Goal: Task Accomplishment & Management: Manage account settings

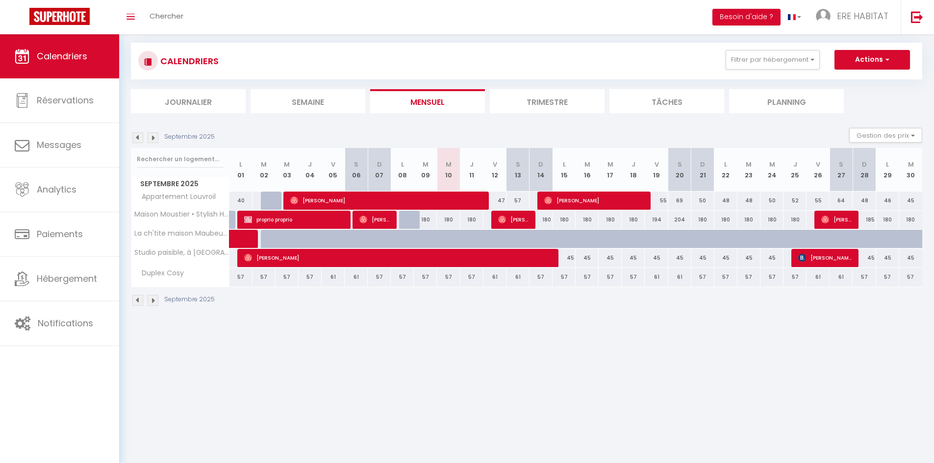
scroll to position [34, 0]
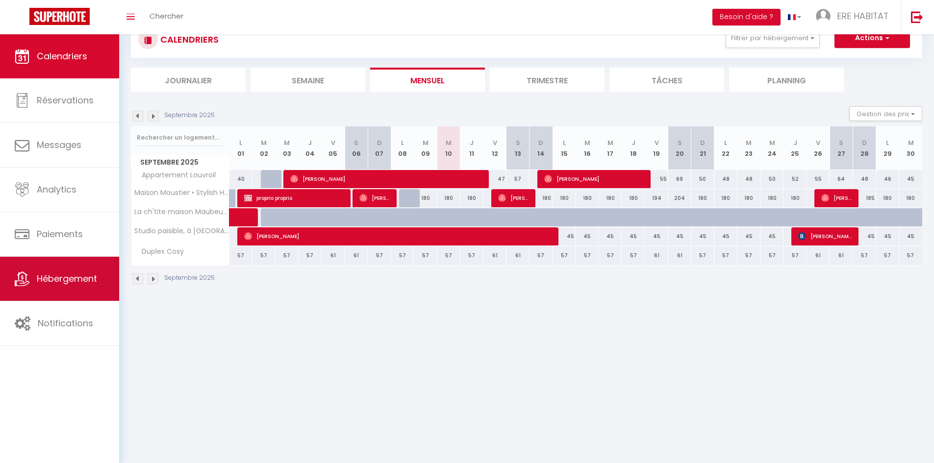
click at [85, 289] on link "Hébergement" at bounding box center [59, 279] width 119 height 44
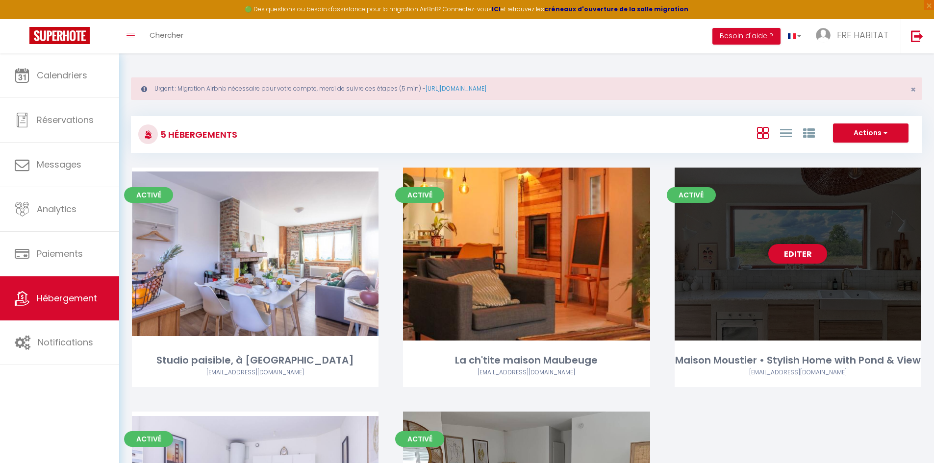
click at [737, 247] on div "Editer" at bounding box center [798, 254] width 247 height 173
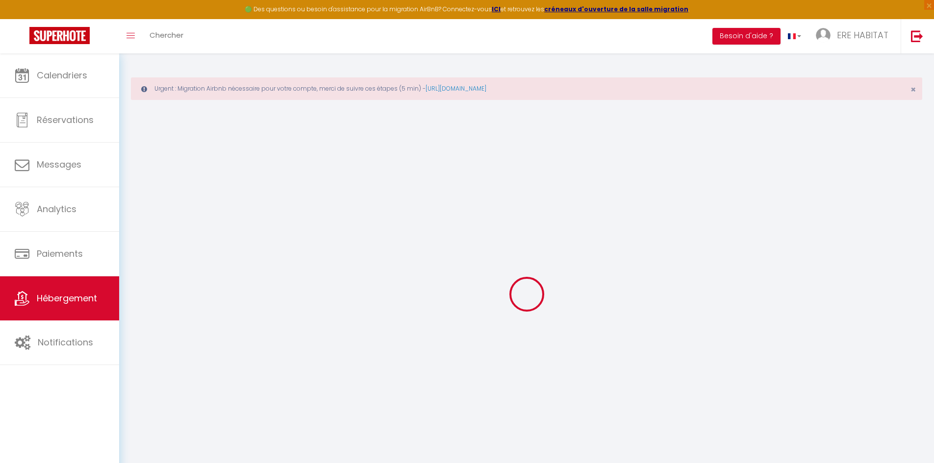
select select
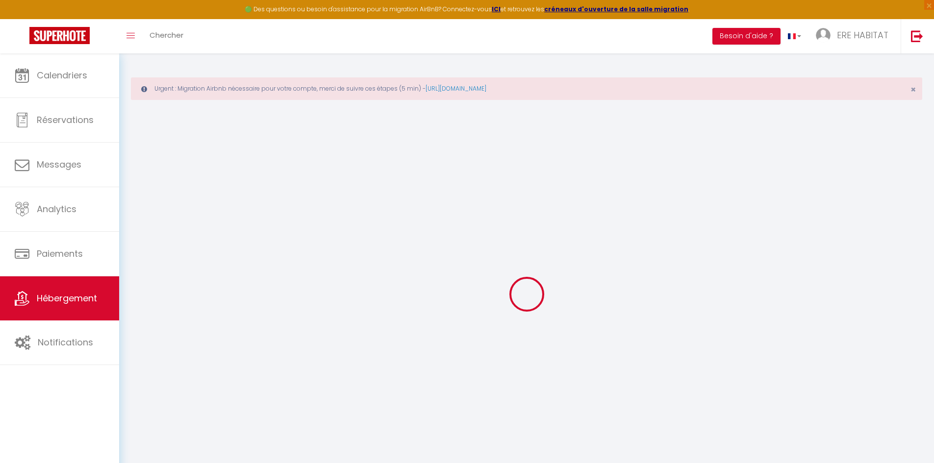
select select
checkbox input "false"
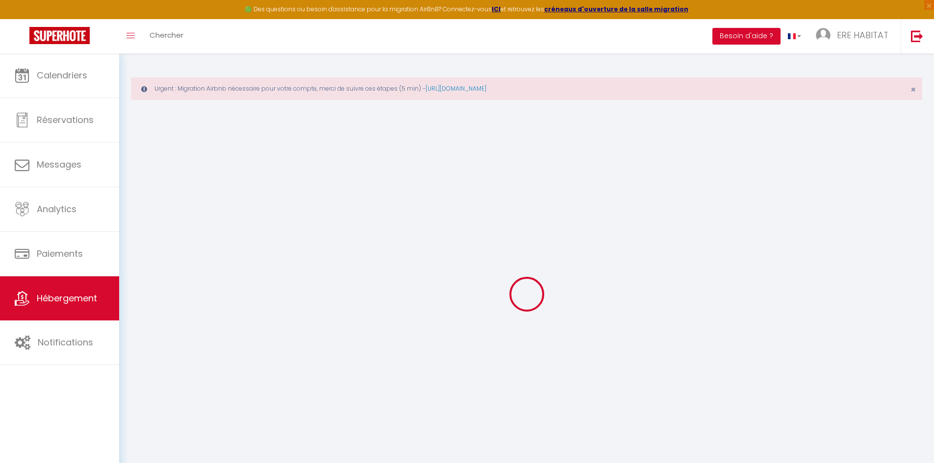
select select
type input "Maison Moustier • Stylish Home with Pond & View"
type input "Pierre"
type input "Abergel"
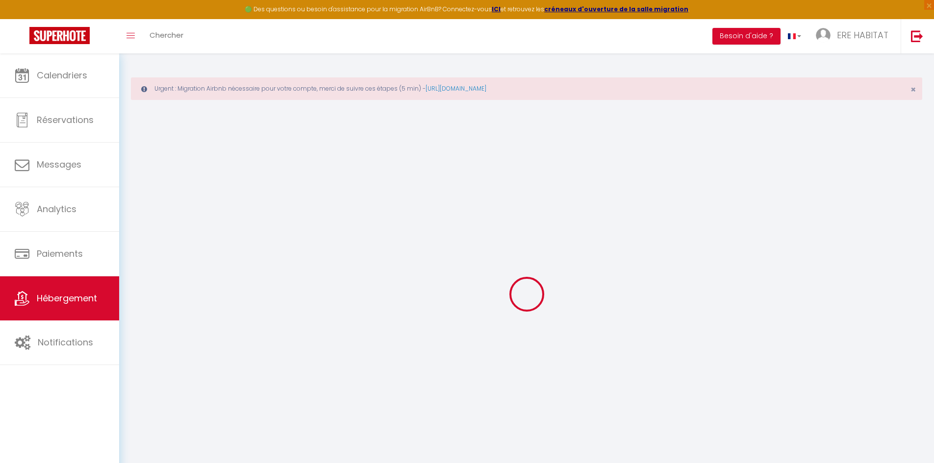
select select "houses"
select select "10"
select select "4"
type input "220"
type input "80"
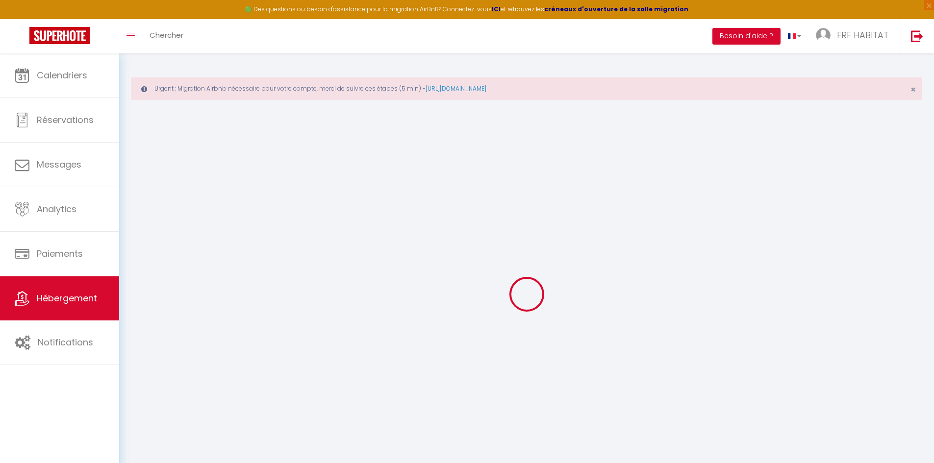
select select
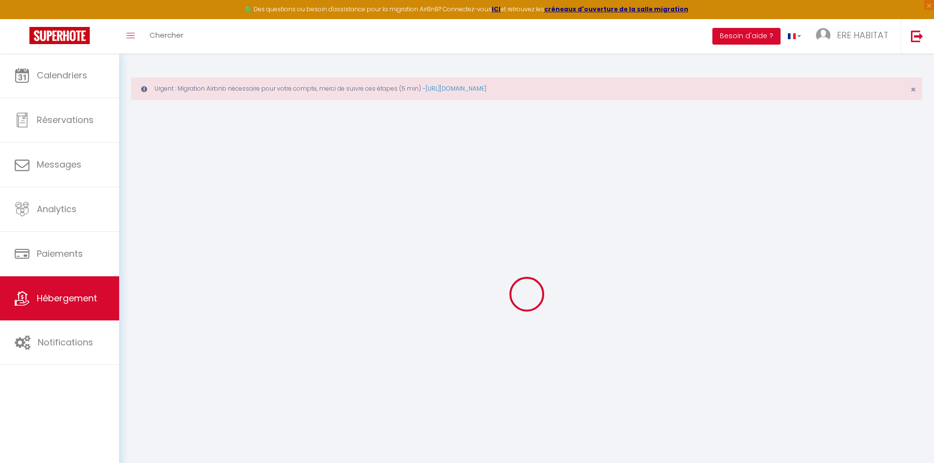
type input "22 Voie Communale Grand Rue"
type input "59132"
type input "Moustier-en-Fagne"
type input "[EMAIL_ADDRESS][DOMAIN_NAME]"
select select
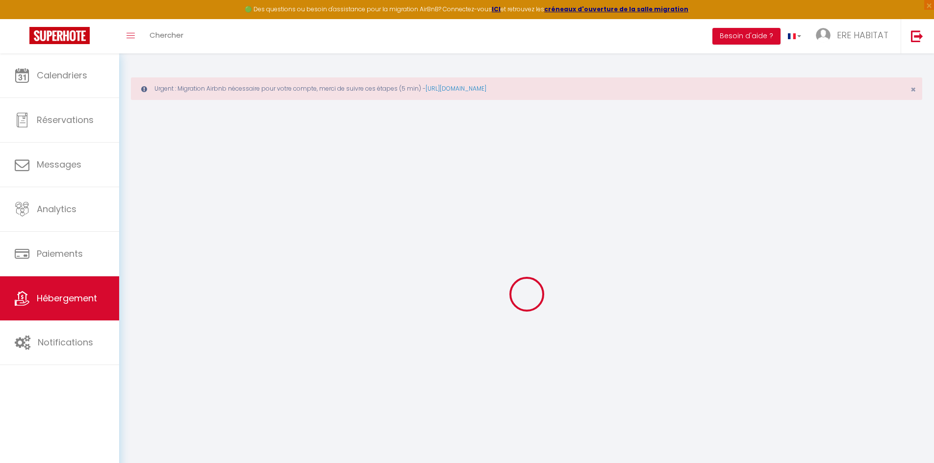
checkbox input "false"
type input "15"
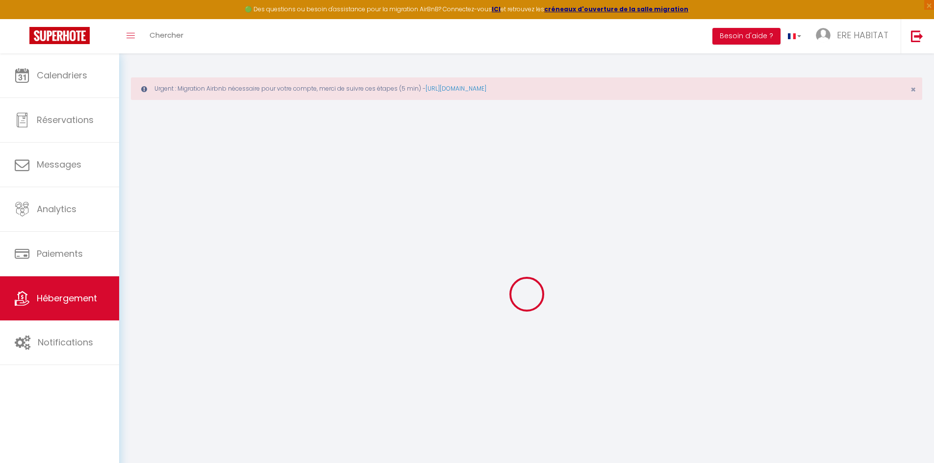
type input "130"
type input "0"
select select
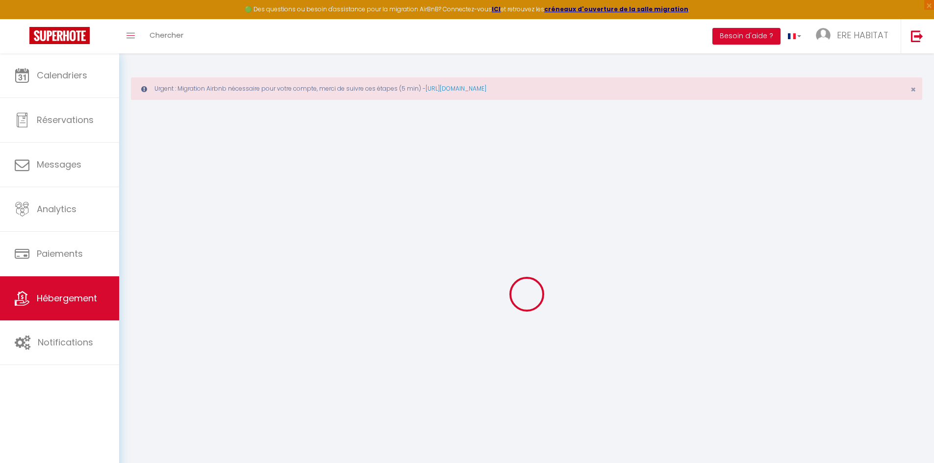
select select
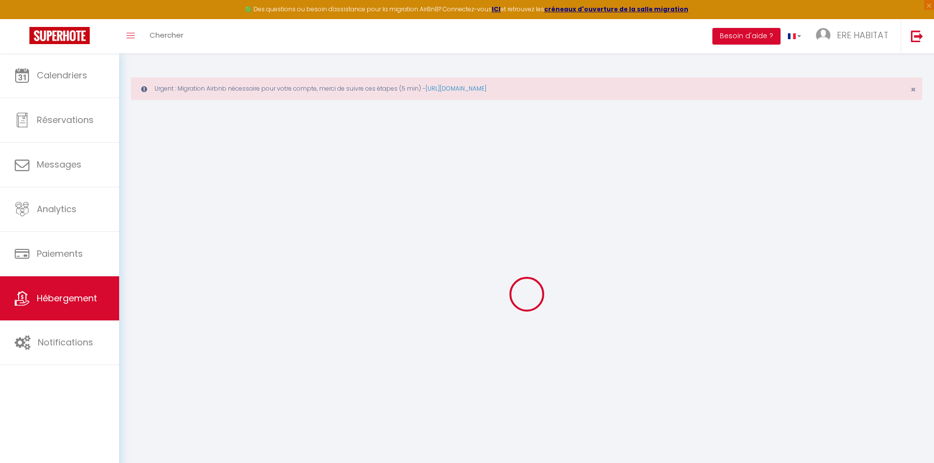
checkbox input "false"
select select
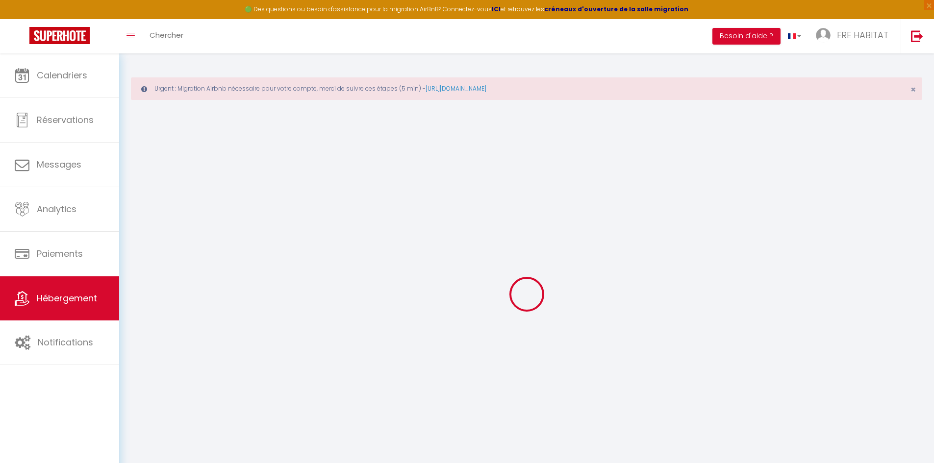
select select
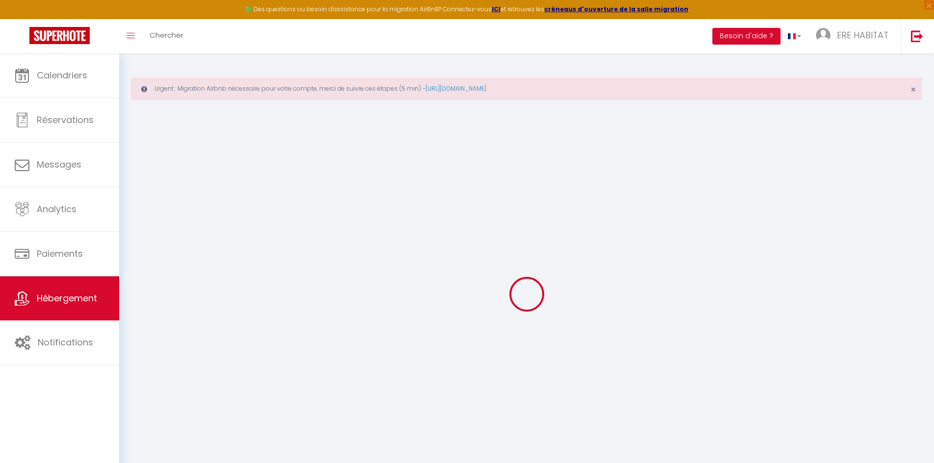
checkbox input "false"
select select
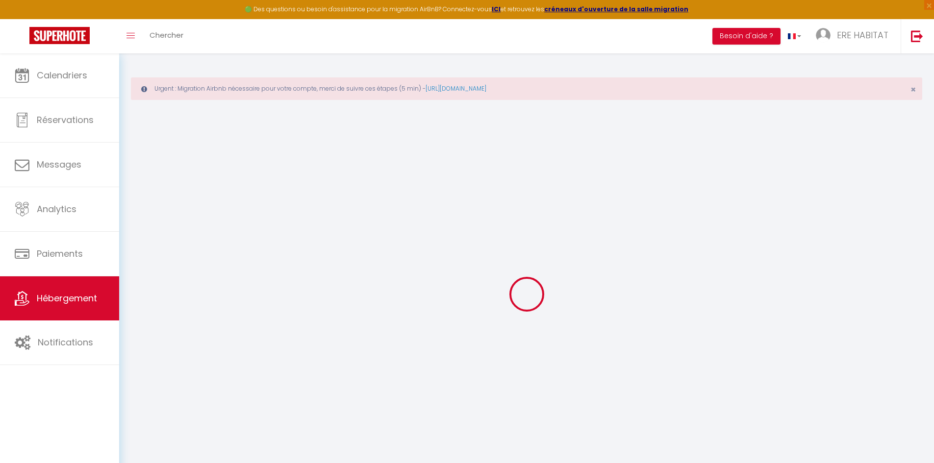
select select
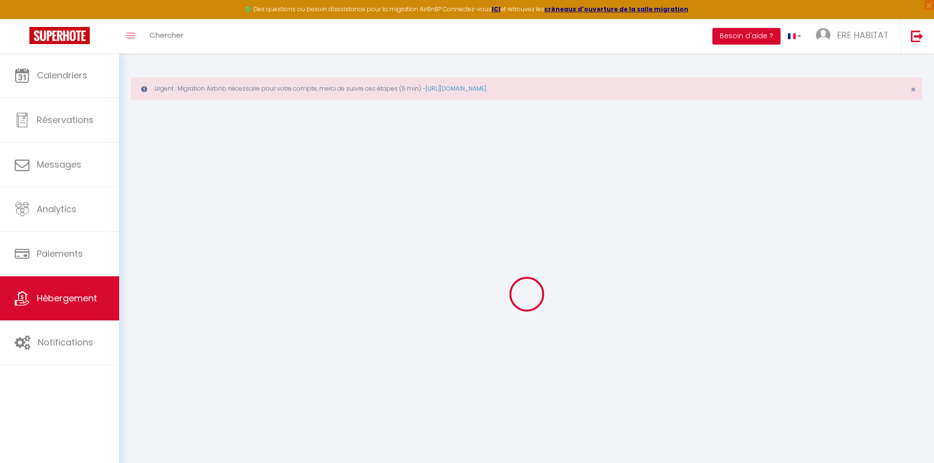
checkbox input "false"
select select
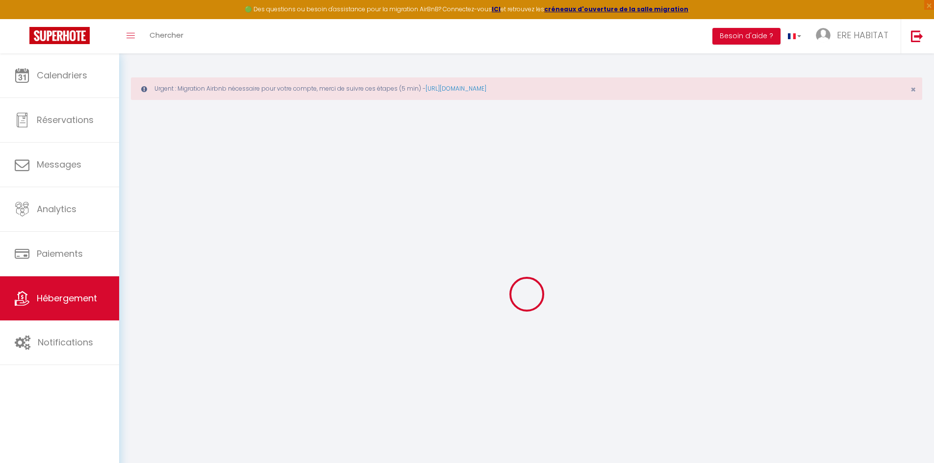
checkbox input "false"
select select
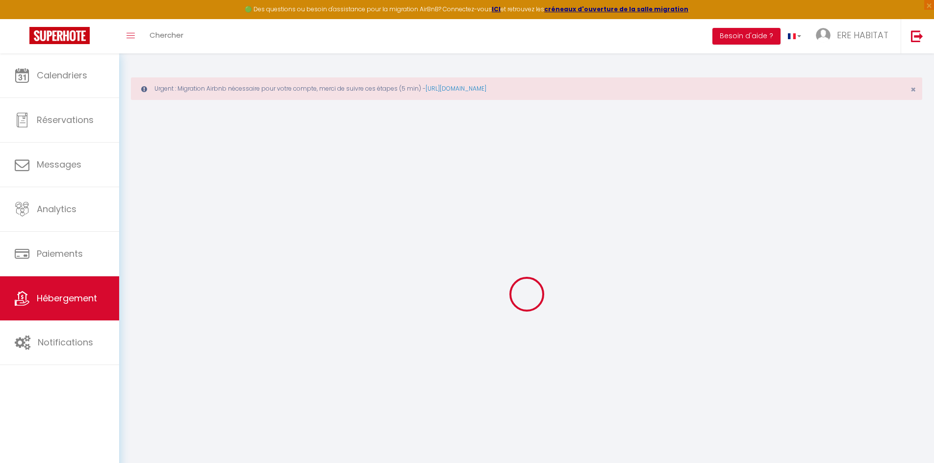
checkbox input "false"
select select "15:00"
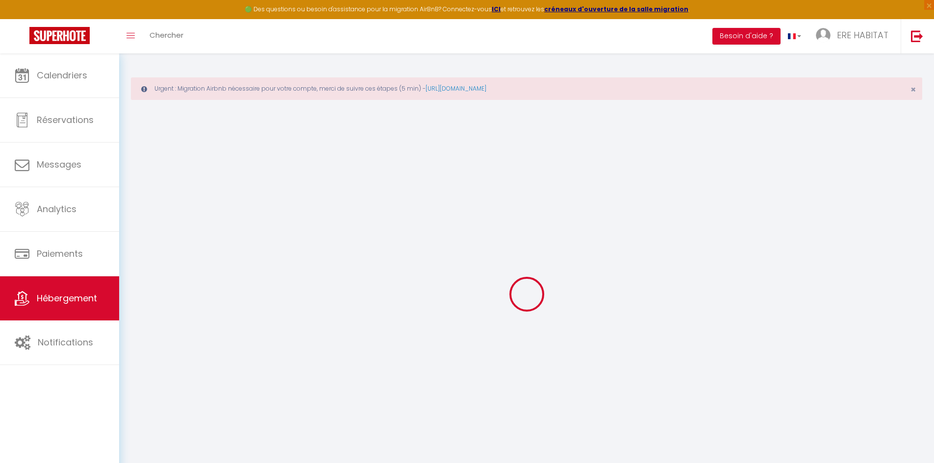
select select
select select "11:00"
select select "30"
select select "120"
select select "32828"
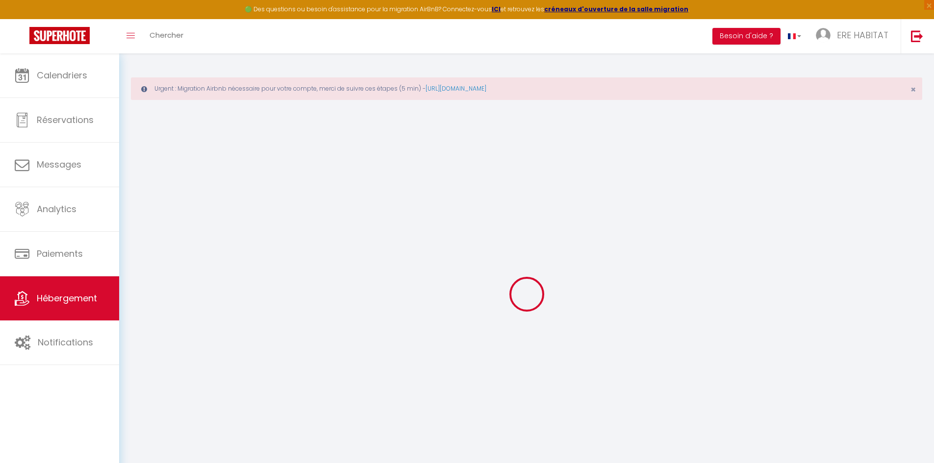
select select "32828"
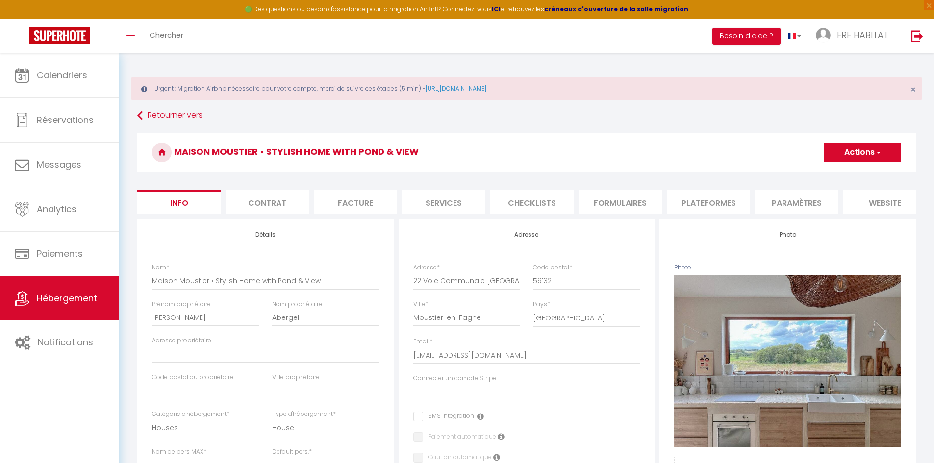
select select
checkbox input "false"
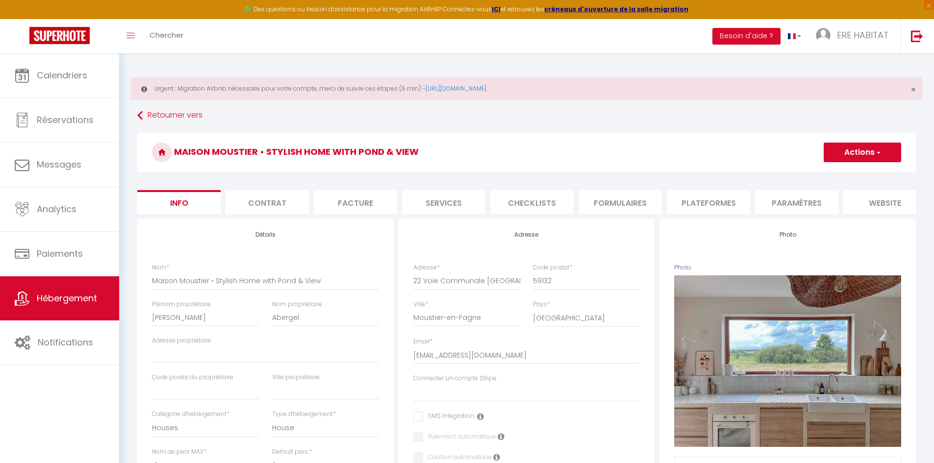
checkbox input "false"
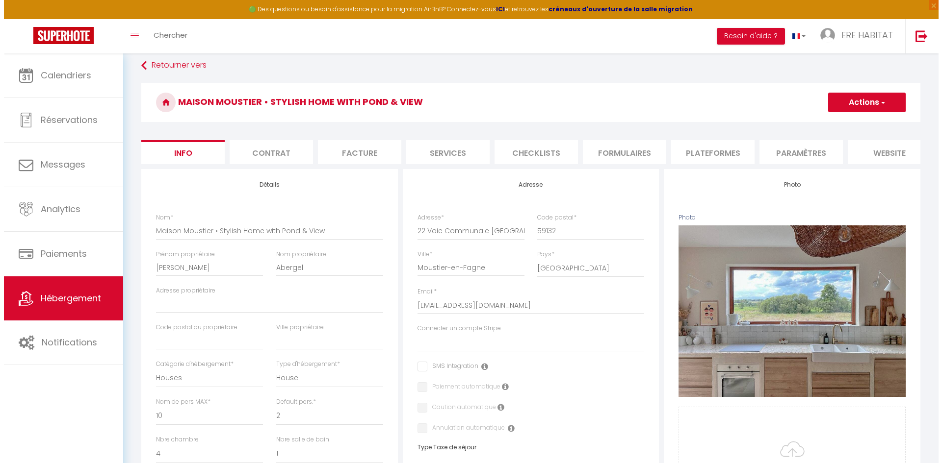
scroll to position [49, 0]
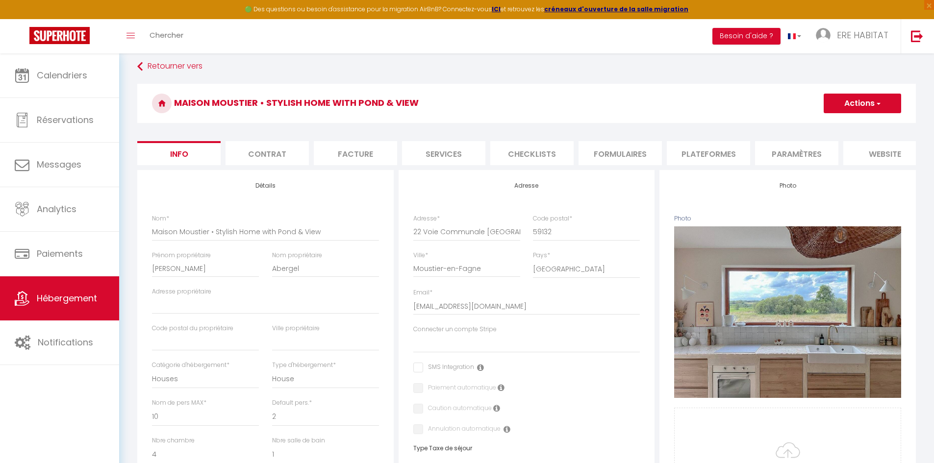
click at [506, 154] on li "Checklists" at bounding box center [531, 153] width 83 height 24
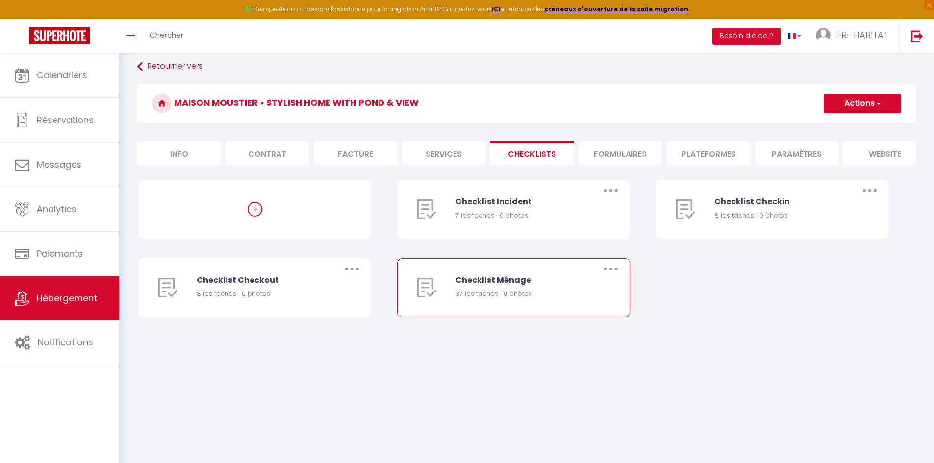
click at [615, 273] on button "button" at bounding box center [610, 269] width 27 height 16
click at [590, 297] on link "Editer" at bounding box center [585, 291] width 73 height 17
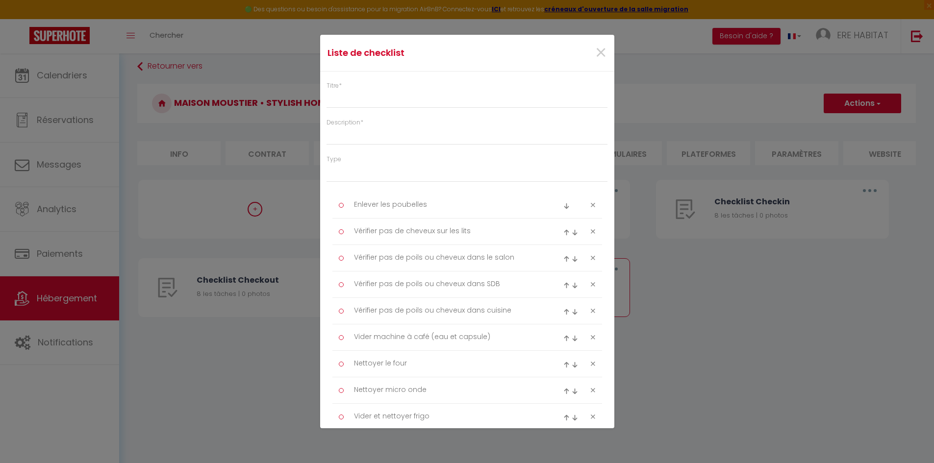
type input "Checklist Ménage"
type input "Procédure à suivre à la fin du ménage"
select select
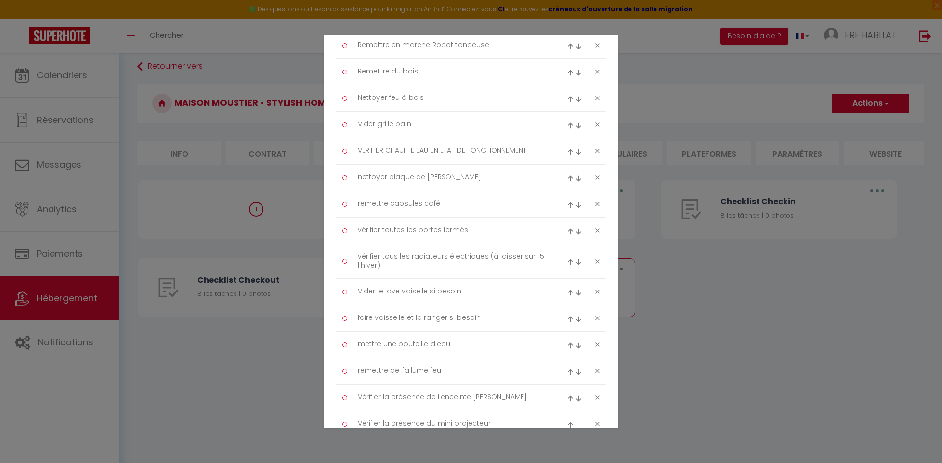
scroll to position [962, 0]
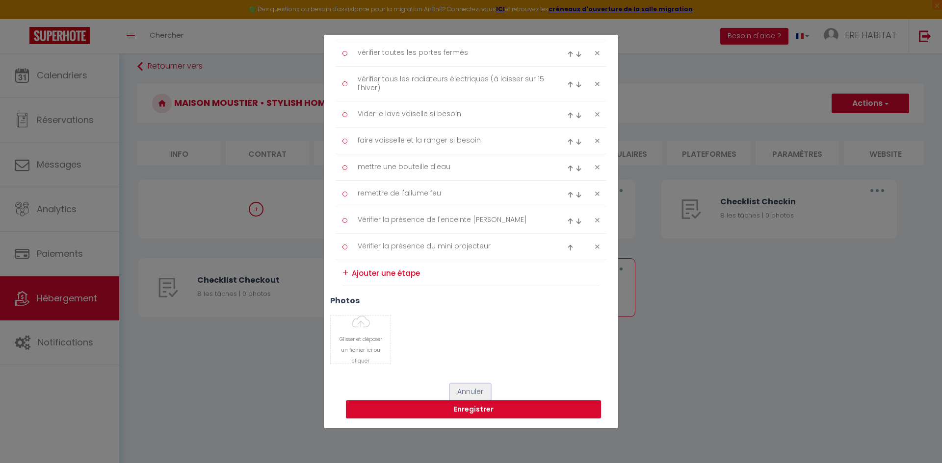
click at [451, 358] on button "Annuler" at bounding box center [470, 392] width 41 height 17
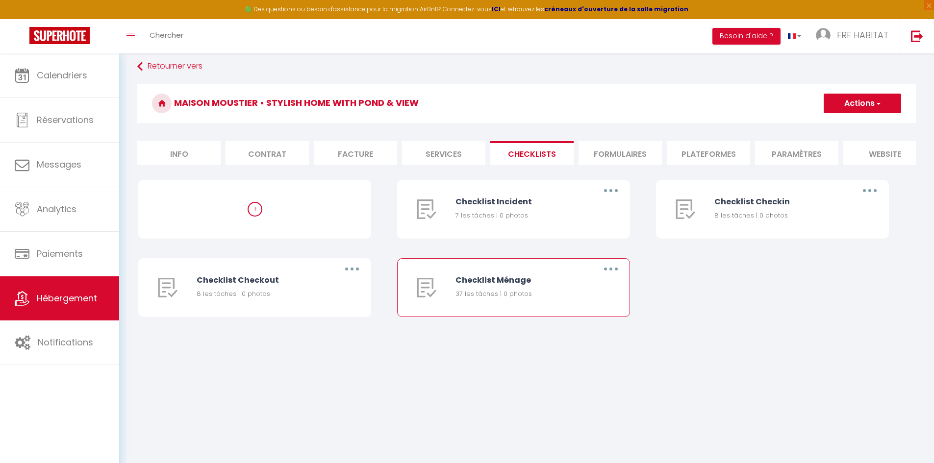
click at [617, 276] on button "button" at bounding box center [610, 269] width 27 height 16
click at [577, 299] on link "Editer" at bounding box center [585, 291] width 73 height 17
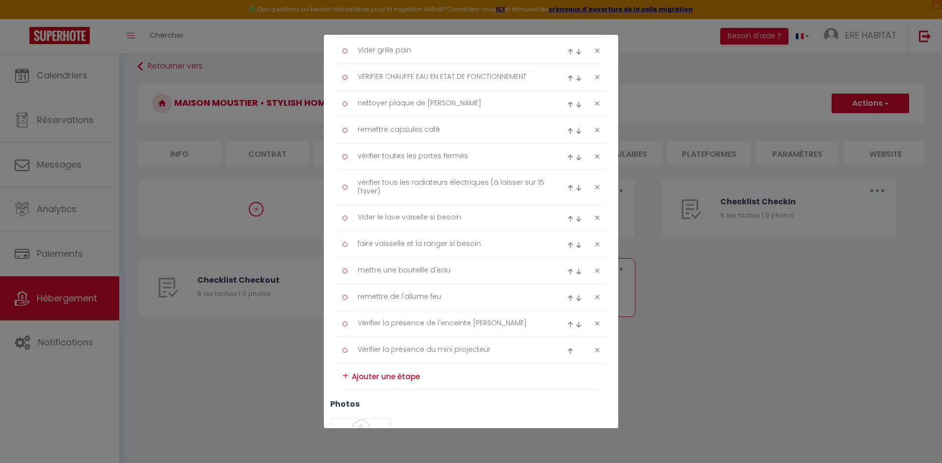
scroll to position [766, 0]
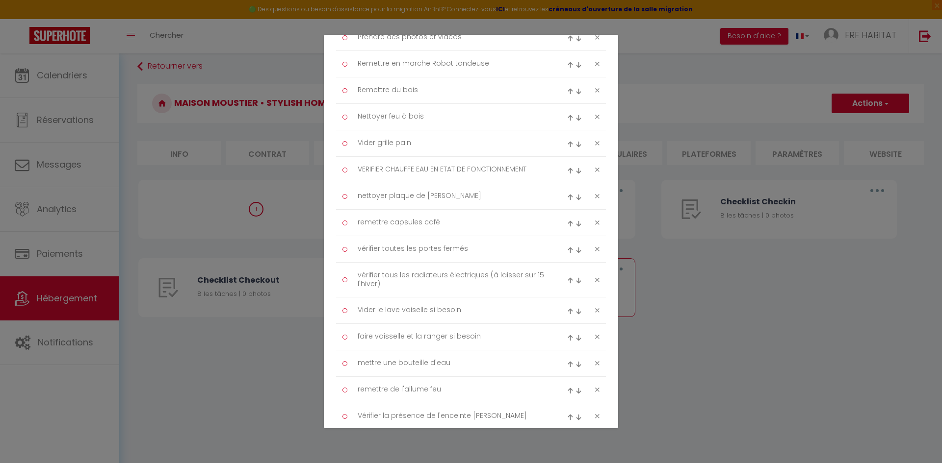
drag, startPoint x: 761, startPoint y: 337, endPoint x: 758, endPoint y: 319, distance: 18.4
click at [745, 337] on div "Liste de checklist × Titre * Checklist Ménage Description * Procédure à suivre …" at bounding box center [471, 231] width 942 height 463
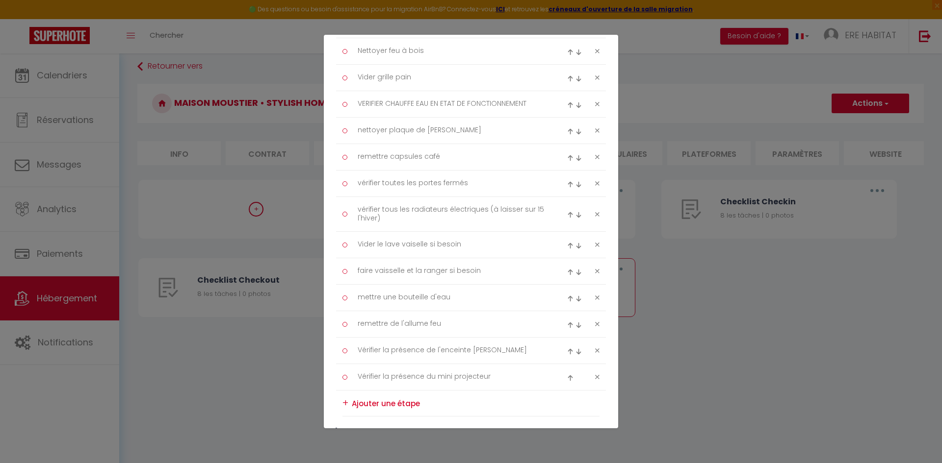
scroll to position [962, 0]
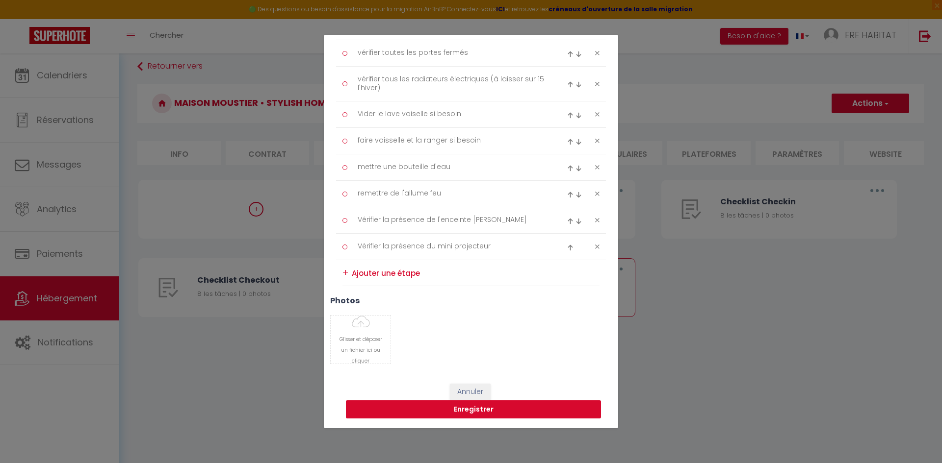
click at [475, 358] on button "Enregistrer" at bounding box center [473, 410] width 255 height 19
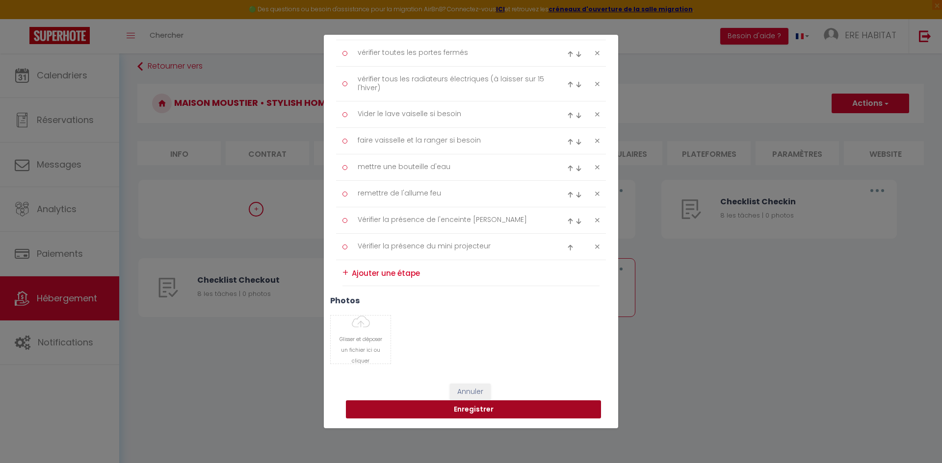
select select "4"
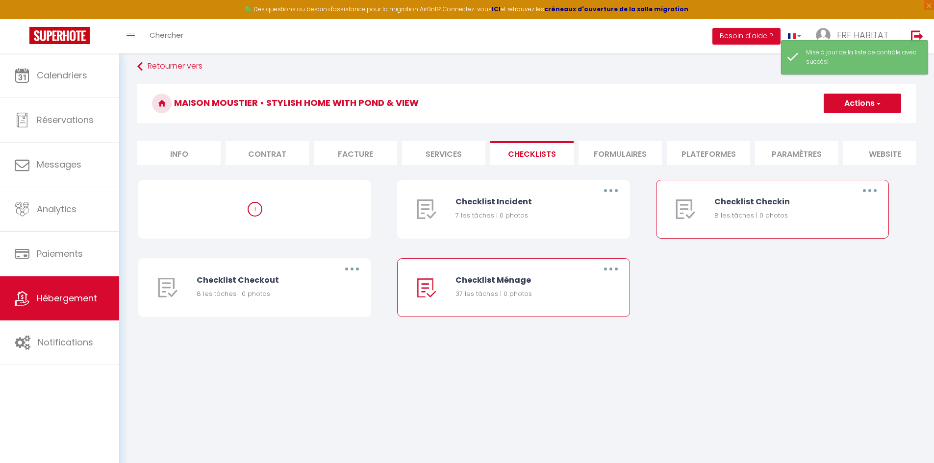
click at [745, 192] on button "button" at bounding box center [869, 191] width 27 height 16
click at [745, 220] on link "Editer" at bounding box center [844, 213] width 73 height 17
type input "Checklist Checkin"
type input "Procédure à suivre lors du checkin"
select select "3"
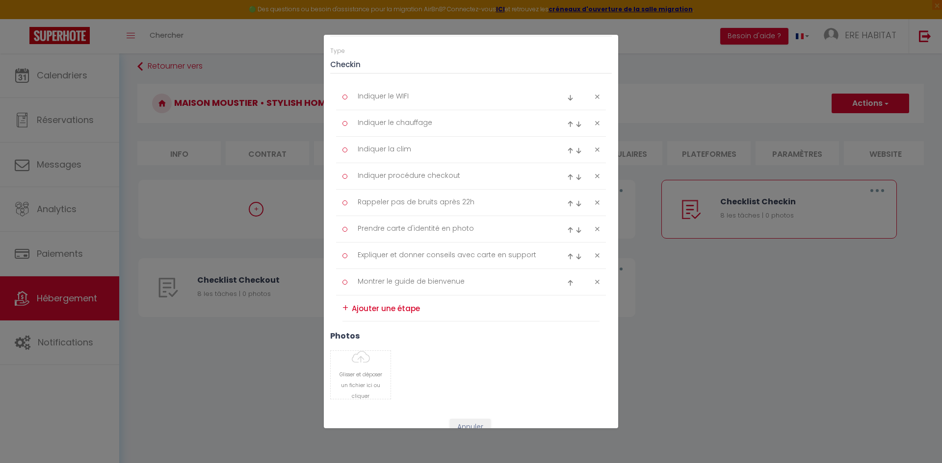
scroll to position [144, 0]
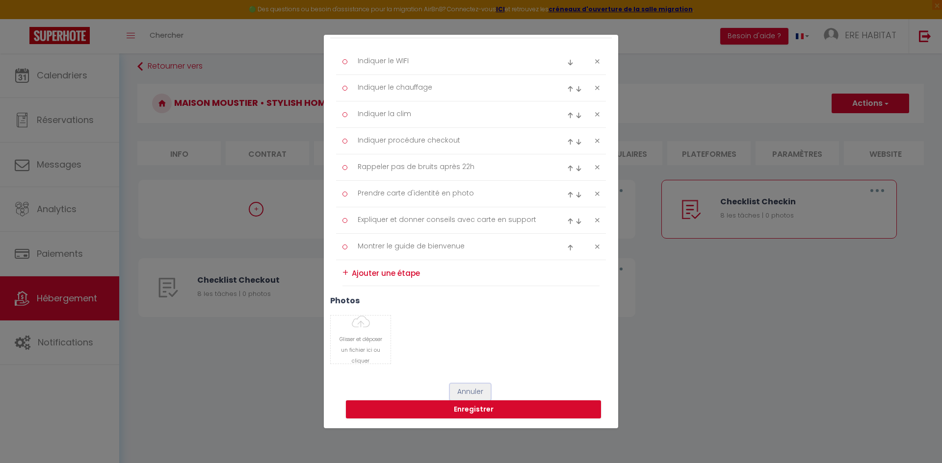
click at [455, 358] on button "Annuler" at bounding box center [470, 392] width 41 height 17
type input "Checklist Checkin"
type input "Procédure à suivre lors du checkin"
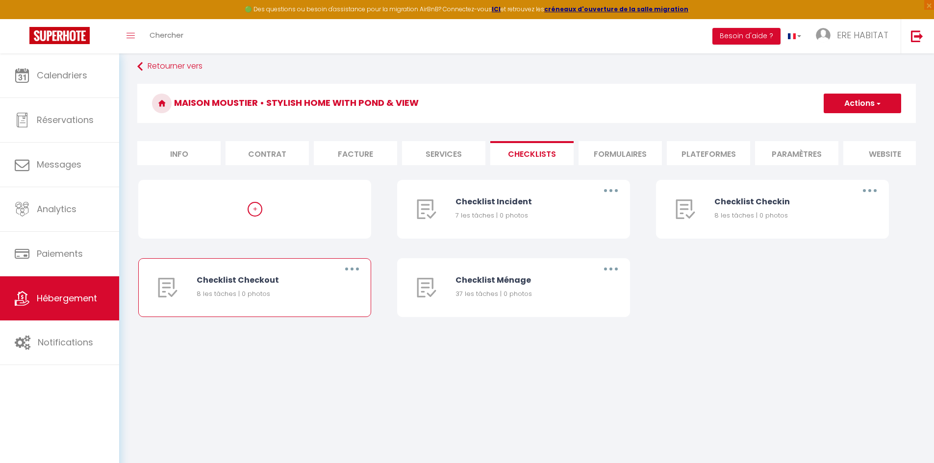
click at [352, 273] on button "button" at bounding box center [351, 269] width 27 height 16
click at [318, 299] on link "Editer" at bounding box center [326, 291] width 73 height 17
type input "Checklist Checkout"
type input "Procédure à suivre lors du checkout"
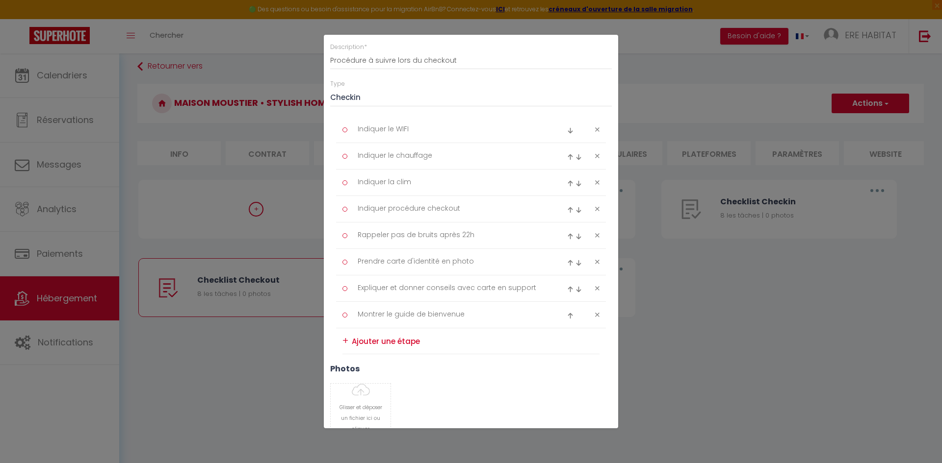
scroll to position [0, 0]
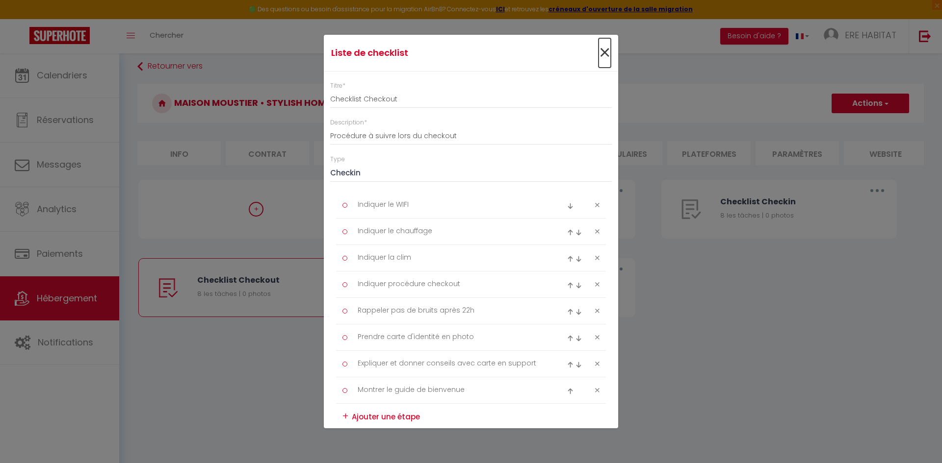
click at [598, 56] on span "×" at bounding box center [604, 52] width 12 height 29
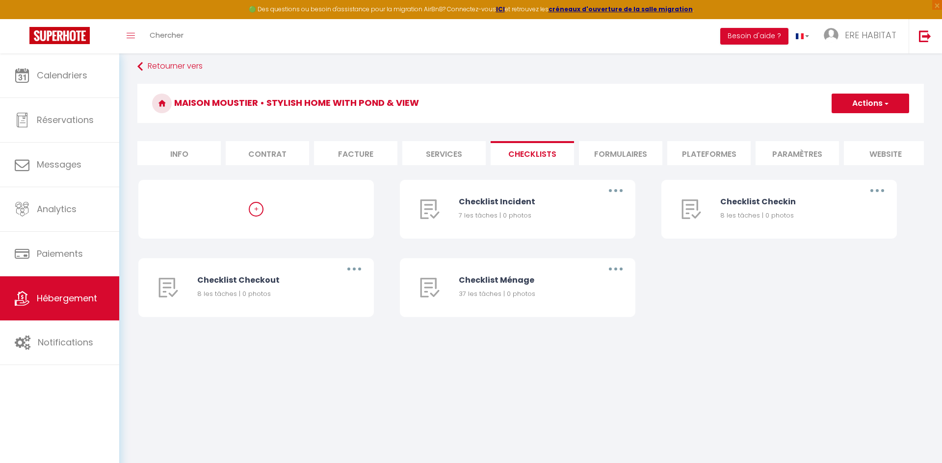
type input "Checklist Checkout"
type input "Procédure à suivre lors du checkout"
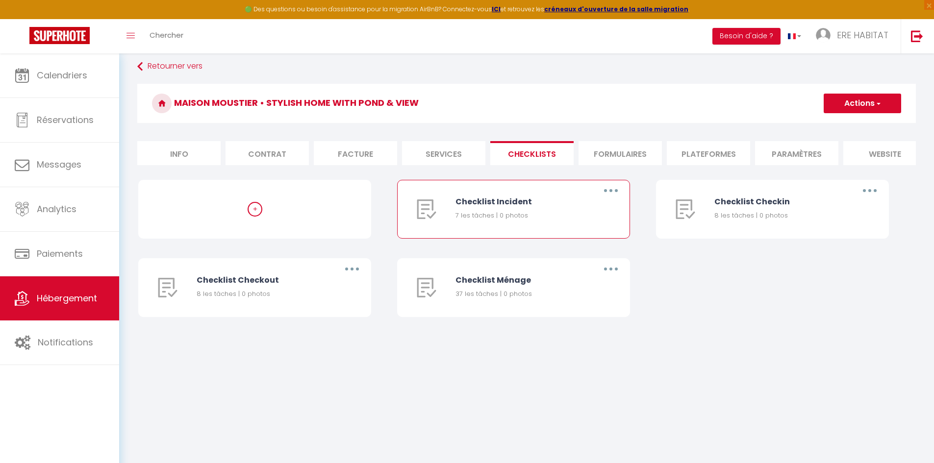
click at [607, 199] on button "button" at bounding box center [610, 191] width 27 height 16
click at [587, 220] on link "Editer" at bounding box center [585, 213] width 73 height 17
type input "Checklist Incident"
type input "Procédure à suivre en cas d'incident"
select select "2"
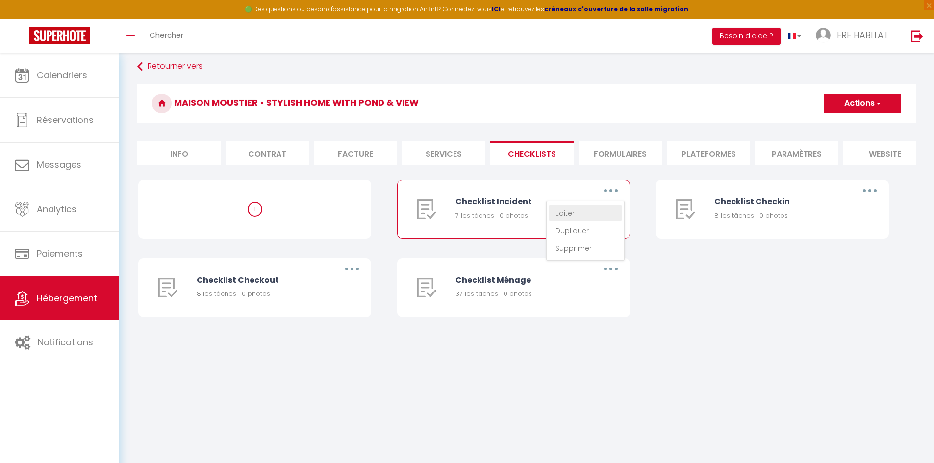
type textarea "Noter l'heure"
type textarea "Prendre des photos de chaque pièce"
type textarea "Prendre une vidéo globale"
type textarea "Créer la fiche incident avec un commentaire"
type textarea "Appeler la plateforme pour le signaler par écrit"
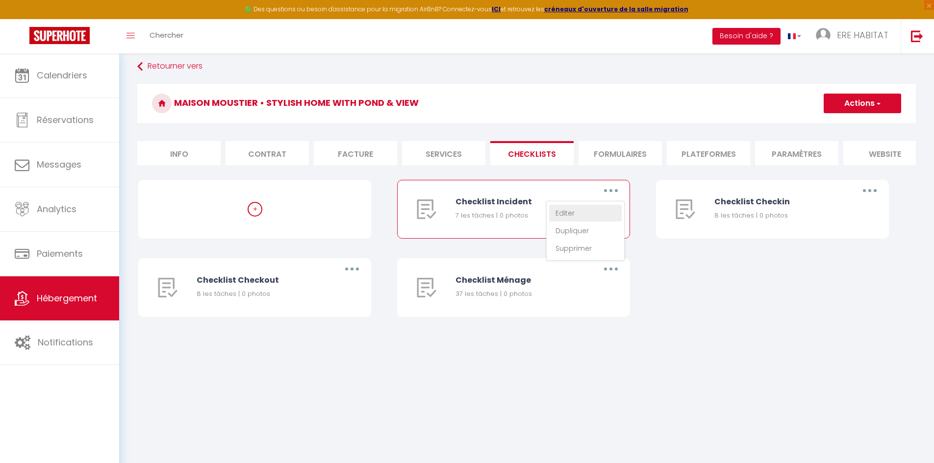
type textarea "Prévenir le voyageur par écrit"
type textarea "Prendre la caution associée"
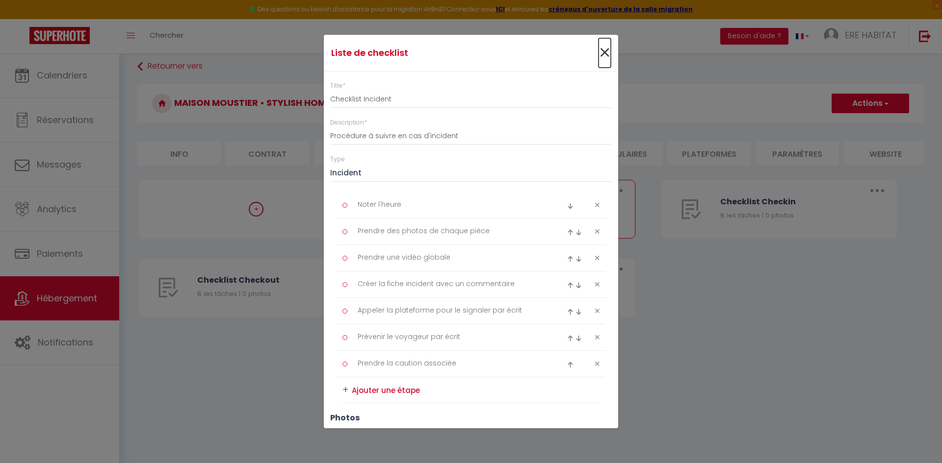
click at [598, 52] on span "×" at bounding box center [604, 52] width 12 height 29
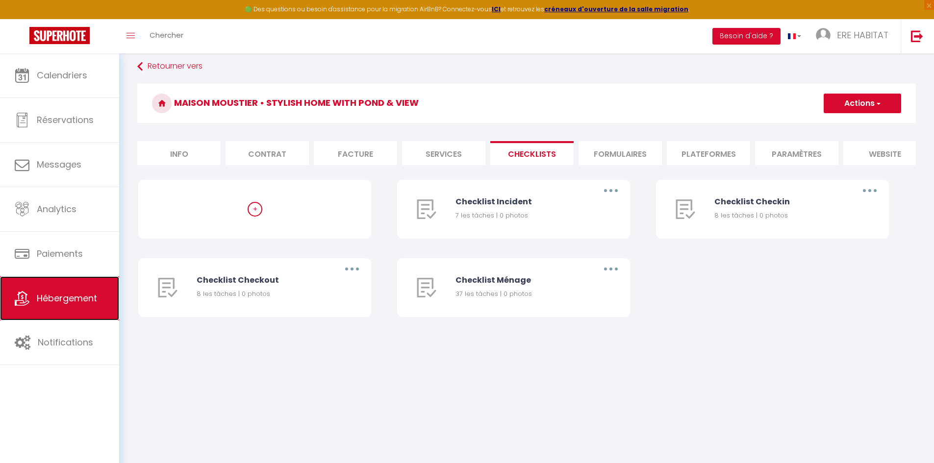
click at [74, 289] on link "Hébergement" at bounding box center [59, 299] width 119 height 44
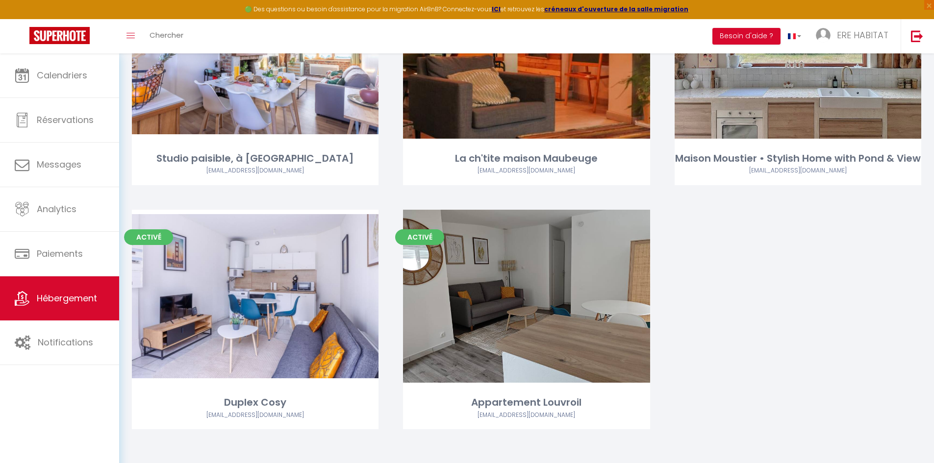
scroll to position [205, 0]
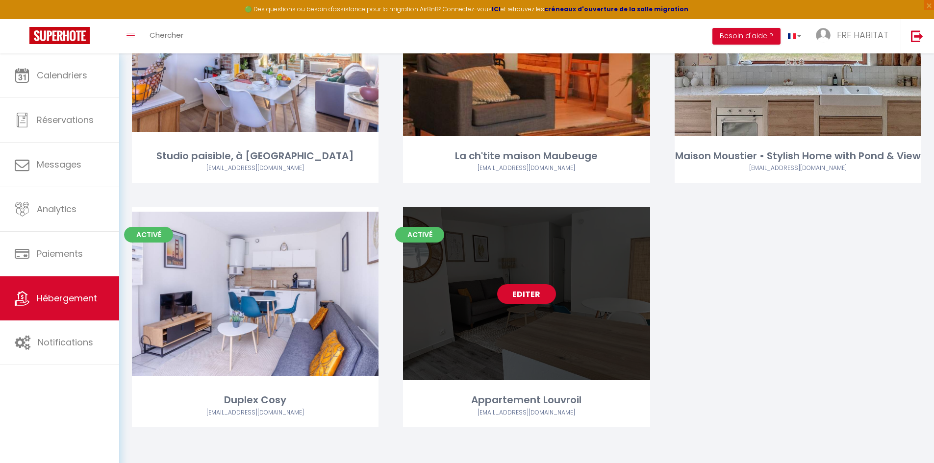
click at [518, 291] on link "Editer" at bounding box center [526, 294] width 59 height 20
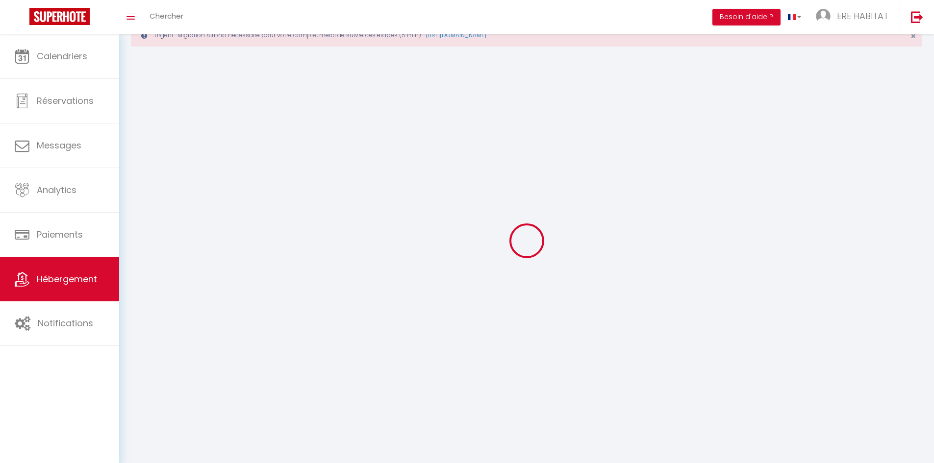
select select
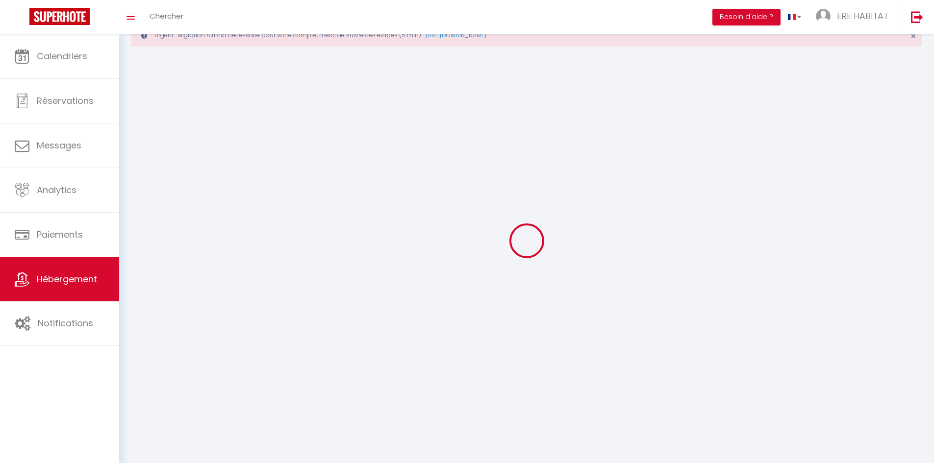
select select "1"
select select
checkbox input "false"
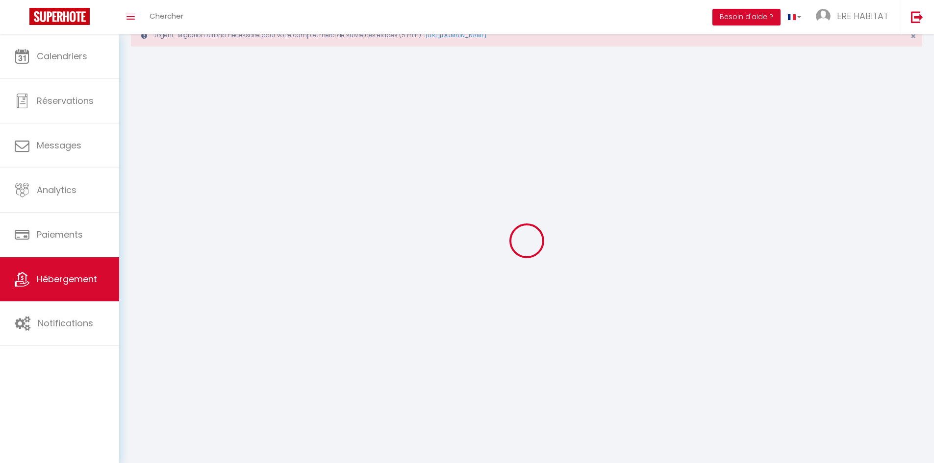
checkbox input "false"
select select "28"
select select
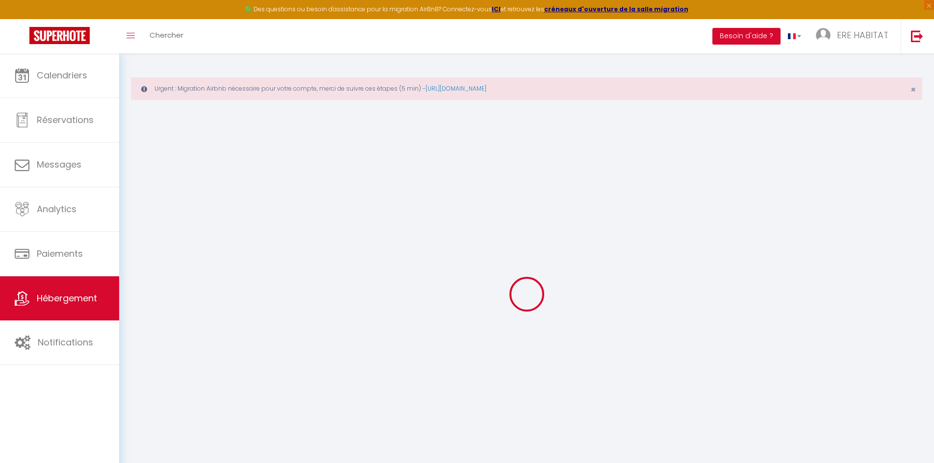
select select
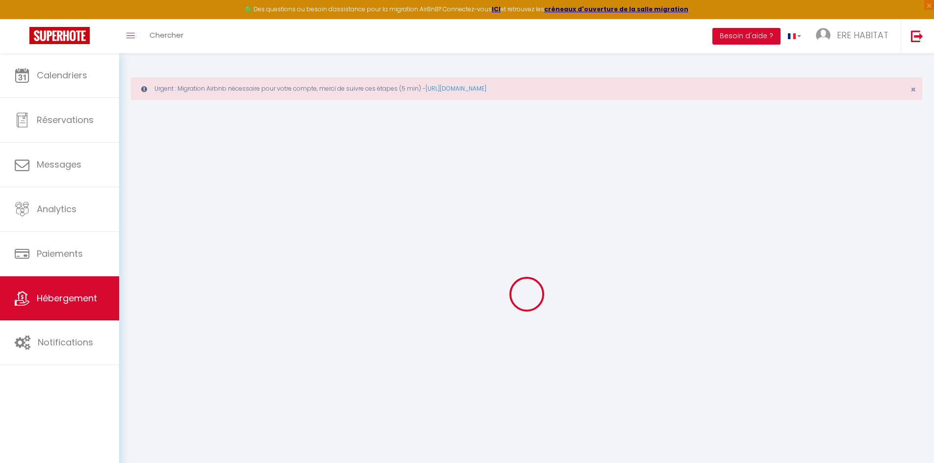
select select
checkbox input "false"
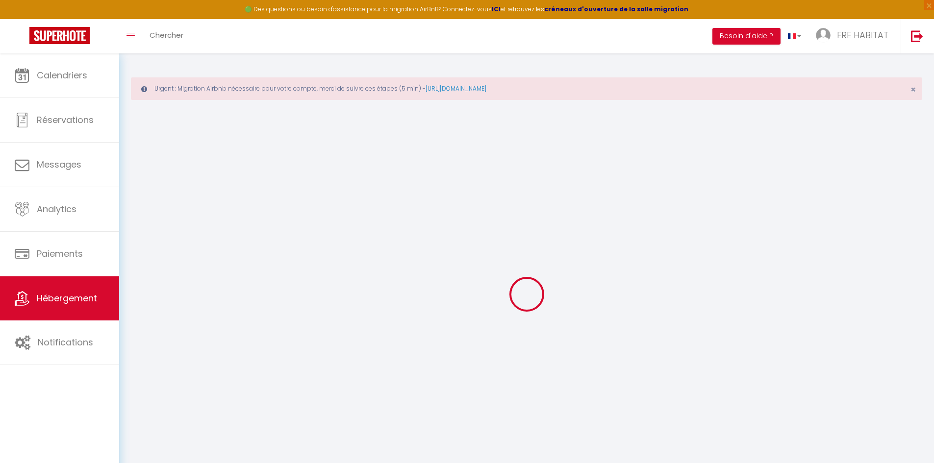
select select
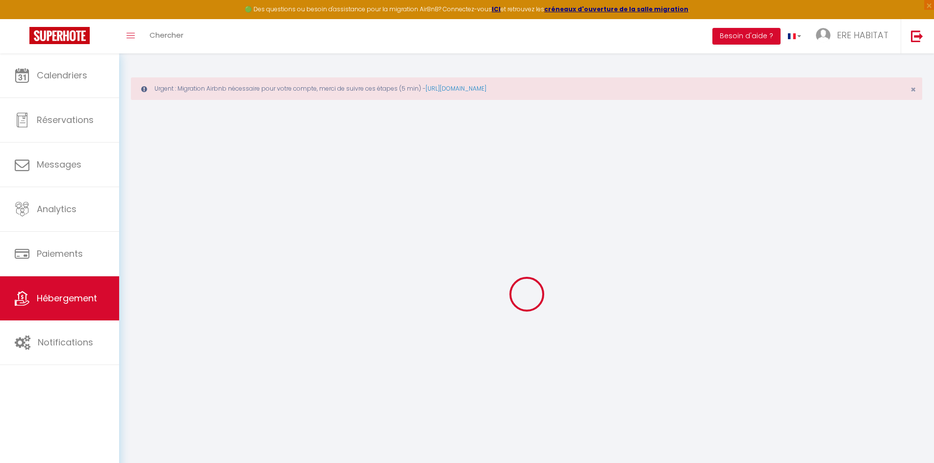
select select
checkbox input "false"
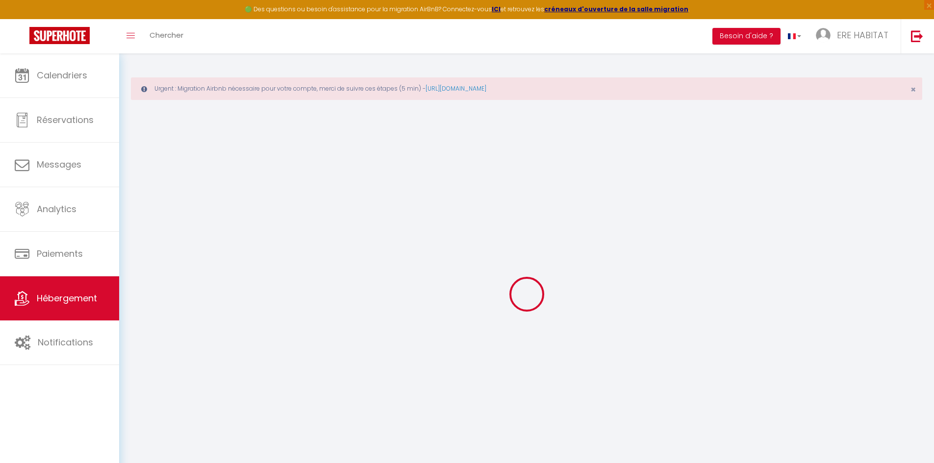
checkbox input "false"
select select
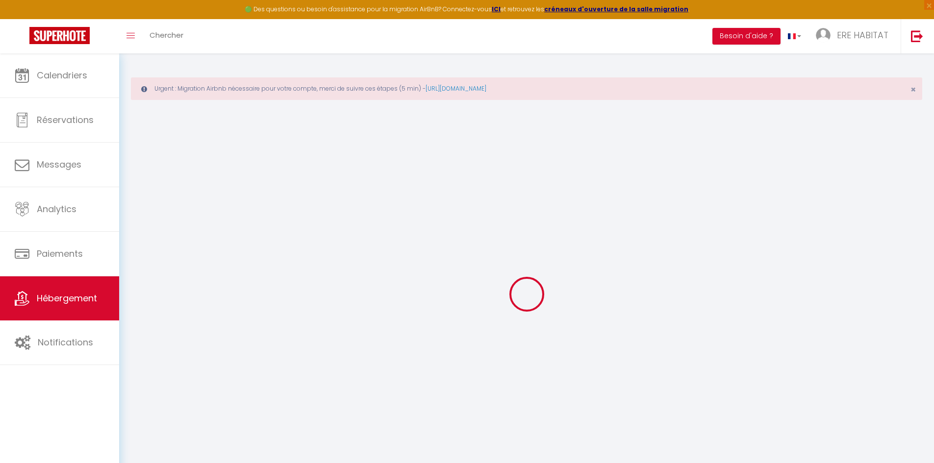
select select
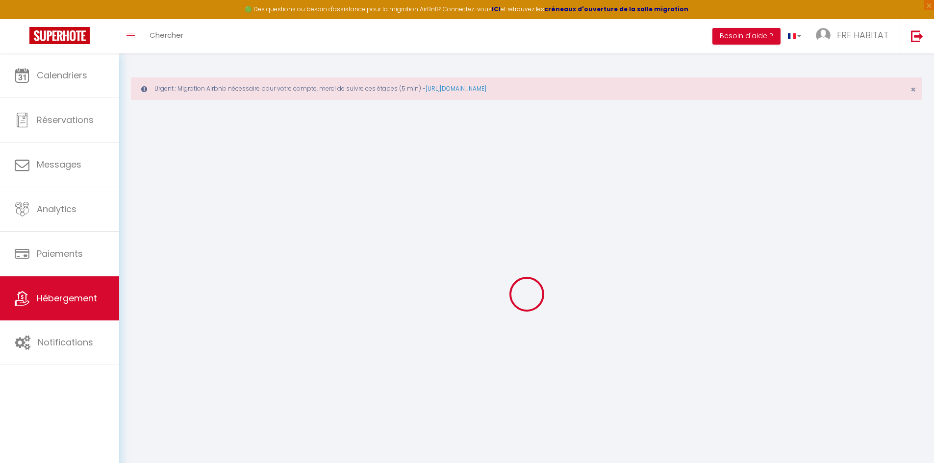
checkbox input "false"
select select
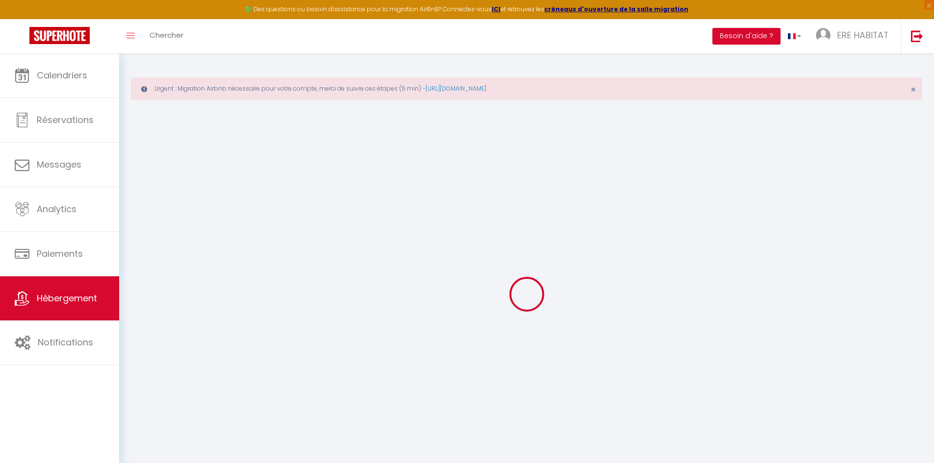
select select
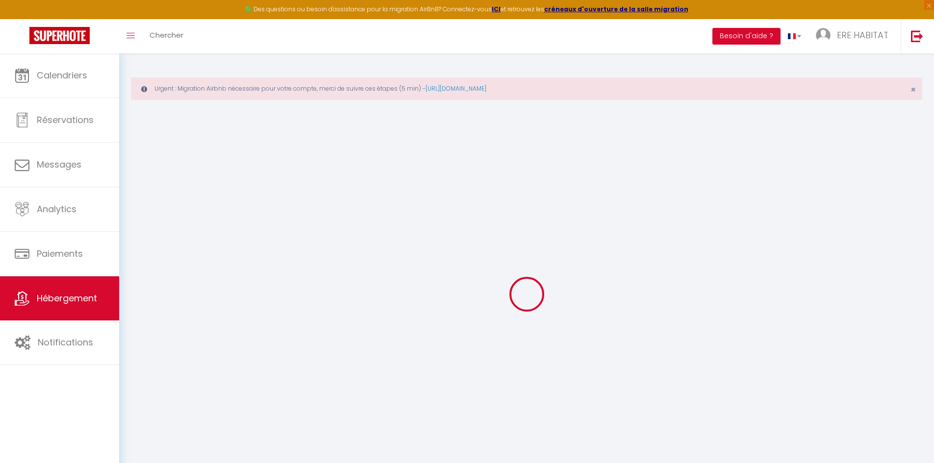
select select
checkbox input "false"
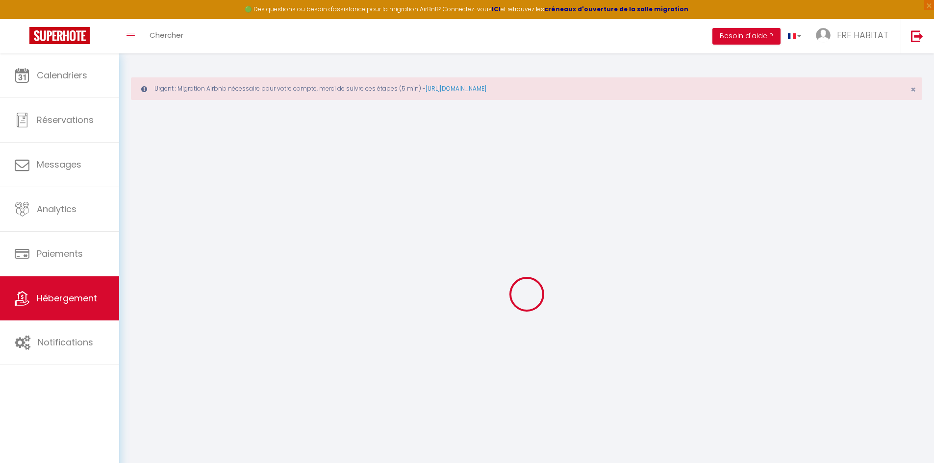
checkbox input "false"
select select
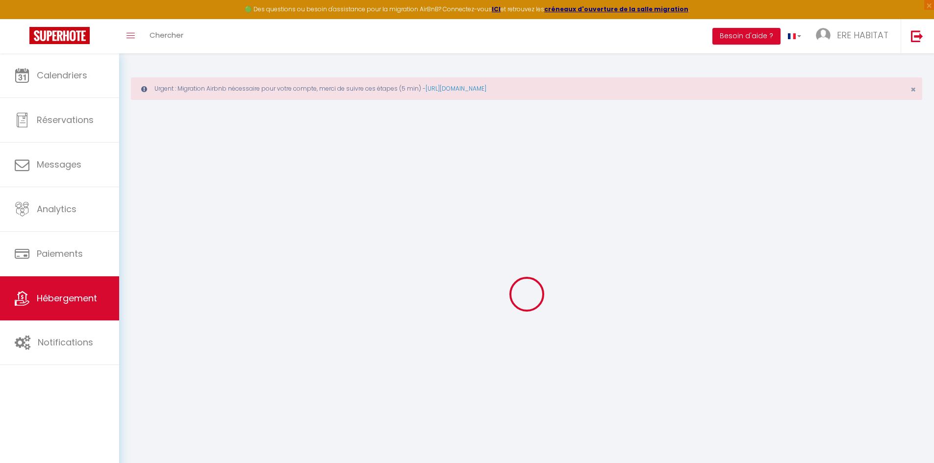
select select
checkbox input "false"
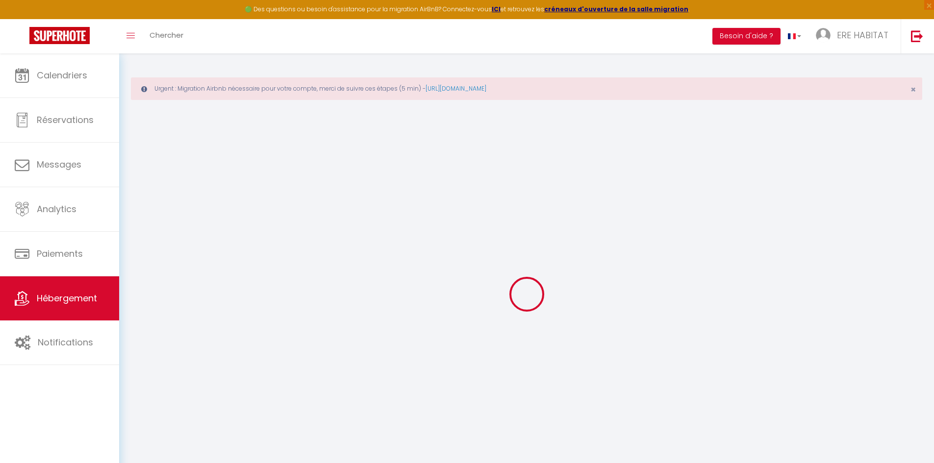
checkbox input "false"
select select
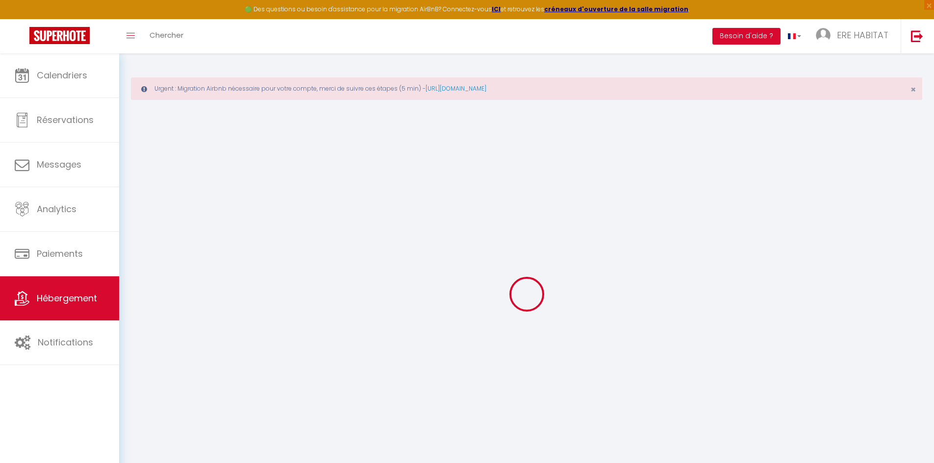
type input "Appartement Louvroil"
type input "Mike"
select select "2"
type input "48"
type input "40"
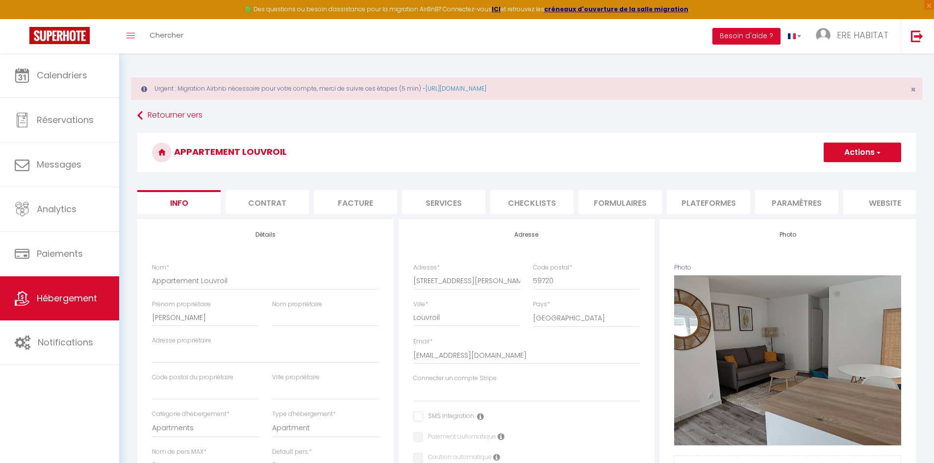
click at [536, 209] on li "Checklists" at bounding box center [531, 202] width 83 height 24
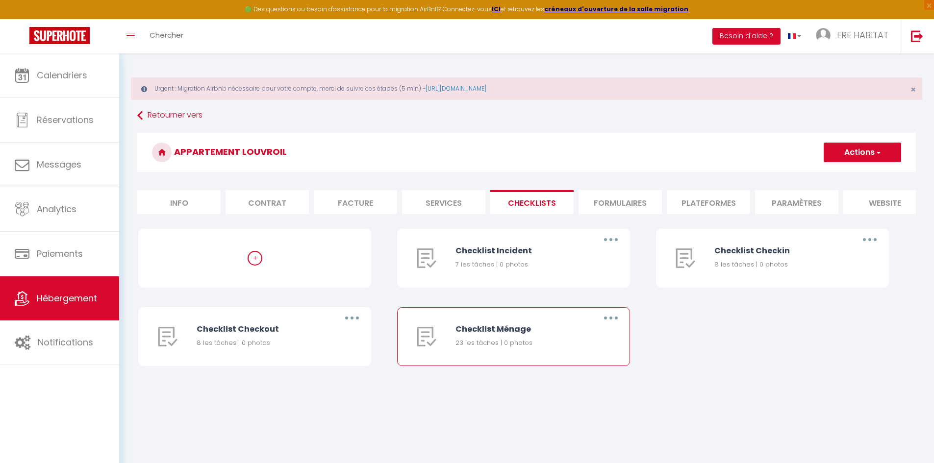
click at [605, 321] on button "button" at bounding box center [610, 318] width 27 height 16
click at [576, 345] on link "Editer" at bounding box center [585, 341] width 73 height 17
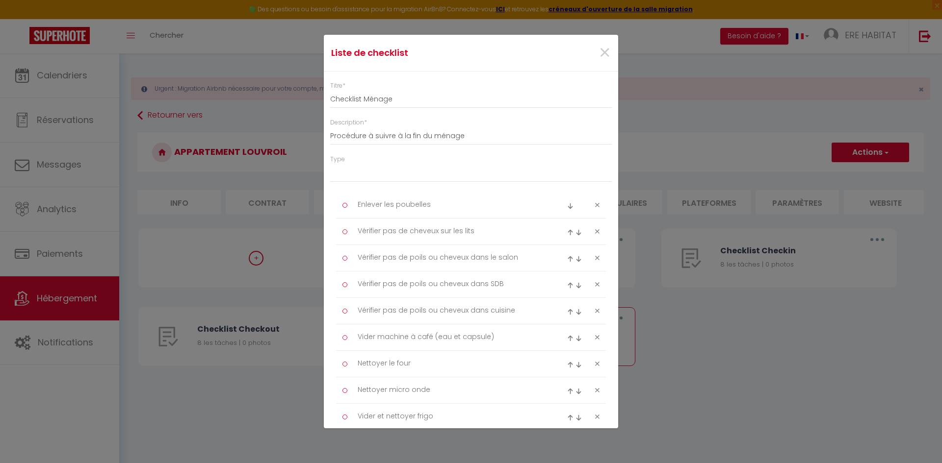
scroll to position [49, 0]
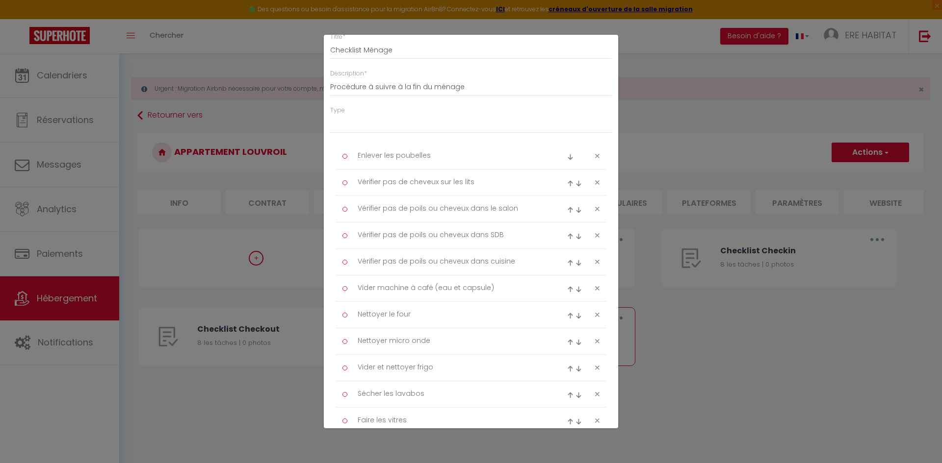
click at [737, 358] on div "Liste de checklist × Titre * Checklist Ménage Description * Procédure à suivre …" at bounding box center [471, 231] width 942 height 463
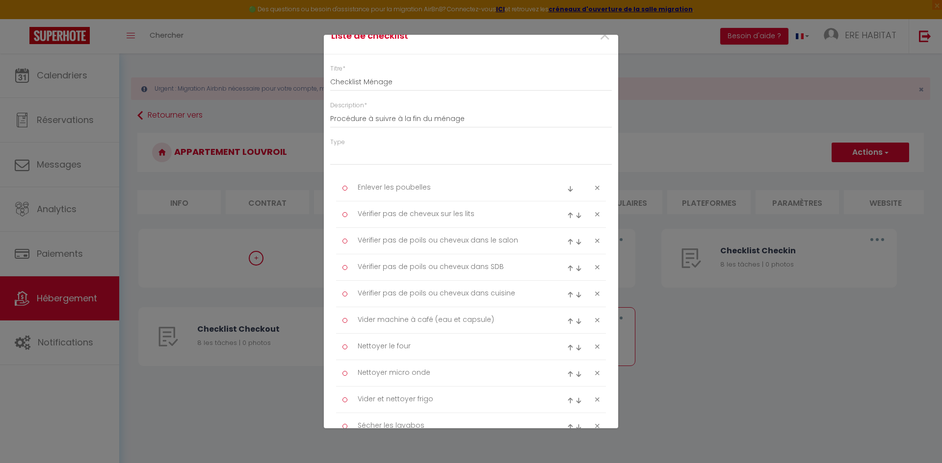
scroll to position [0, 0]
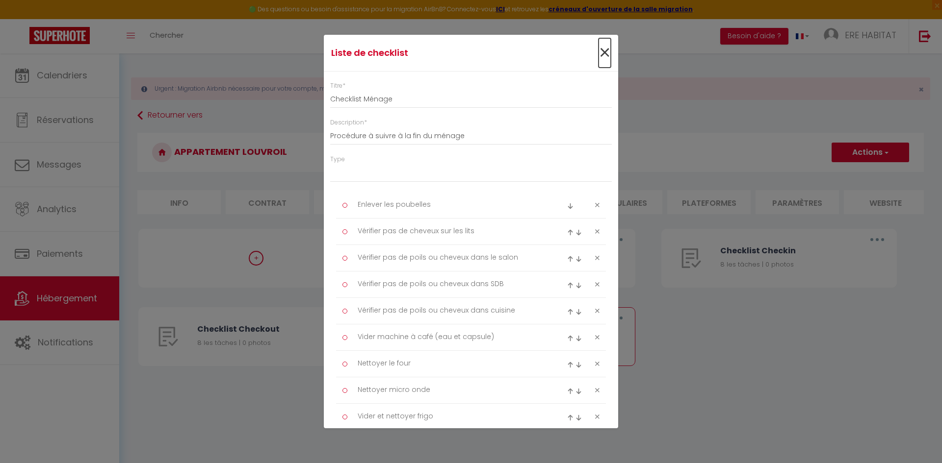
click at [598, 54] on span "×" at bounding box center [604, 52] width 12 height 29
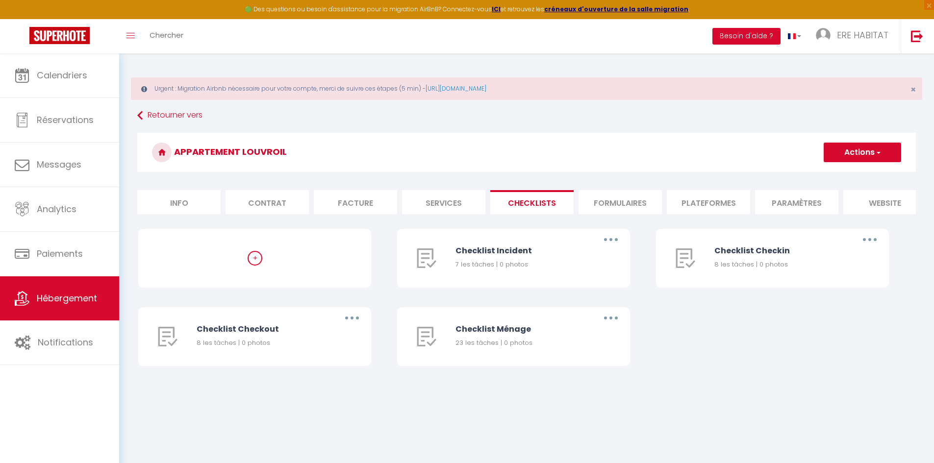
drag, startPoint x: 171, startPoint y: 196, endPoint x: 196, endPoint y: 198, distance: 25.6
click at [171, 196] on li "Info" at bounding box center [178, 202] width 83 height 24
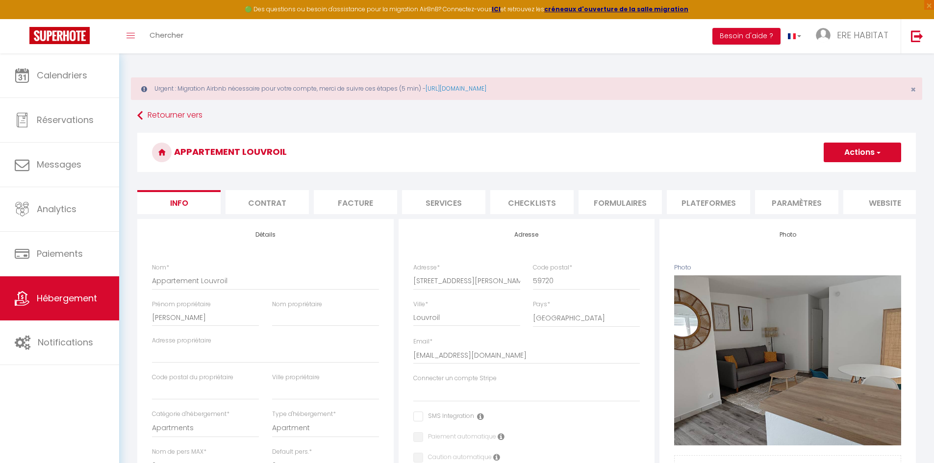
click at [514, 205] on li "Checklists" at bounding box center [531, 202] width 83 height 24
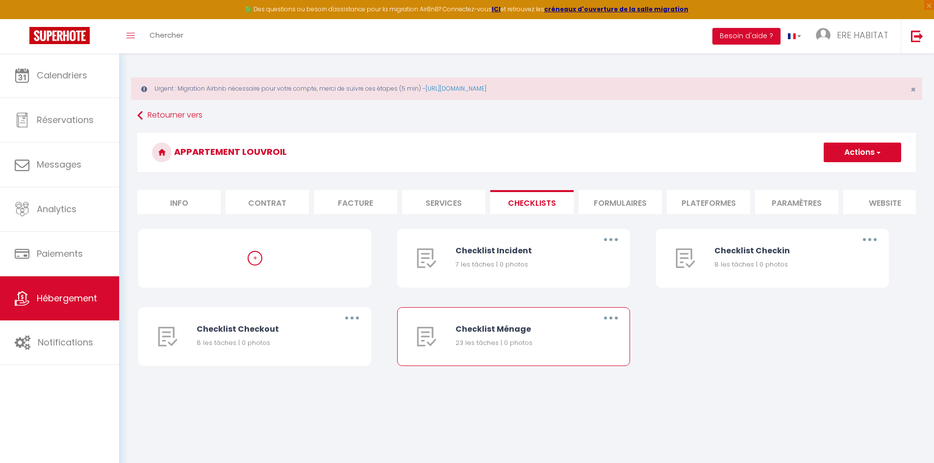
click at [604, 326] on button "button" at bounding box center [610, 318] width 27 height 16
click at [572, 358] on link "Dupliquer" at bounding box center [585, 358] width 73 height 17
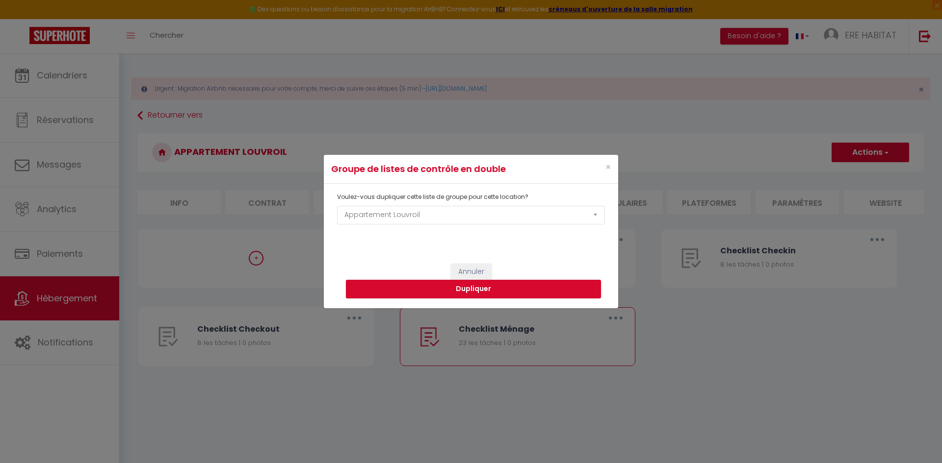
click at [614, 164] on div "×" at bounding box center [568, 169] width 98 height 14
click at [607, 165] on span "×" at bounding box center [607, 167] width 5 height 12
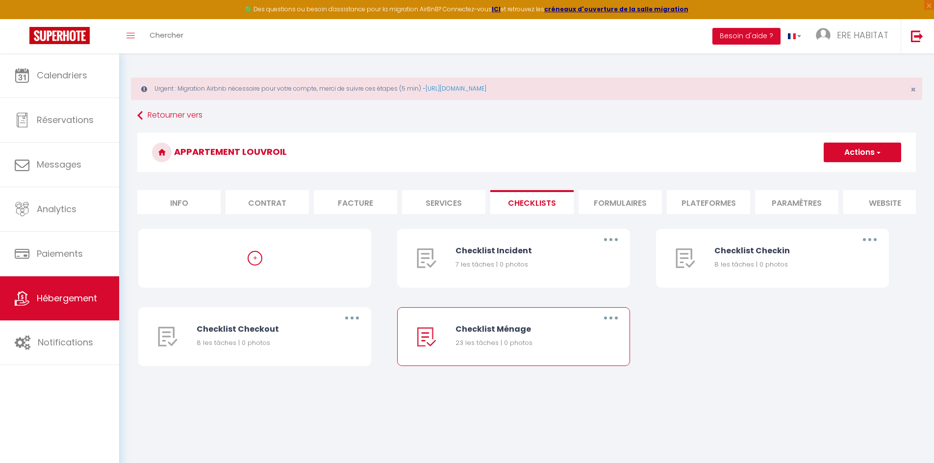
click at [617, 325] on button "button" at bounding box center [610, 318] width 27 height 16
click at [563, 346] on link "Editer" at bounding box center [585, 341] width 73 height 17
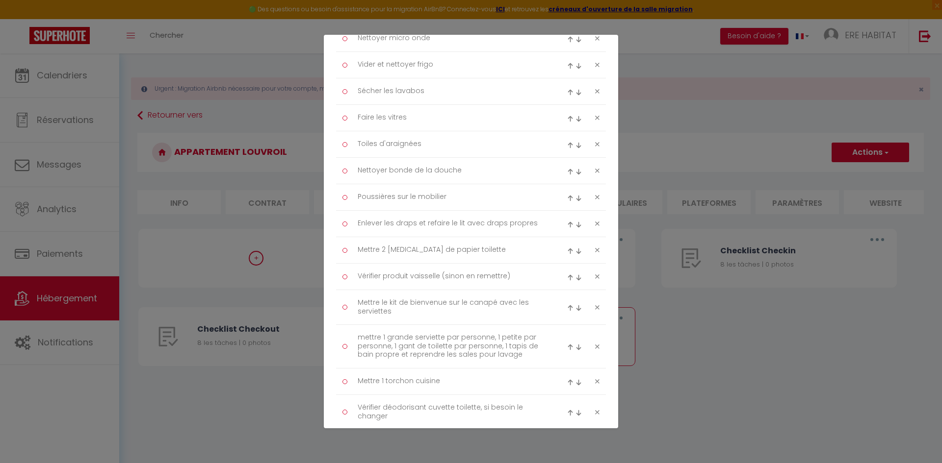
scroll to position [575, 0]
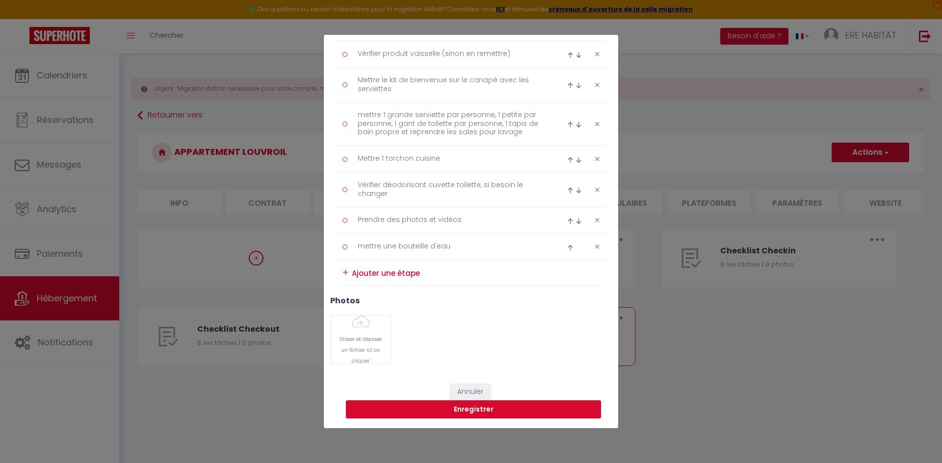
click at [343, 273] on div "+" at bounding box center [345, 272] width 6 height 15
click at [372, 278] on textarea at bounding box center [476, 273] width 248 height 15
click at [358, 272] on textarea at bounding box center [476, 273] width 248 height 16
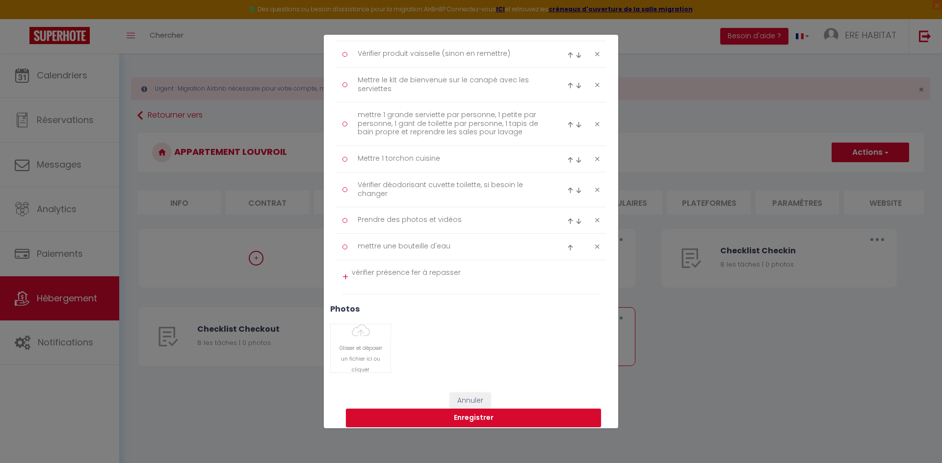
scroll to position [0, 0]
click at [344, 277] on div "+" at bounding box center [345, 277] width 6 height 15
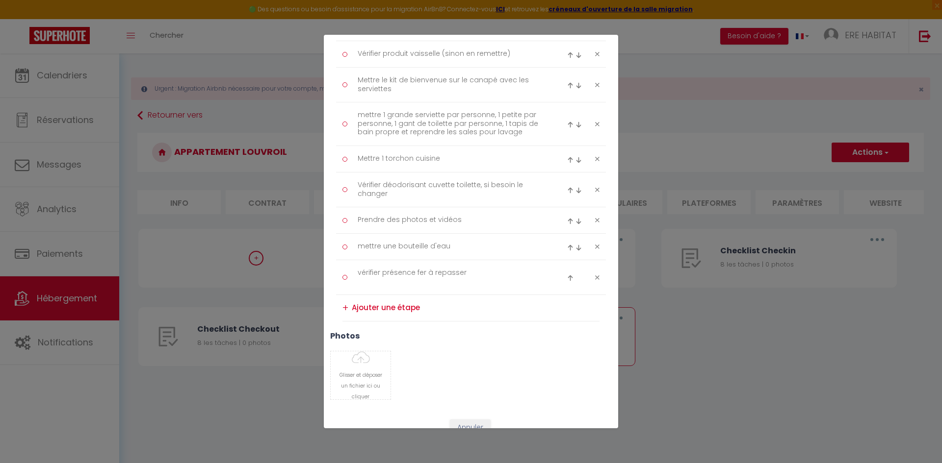
click at [368, 306] on textarea at bounding box center [476, 308] width 248 height 16
click at [419, 307] on textarea "Vérifier présence seche-cheveux" at bounding box center [476, 308] width 248 height 16
click at [342, 307] on div "+" at bounding box center [345, 308] width 6 height 15
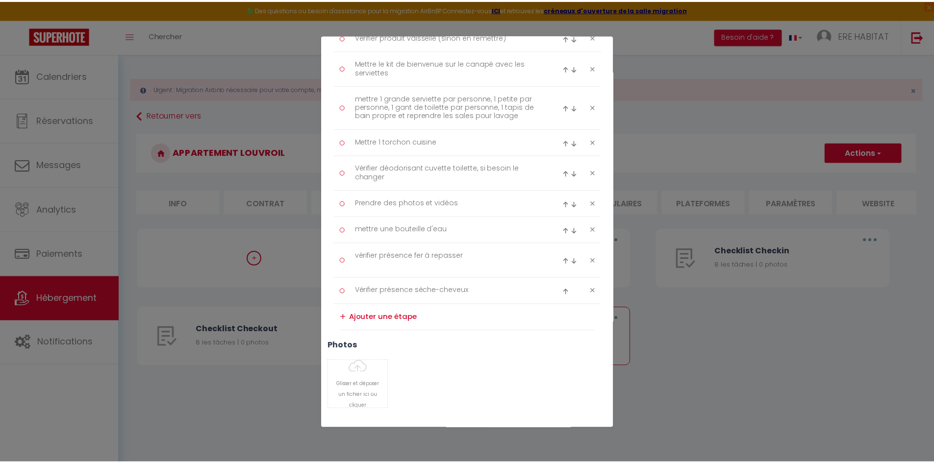
scroll to position [637, 0]
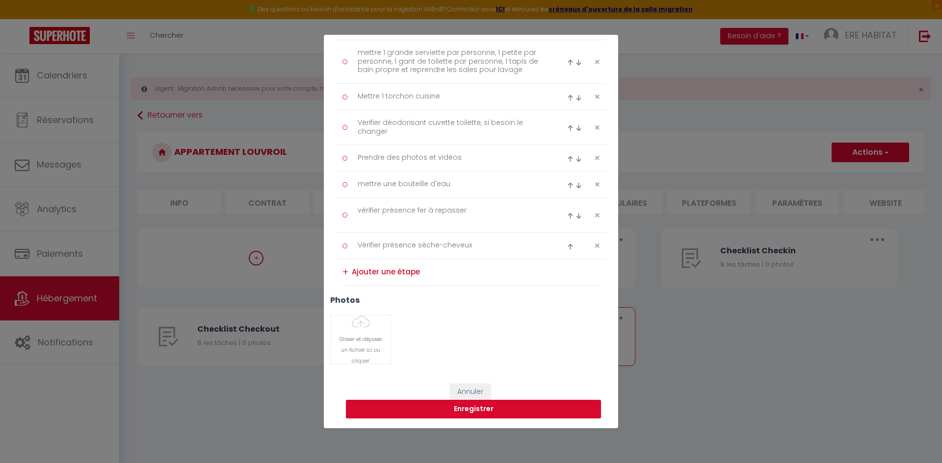
click at [448, 358] on button "Enregistrer" at bounding box center [473, 409] width 255 height 19
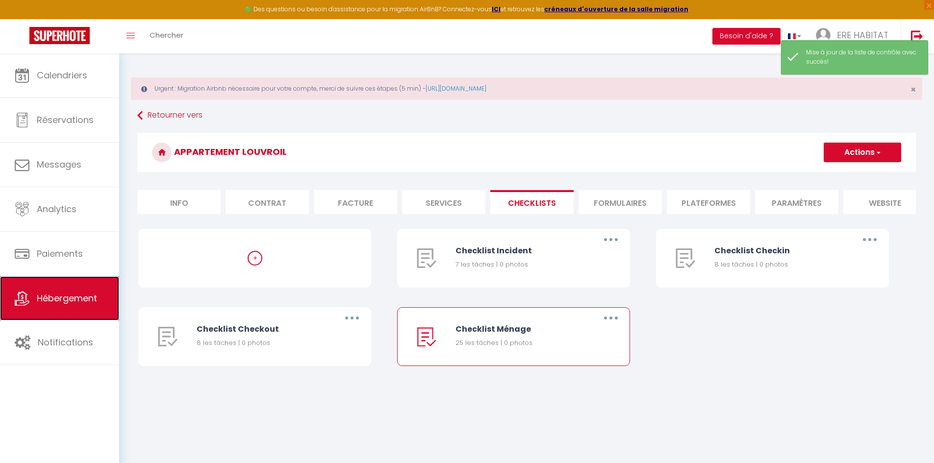
click at [72, 298] on span "Hébergement" at bounding box center [67, 298] width 60 height 12
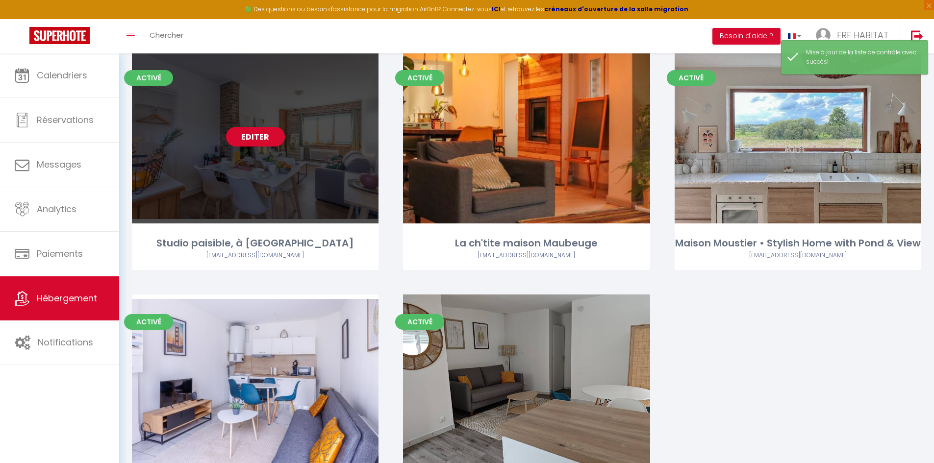
scroll to position [147, 0]
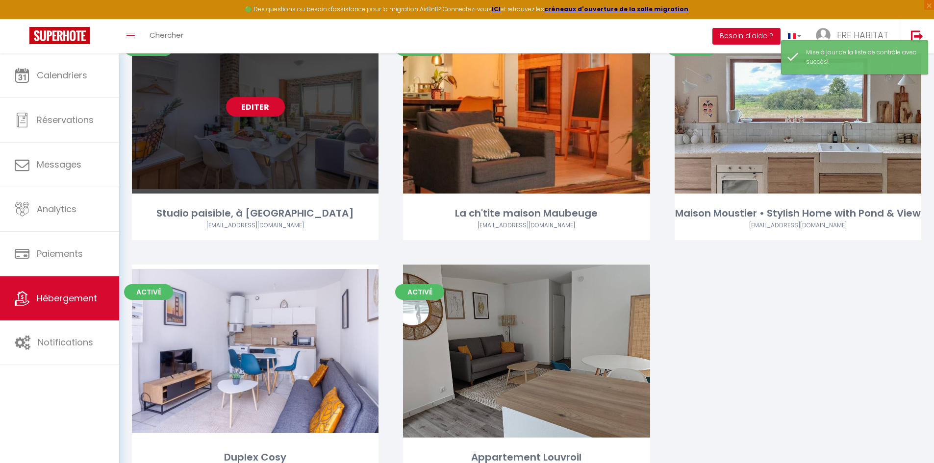
click at [301, 141] on div "Editer" at bounding box center [255, 107] width 247 height 173
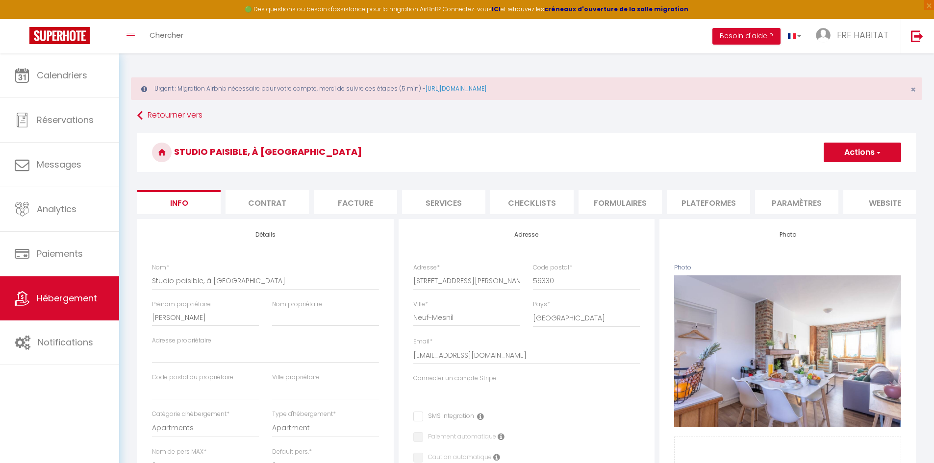
click at [536, 199] on li "Checklists" at bounding box center [531, 202] width 83 height 24
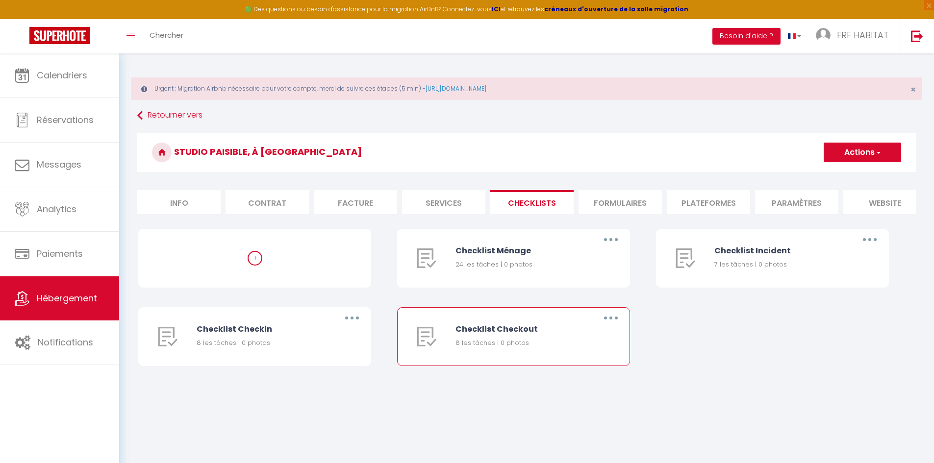
click at [610, 324] on button "button" at bounding box center [610, 318] width 27 height 16
click at [563, 348] on link "Editer" at bounding box center [585, 341] width 73 height 17
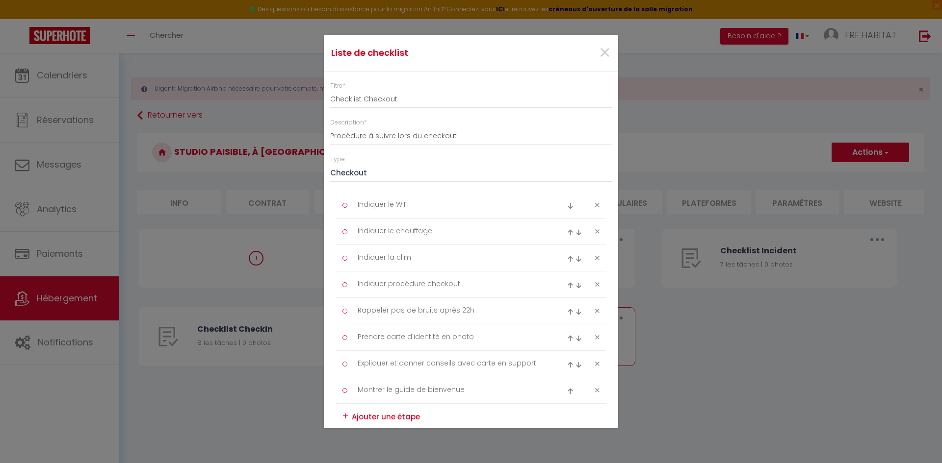
click at [589, 58] on div "×" at bounding box center [568, 53] width 98 height 22
click at [598, 55] on span "×" at bounding box center [604, 52] width 12 height 29
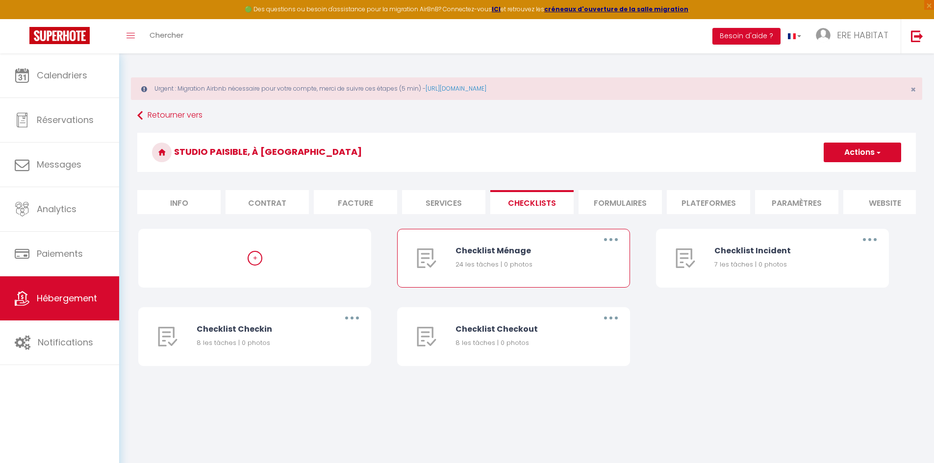
click at [610, 240] on button "button" at bounding box center [610, 240] width 27 height 16
click at [583, 269] on link "Editer" at bounding box center [585, 262] width 73 height 17
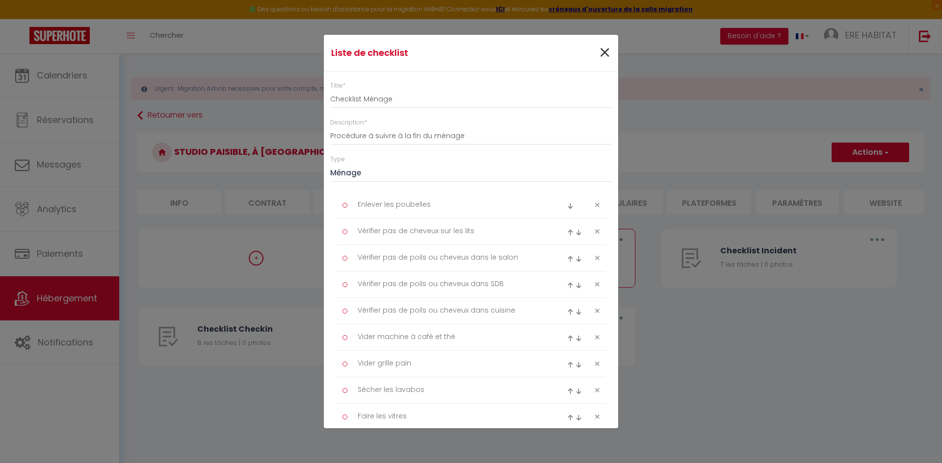
drag, startPoint x: 586, startPoint y: 56, endPoint x: 594, endPoint y: 56, distance: 8.4
click at [588, 56] on div "×" at bounding box center [568, 53] width 98 height 22
click at [598, 56] on span "×" at bounding box center [604, 52] width 12 height 29
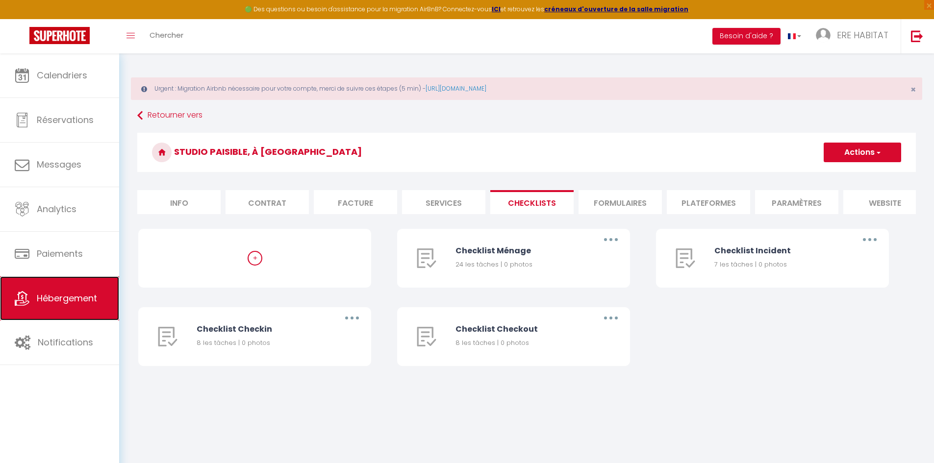
click at [74, 307] on link "Hébergement" at bounding box center [59, 299] width 119 height 44
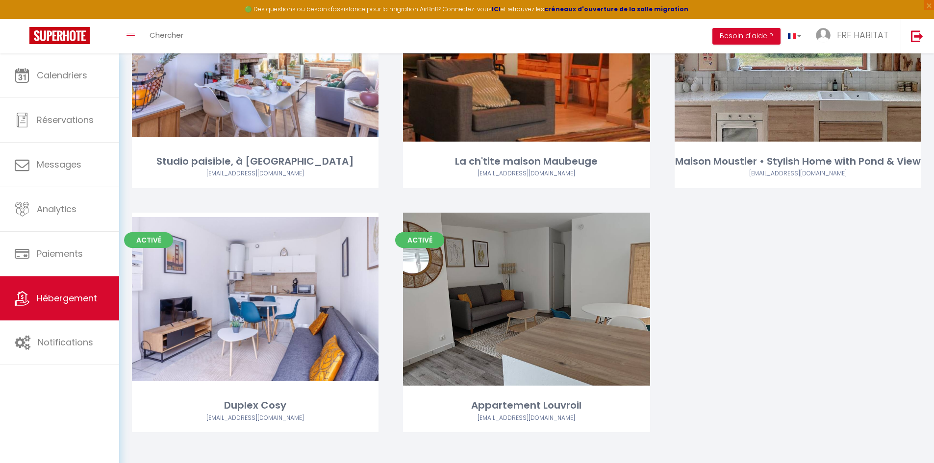
scroll to position [205, 0]
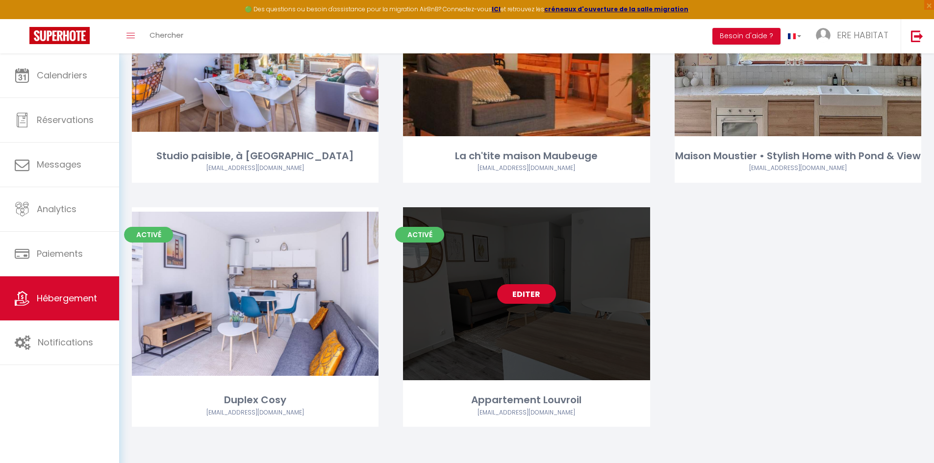
click at [534, 292] on link "Editer" at bounding box center [526, 294] width 59 height 20
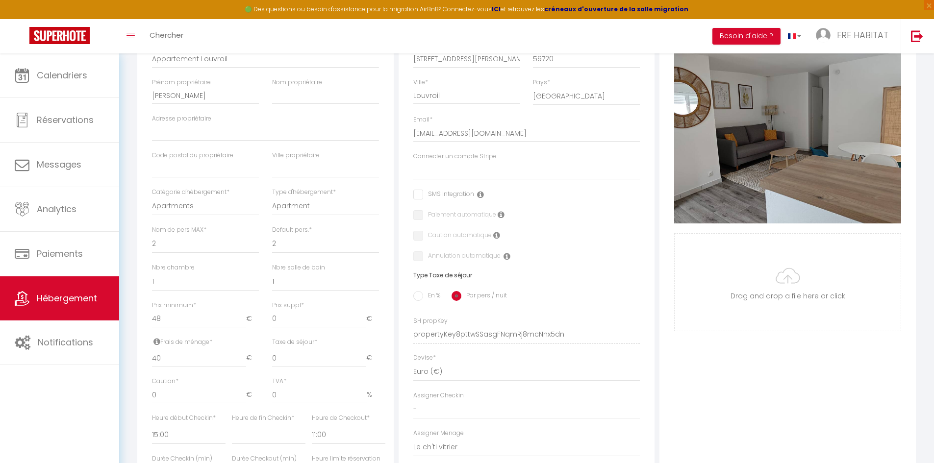
scroll to position [245, 0]
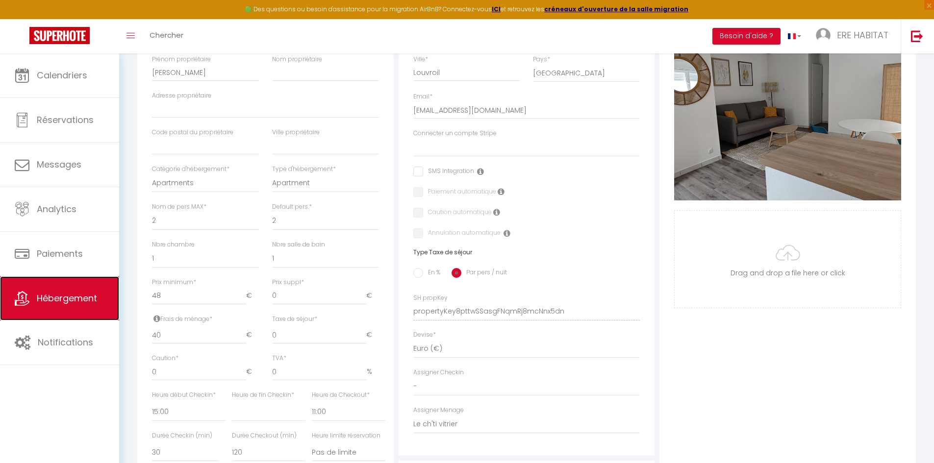
click at [68, 302] on span "Hébergement" at bounding box center [67, 298] width 60 height 12
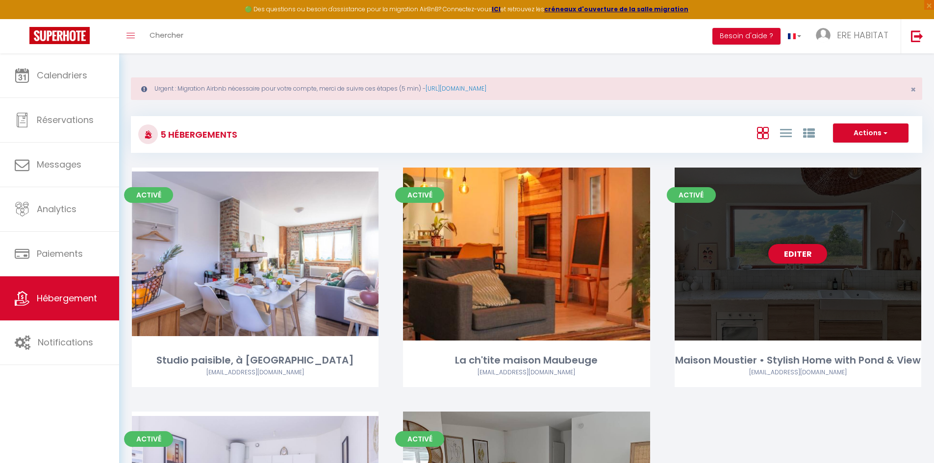
scroll to position [49, 0]
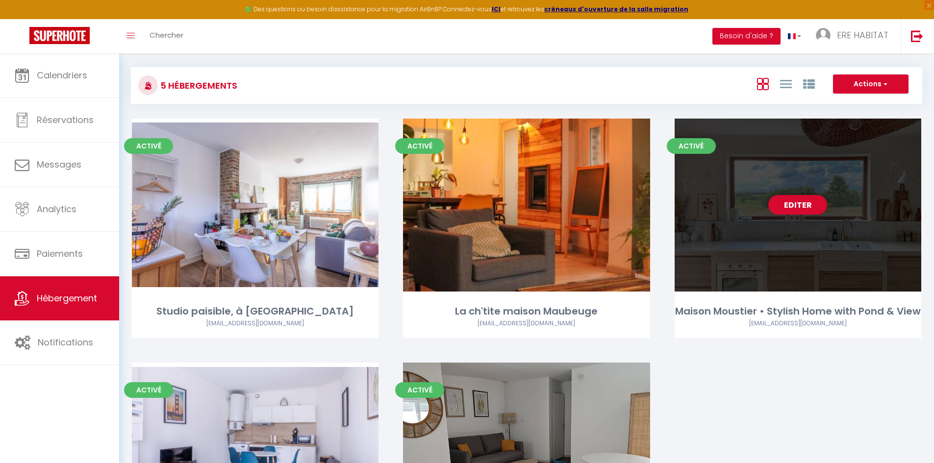
click at [745, 172] on div "Editer" at bounding box center [798, 205] width 247 height 173
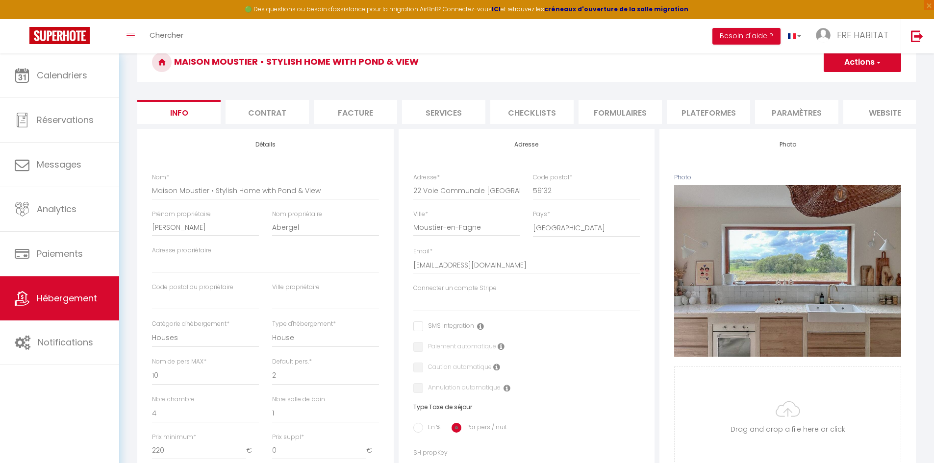
scroll to position [98, 0]
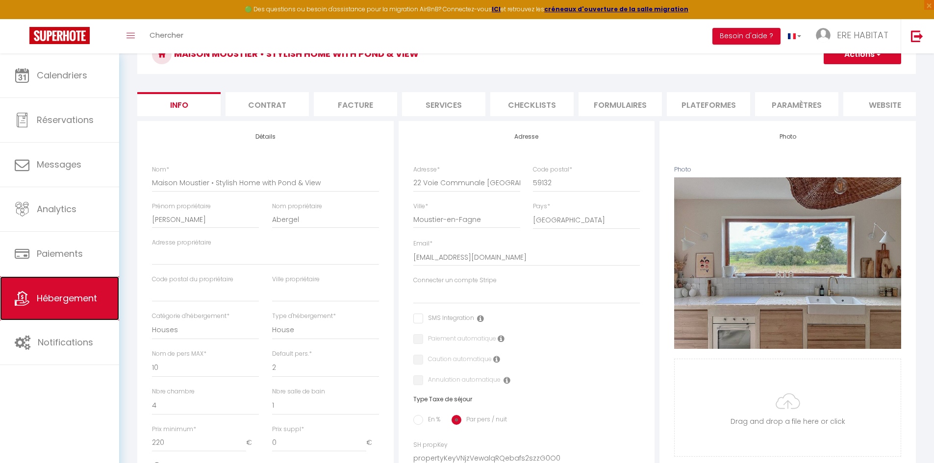
click at [46, 287] on link "Hébergement" at bounding box center [59, 299] width 119 height 44
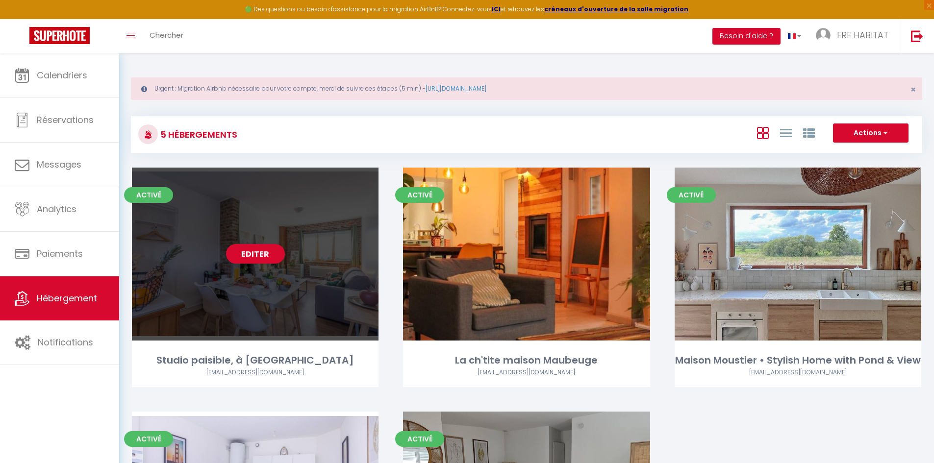
click at [298, 238] on div "Editer" at bounding box center [255, 254] width 247 height 173
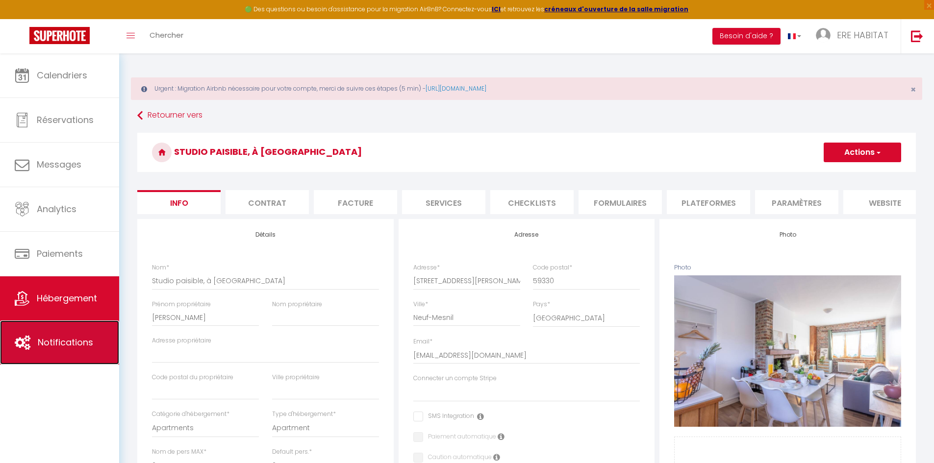
click at [70, 349] on span "Notifications" at bounding box center [65, 342] width 55 height 12
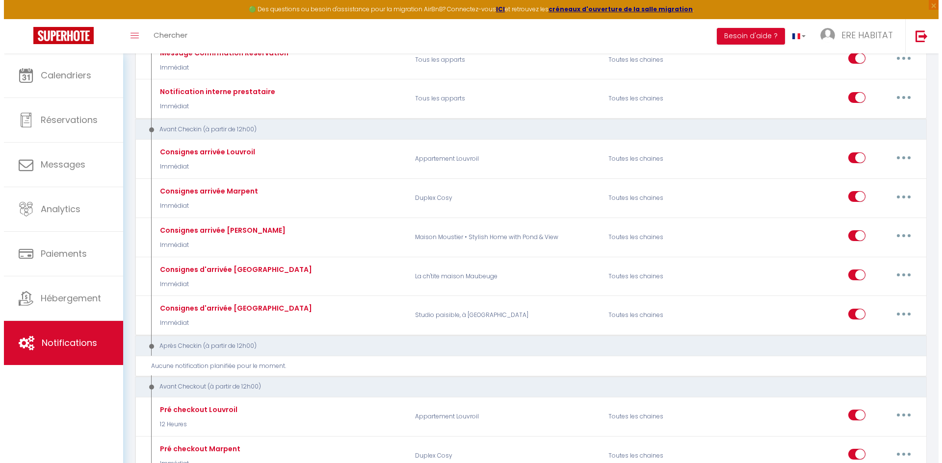
scroll to position [245, 0]
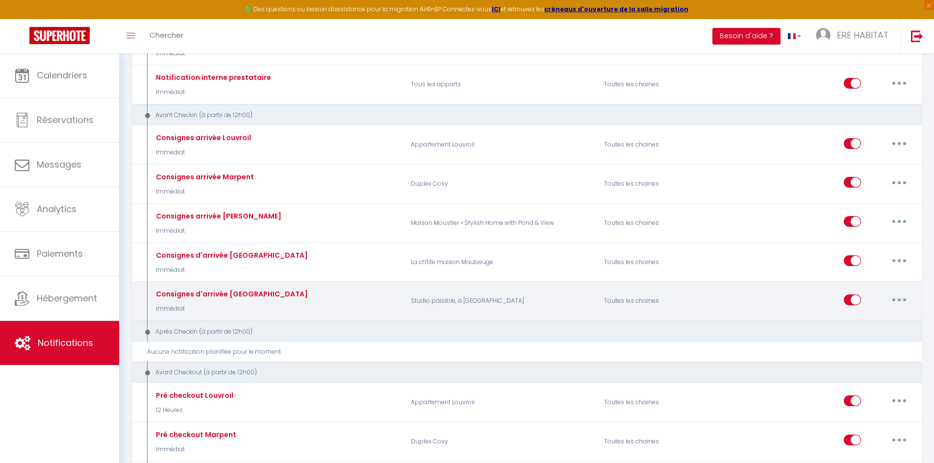
click at [745, 300] on button "button" at bounding box center [899, 300] width 27 height 16
click at [745, 317] on link "Editer" at bounding box center [874, 322] width 73 height 17
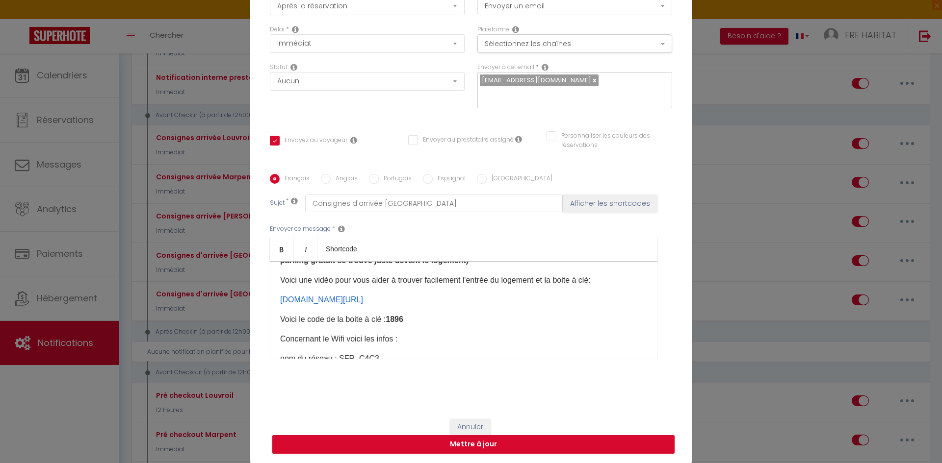
scroll to position [98, 0]
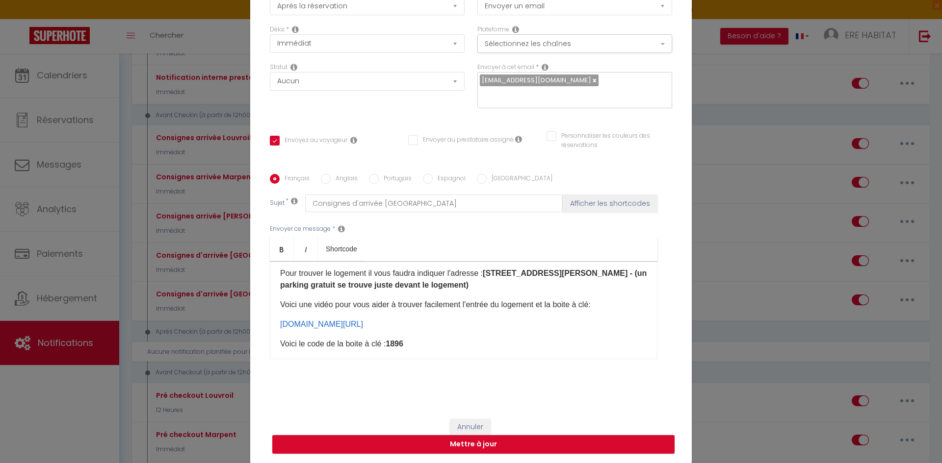
drag, startPoint x: 421, startPoint y: 325, endPoint x: 267, endPoint y: 315, distance: 154.3
click at [270, 315] on div "​Cher [GUEST:FIRST_NAME]​ Vous allez être autonome pour entrer dans le studio. …" at bounding box center [463, 310] width 387 height 98
copy p "​​ www.youtube.com/shorts/Vh75XnHolSw"
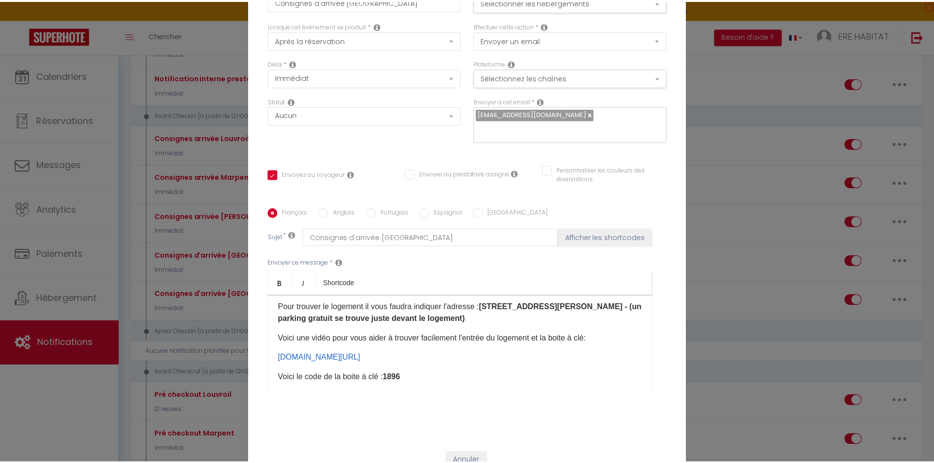
scroll to position [0, 0]
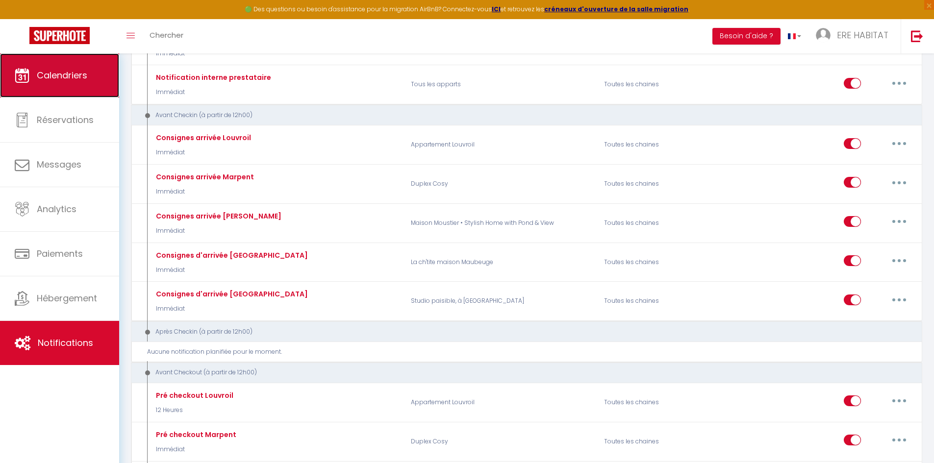
click at [67, 77] on span "Calendriers" at bounding box center [62, 75] width 51 height 12
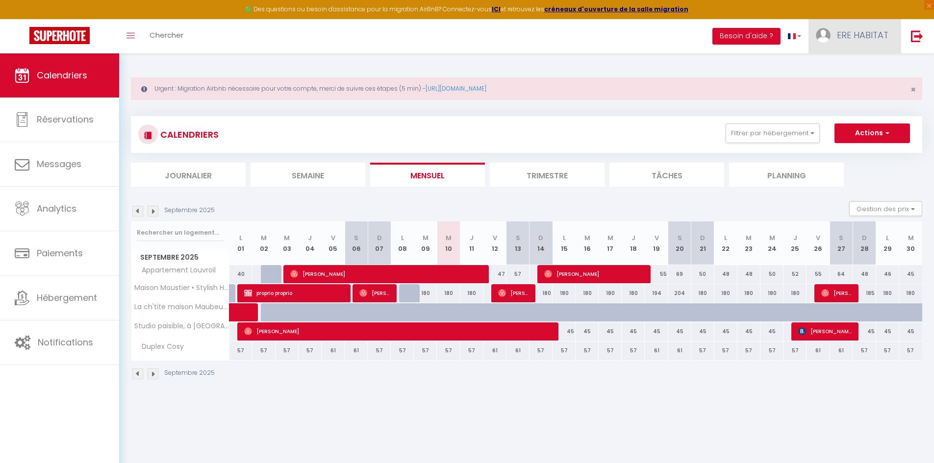
click at [745, 31] on span "ERE HABITAT" at bounding box center [862, 35] width 51 height 12
click at [745, 77] on link "Équipe" at bounding box center [861, 85] width 73 height 17
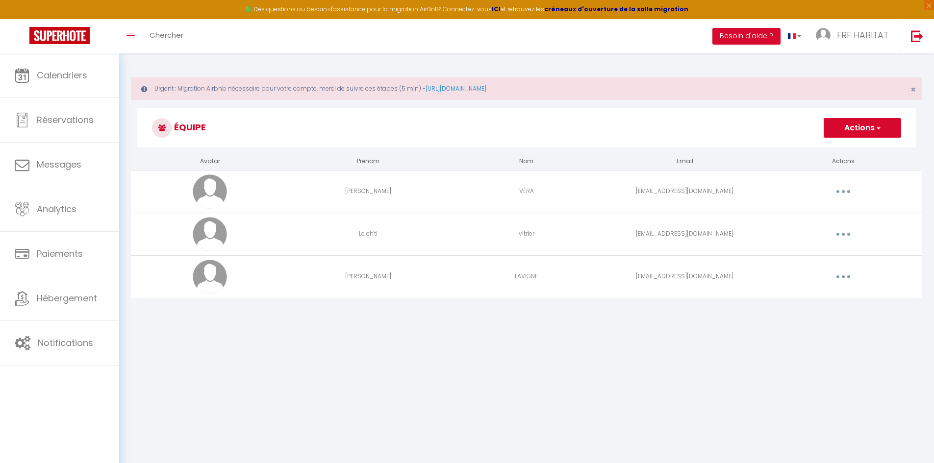
click at [745, 234] on button "button" at bounding box center [843, 235] width 27 height 16
click at [745, 259] on link "Editer" at bounding box center [818, 257] width 73 height 17
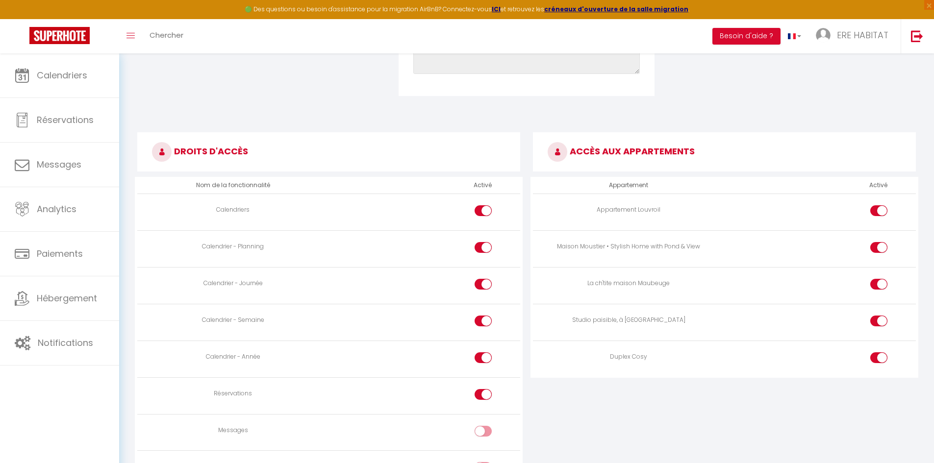
scroll to position [490, 0]
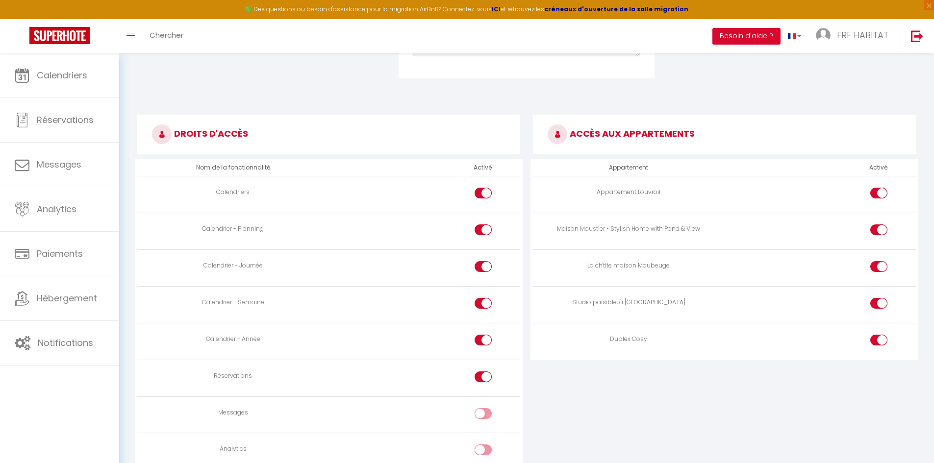
click at [479, 194] on div at bounding box center [483, 193] width 17 height 11
click at [483, 194] on input "checkbox" at bounding box center [491, 195] width 17 height 15
click at [477, 227] on div at bounding box center [483, 230] width 17 height 11
click at [483, 227] on input "checkbox" at bounding box center [491, 232] width 17 height 15
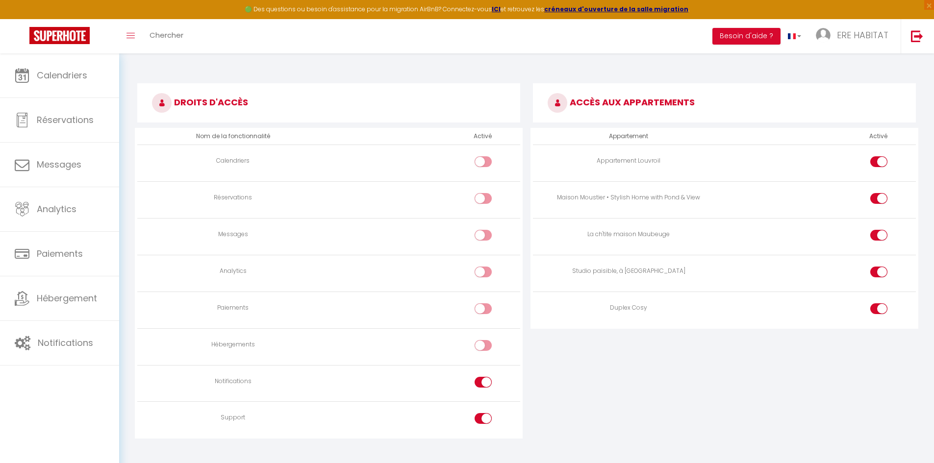
scroll to position [537, 0]
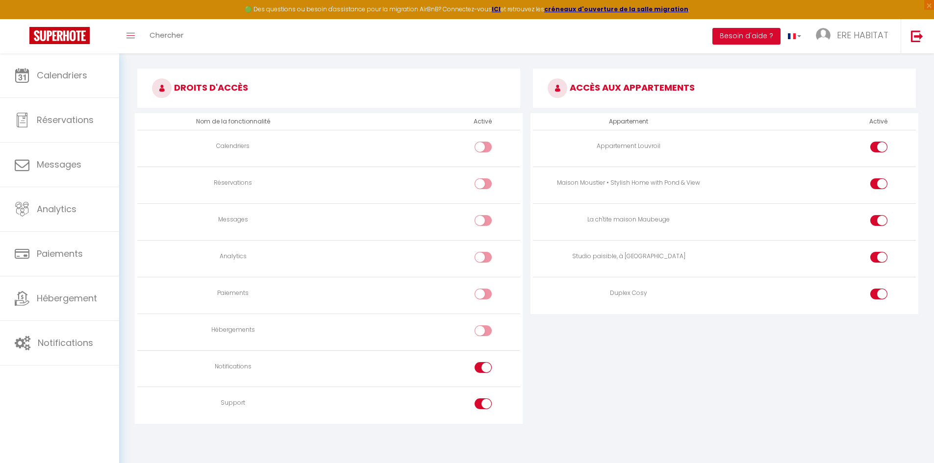
click at [745, 290] on input "checkbox" at bounding box center [887, 296] width 17 height 15
click at [745, 223] on div at bounding box center [878, 220] width 17 height 11
click at [745, 223] on input "checkbox" at bounding box center [887, 222] width 17 height 15
click at [488, 358] on input "checkbox" at bounding box center [491, 406] width 17 height 15
click at [485, 358] on input "checkbox" at bounding box center [491, 369] width 17 height 15
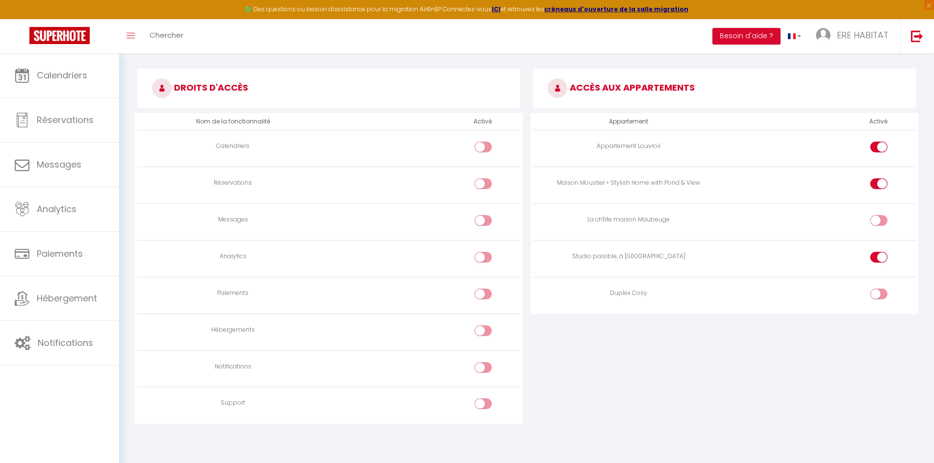
click at [478, 358] on div at bounding box center [483, 404] width 17 height 11
click at [483, 358] on input "checkbox" at bounding box center [491, 406] width 17 height 15
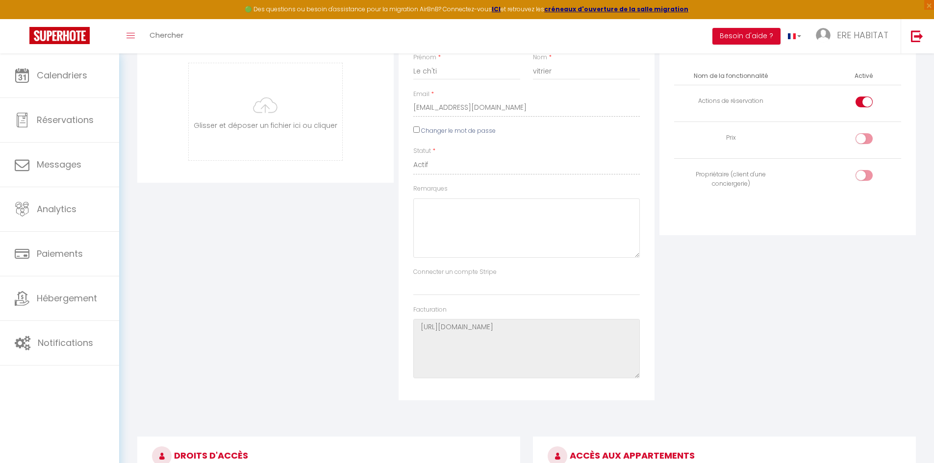
scroll to position [0, 0]
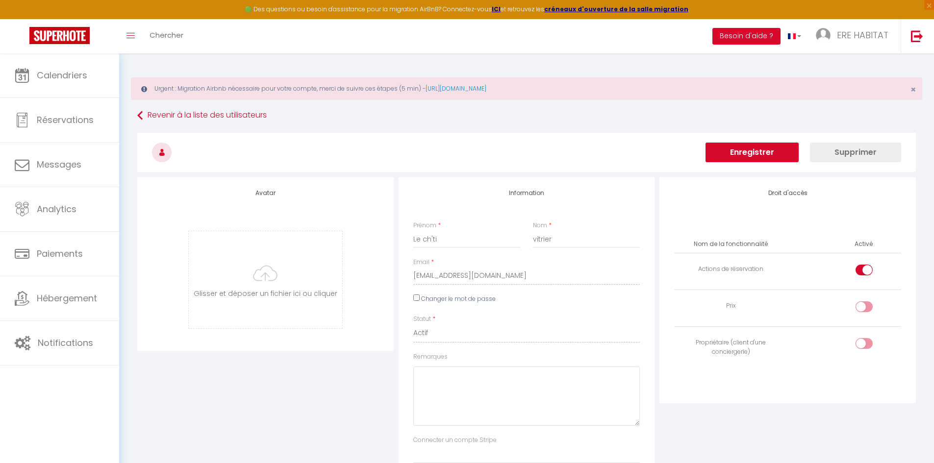
click at [745, 154] on button "Enregistrer" at bounding box center [752, 153] width 93 height 20
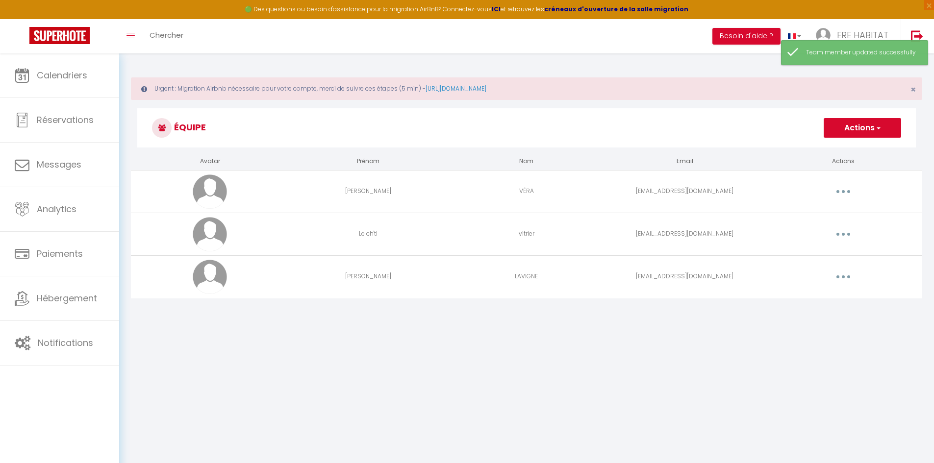
click at [745, 134] on button "Actions" at bounding box center [862, 128] width 77 height 20
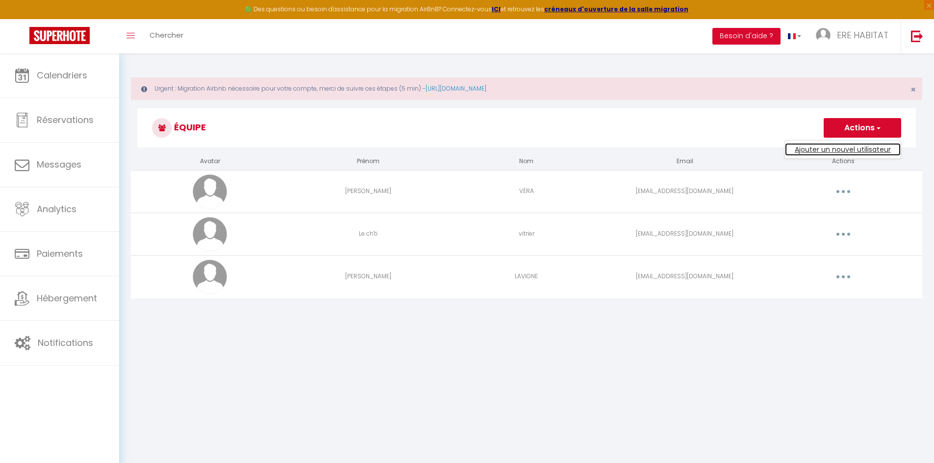
click at [745, 149] on link "Ajouter un nouvel utilisateur" at bounding box center [843, 149] width 116 height 13
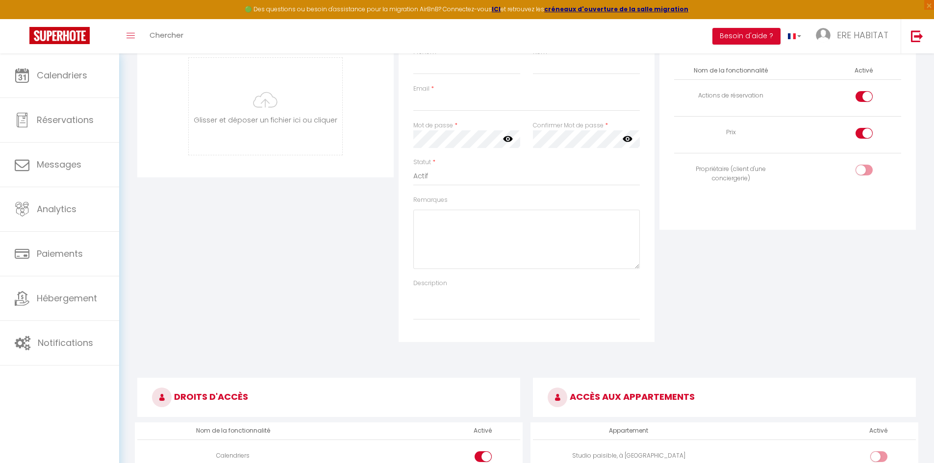
scroll to position [147, 0]
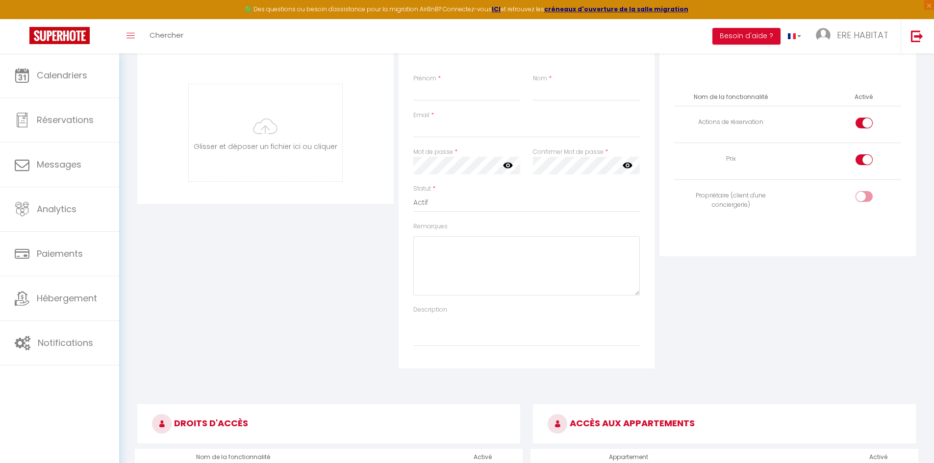
click at [421, 214] on div "Statut * Actif Inactif" at bounding box center [527, 203] width 240 height 38
click at [439, 195] on select "Actif Inactif" at bounding box center [526, 203] width 227 height 19
click at [683, 246] on div "Droit d'accès Nom de la fonctionnalité Activé Actions de réservation Prix Propr…" at bounding box center [788, 143] width 256 height 226
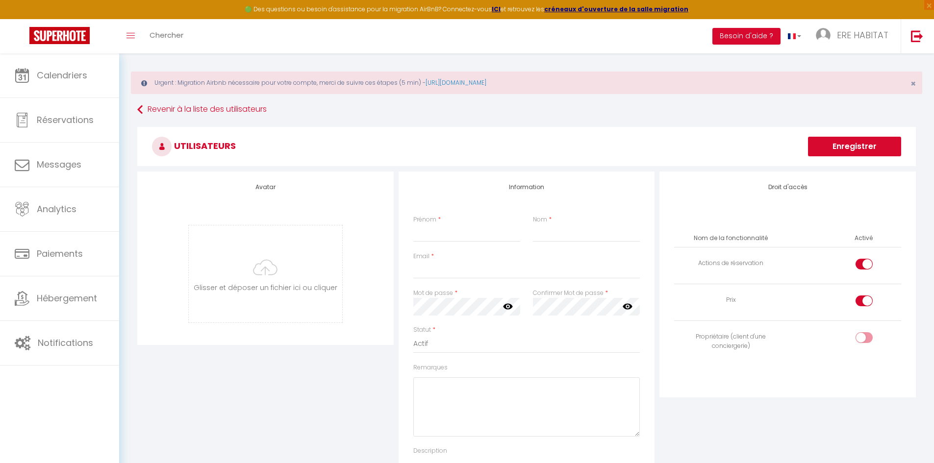
scroll to position [0, 0]
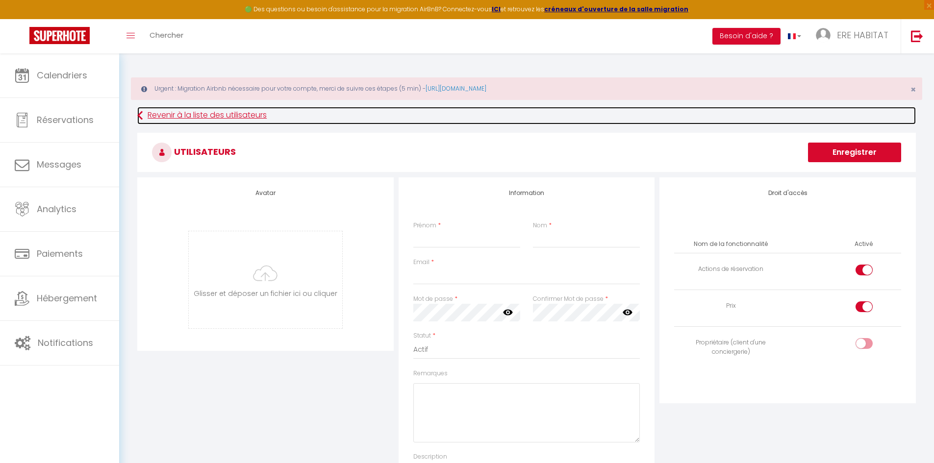
click at [187, 119] on link "Revenir à la liste des utilisateurs" at bounding box center [526, 116] width 779 height 18
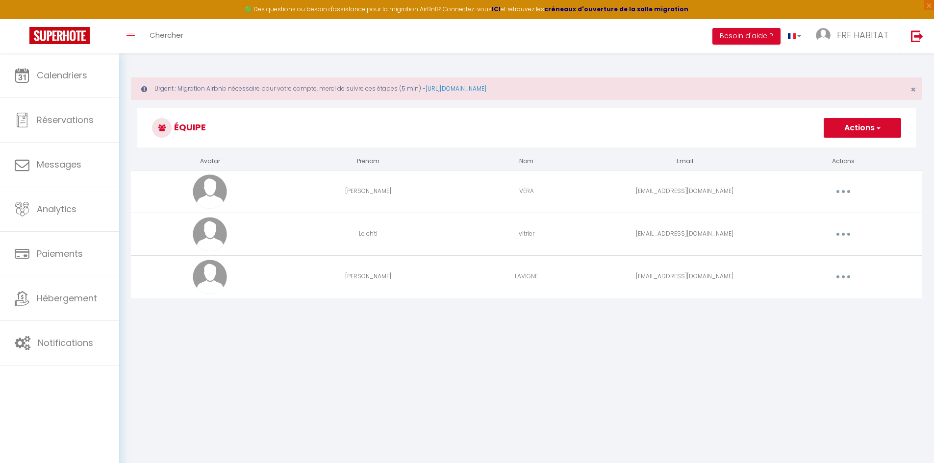
click at [745, 128] on button "Actions" at bounding box center [862, 128] width 77 height 20
click at [745, 149] on link "Ajouter un nouvel utilisateur" at bounding box center [843, 149] width 116 height 13
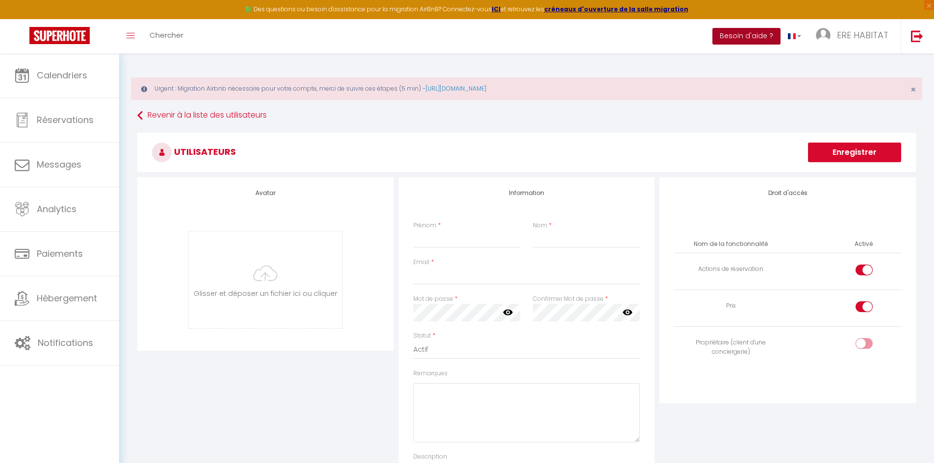
drag, startPoint x: 763, startPoint y: 38, endPoint x: 757, endPoint y: 40, distance: 6.4
click at [745, 38] on button "Besoin d'aide ?" at bounding box center [747, 36] width 68 height 17
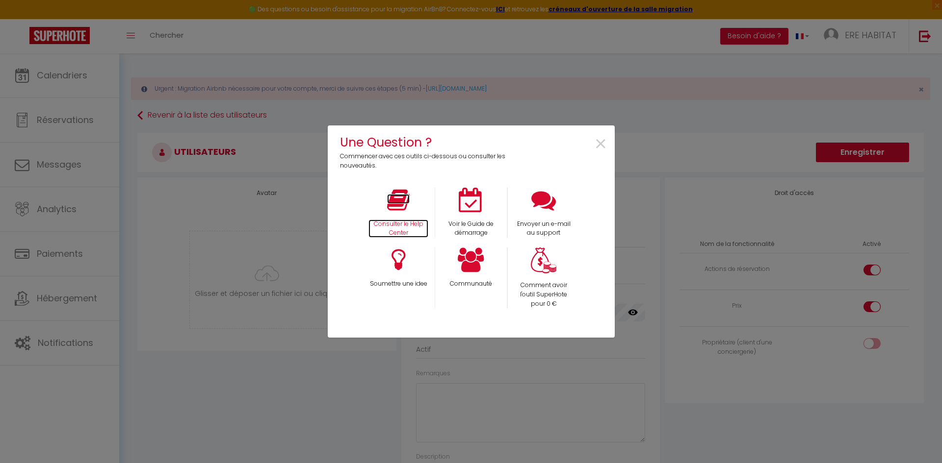
click at [410, 220] on p "Consulter le Help Center" at bounding box center [398, 229] width 60 height 19
click at [64, 67] on div "Une Question ? Commencer avec ces outils ci-dessous ou consulter les nouveautés…" at bounding box center [471, 231] width 942 height 463
click at [600, 144] on span "×" at bounding box center [600, 144] width 13 height 31
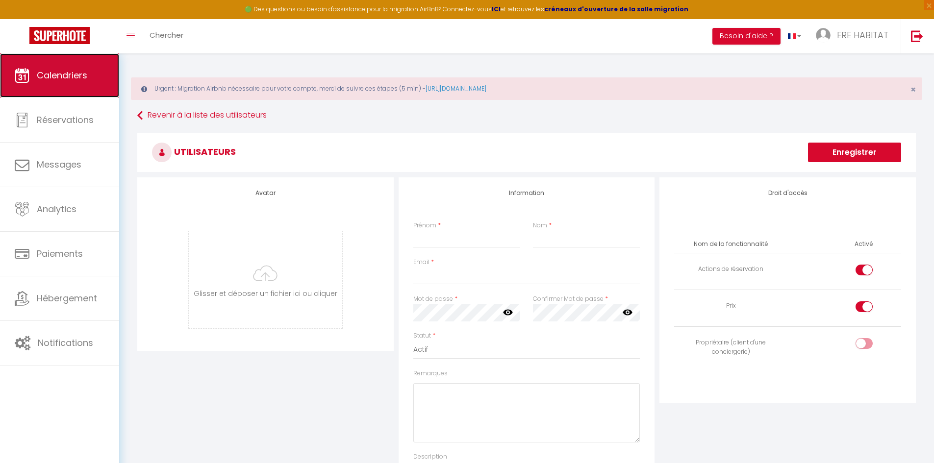
click at [81, 80] on span "Calendriers" at bounding box center [62, 75] width 51 height 12
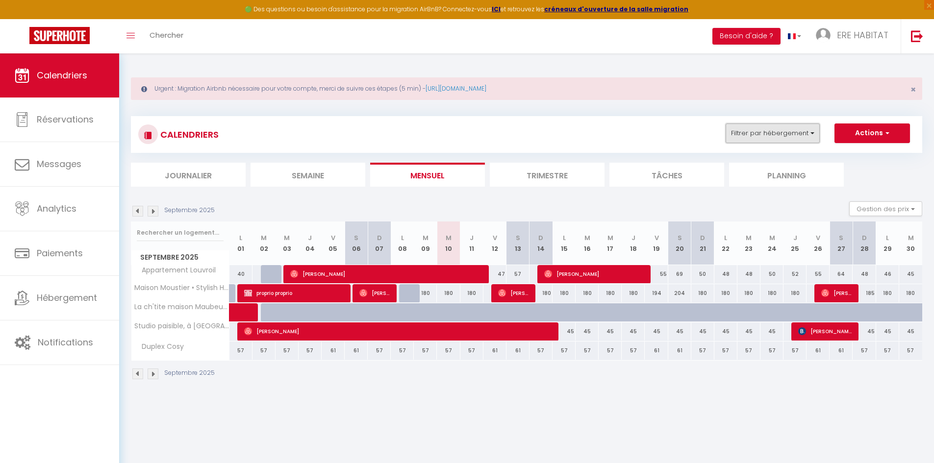
click at [745, 134] on button "Filtrer par hébergement" at bounding box center [773, 134] width 94 height 20
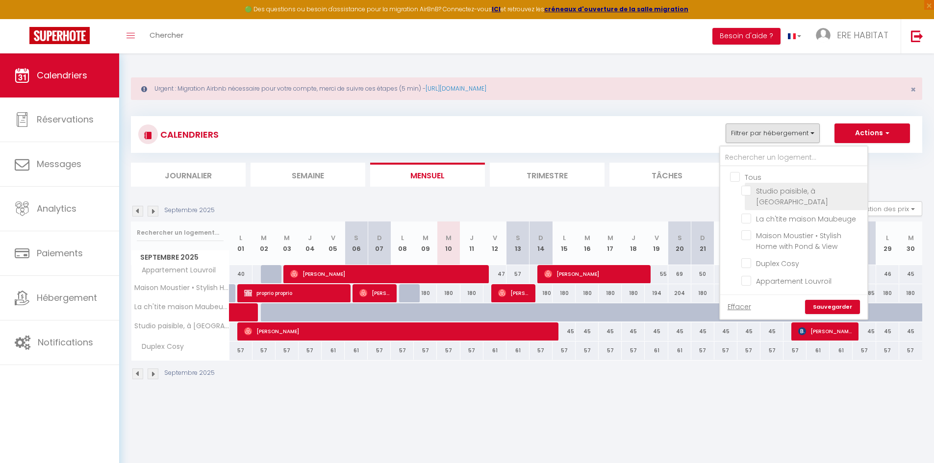
click at [745, 196] on input "Studio paisible, à [GEOGRAPHIC_DATA]" at bounding box center [803, 191] width 123 height 10
click at [745, 230] on input "Maison Moustier • Stylish Home with Pond & View" at bounding box center [803, 235] width 123 height 10
click at [745, 275] on input "Appartement Louvroil" at bounding box center [803, 280] width 123 height 10
click at [745, 300] on link "Sauvegarder" at bounding box center [832, 307] width 55 height 15
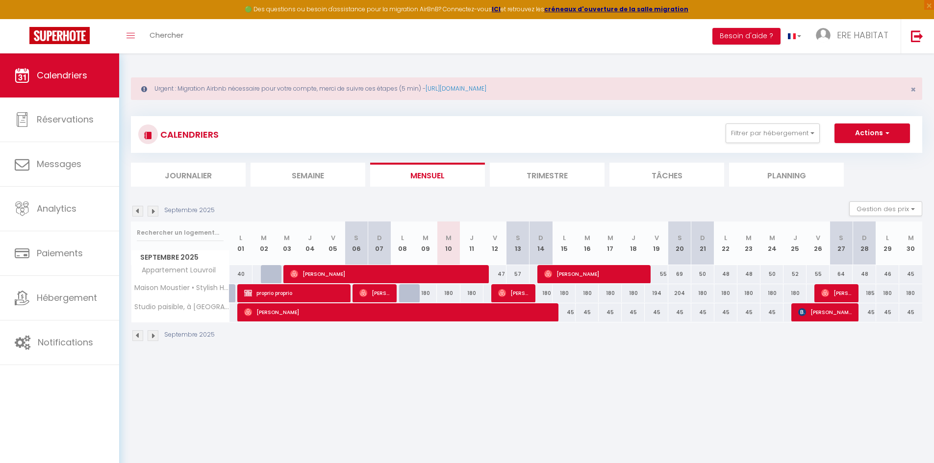
click at [745, 317] on div at bounding box center [803, 313] width 23 height 19
click at [745, 316] on img at bounding box center [802, 312] width 8 height 8
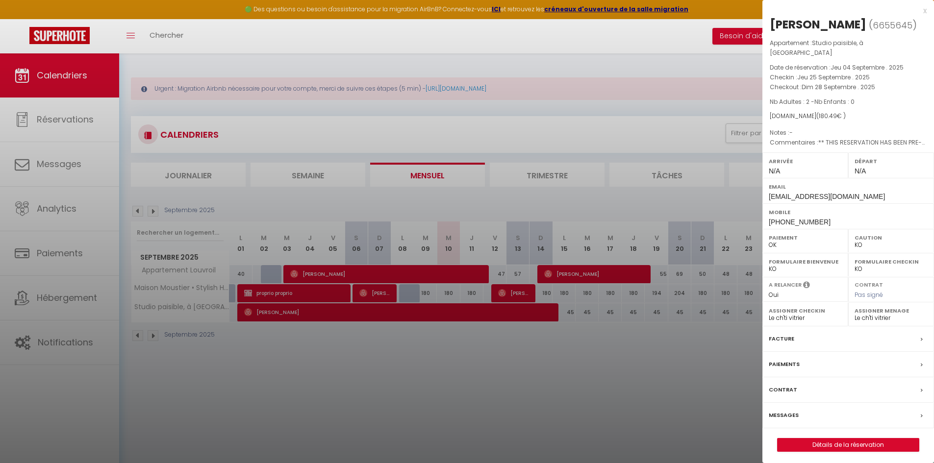
click at [695, 353] on div at bounding box center [467, 231] width 934 height 463
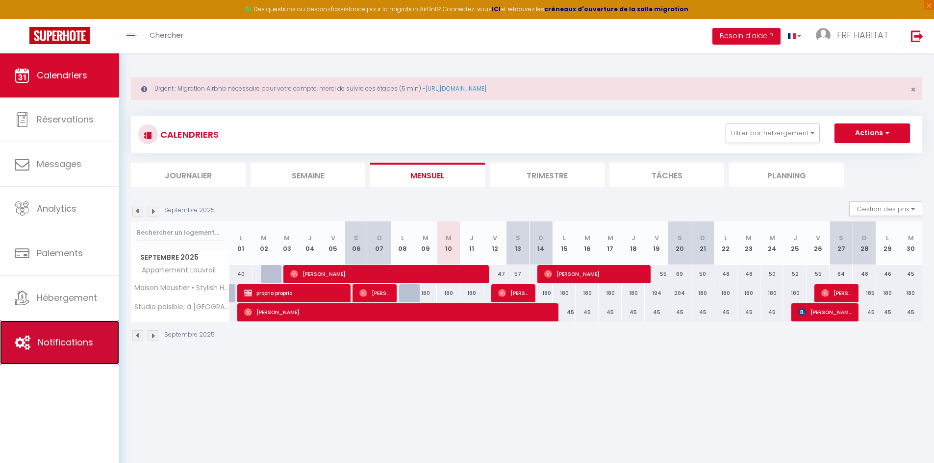
click at [64, 338] on span "Notifications" at bounding box center [65, 342] width 55 height 12
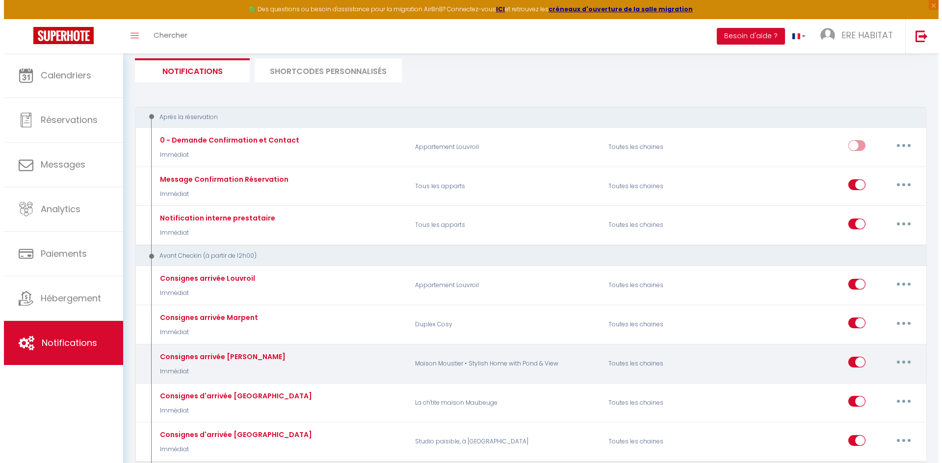
scroll to position [147, 0]
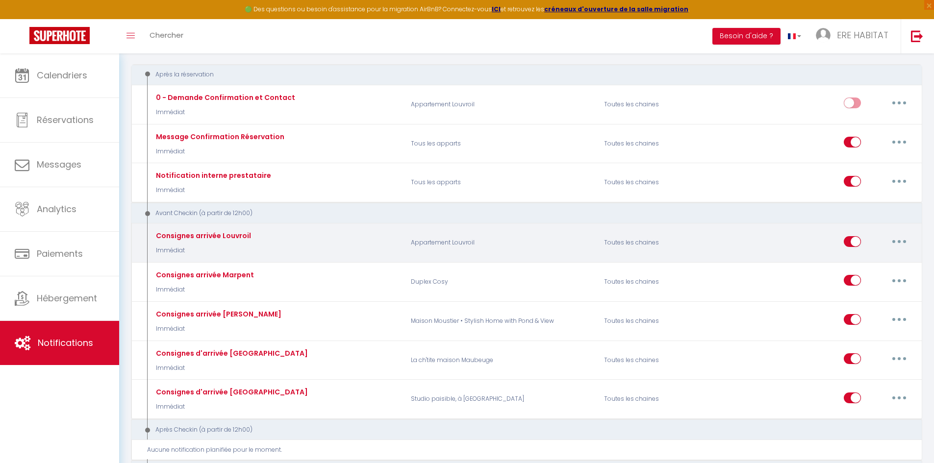
click at [745, 239] on button "button" at bounding box center [899, 242] width 27 height 16
click at [745, 261] on link "Editer" at bounding box center [874, 264] width 73 height 17
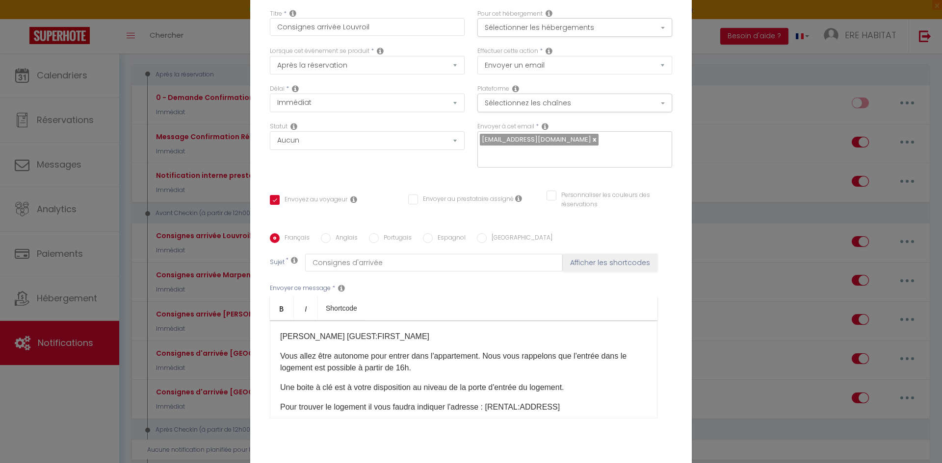
scroll to position [0, 0]
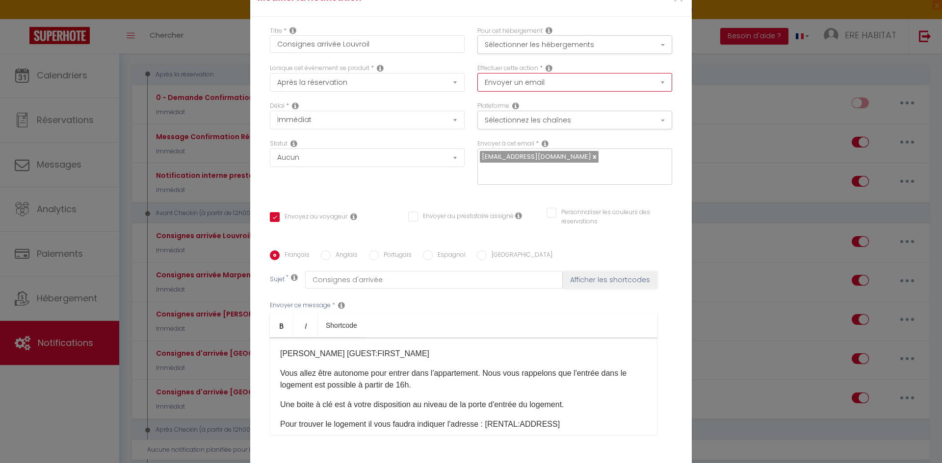
click at [530, 91] on select "Envoyer un email Envoyer un SMS Envoyer une notification push" at bounding box center [574, 82] width 195 height 19
click at [464, 121] on div "Délai * Immédiat - 10 Minutes - 1 Heure - 2 Heures - 3 Heures - 4 Heures - 5 He…" at bounding box center [366, 121] width 207 height 38
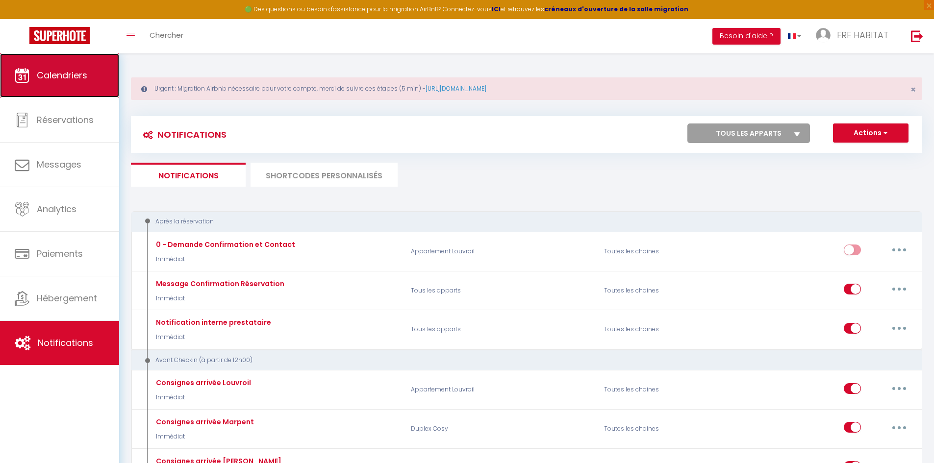
click at [81, 76] on span "Calendriers" at bounding box center [62, 75] width 51 height 12
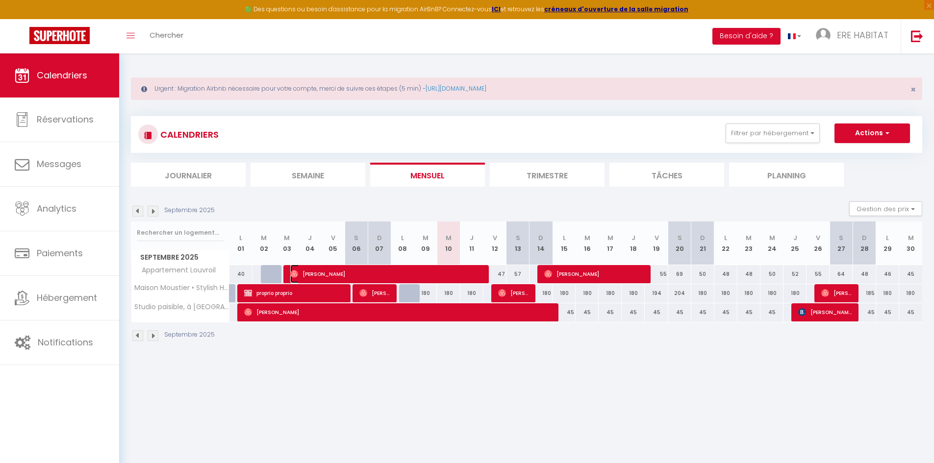
click at [323, 275] on span "[PERSON_NAME]" at bounding box center [386, 274] width 192 height 19
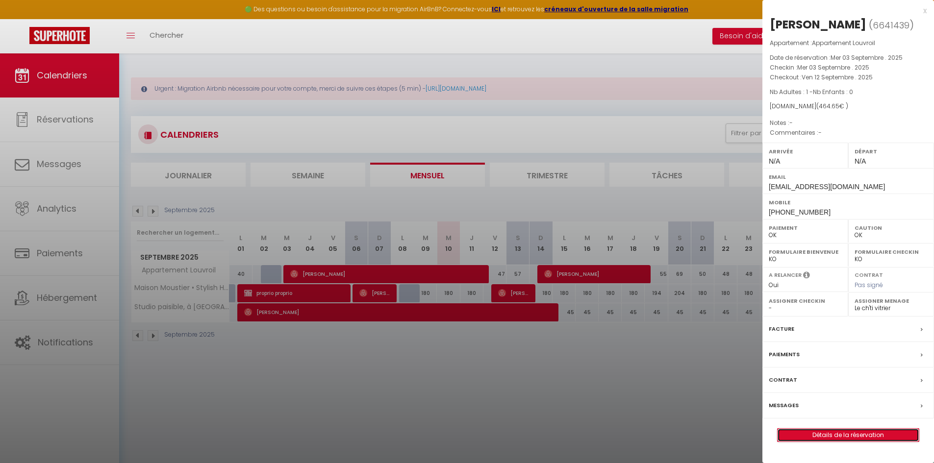
click at [745, 358] on link "Détails de la réservation" at bounding box center [848, 435] width 141 height 13
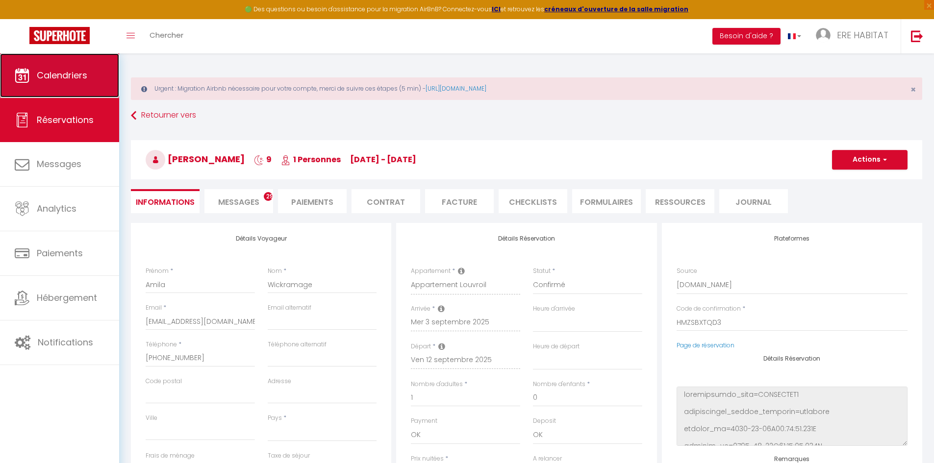
click at [49, 79] on span "Calendriers" at bounding box center [62, 75] width 51 height 12
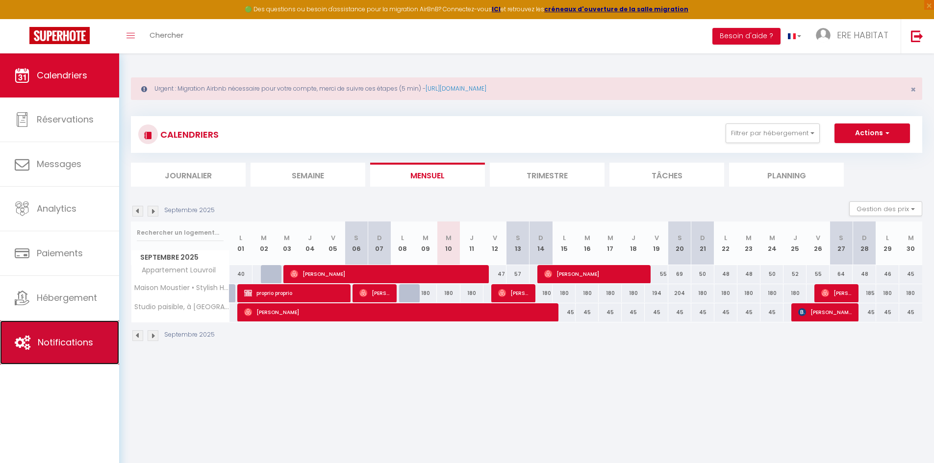
click at [58, 340] on span "Notifications" at bounding box center [65, 342] width 55 height 12
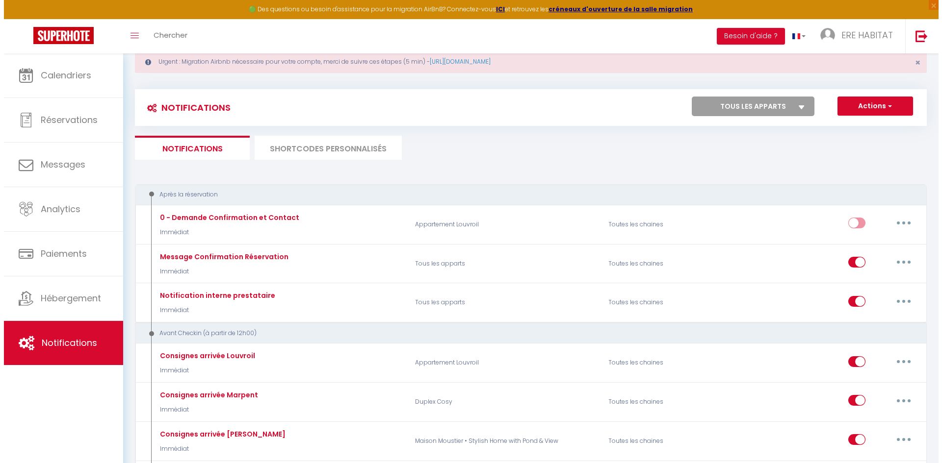
scroll to position [49, 0]
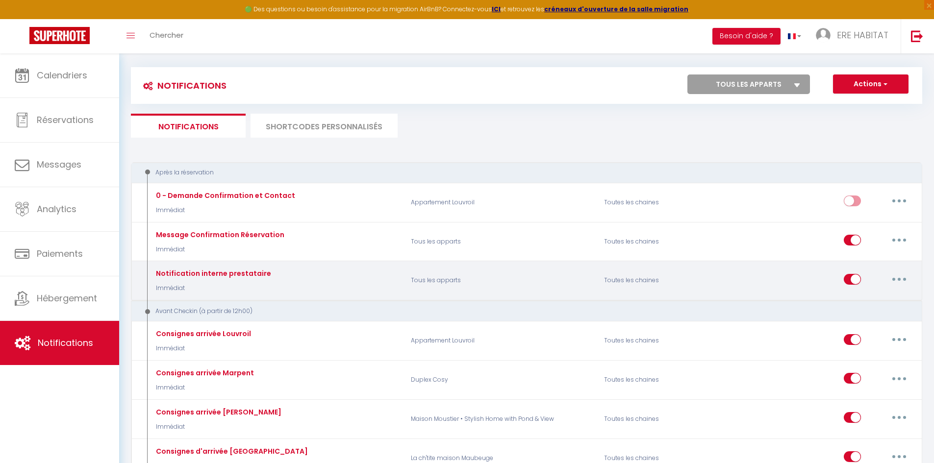
click at [745, 282] on button "button" at bounding box center [899, 280] width 27 height 16
click at [745, 300] on link "Editer" at bounding box center [874, 301] width 73 height 17
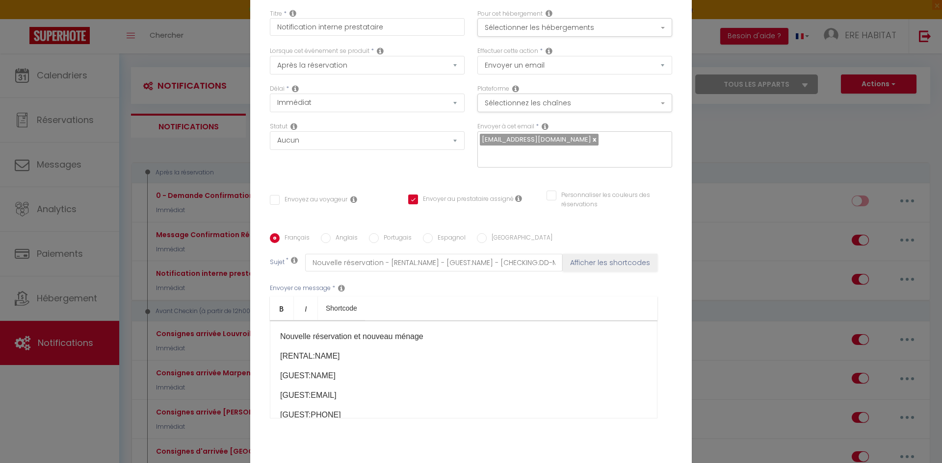
scroll to position [0, 0]
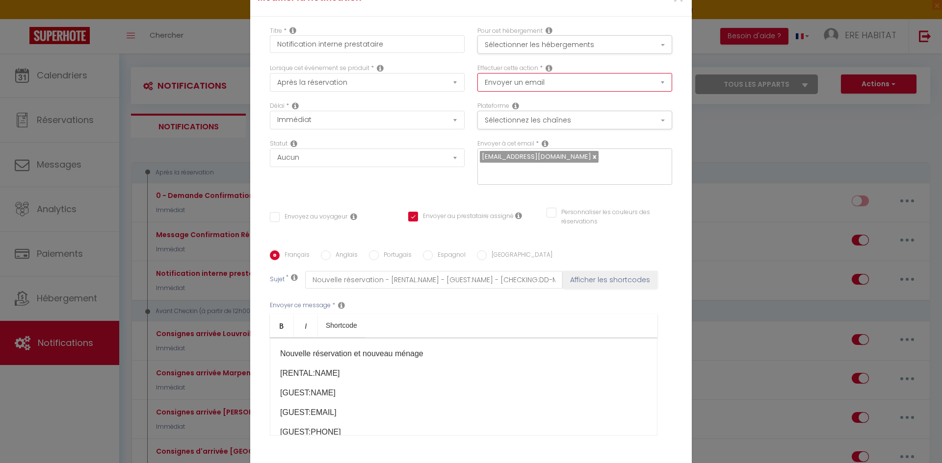
click at [524, 84] on select "Envoyer un email Envoyer un SMS Envoyer une notification push" at bounding box center [574, 82] width 195 height 19
click at [464, 98] on div "Lorsque cet événement se produit * Après la réservation Avant Checkin (à partir…" at bounding box center [366, 83] width 207 height 38
click at [518, 120] on button "Sélectionnez les chaînes" at bounding box center [574, 120] width 195 height 19
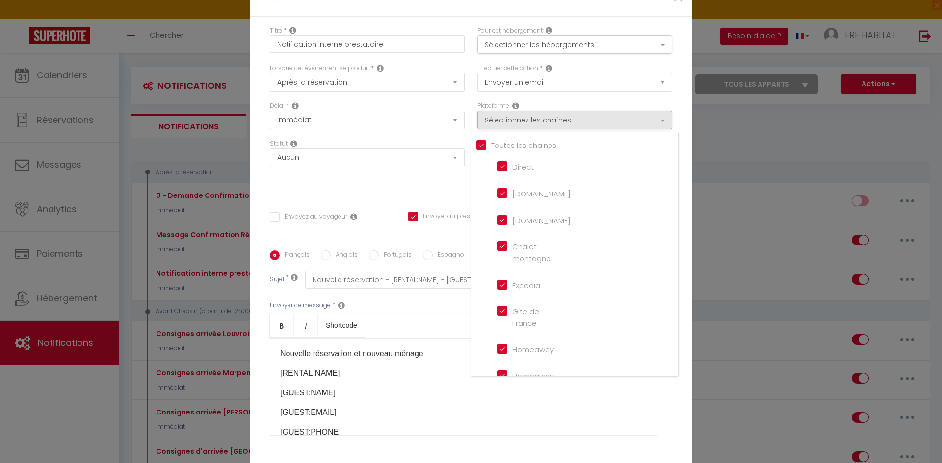
click at [465, 113] on div "Délai * Immédiat + 10 Minutes + 1 Heure + 2 Heures + 3 Heures + 4 Heures + 5 He…" at bounding box center [366, 121] width 207 height 38
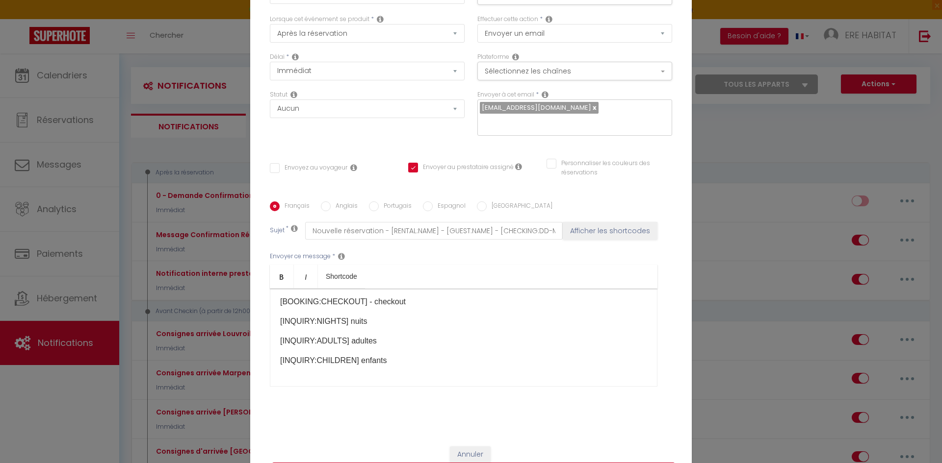
scroll to position [77, 0]
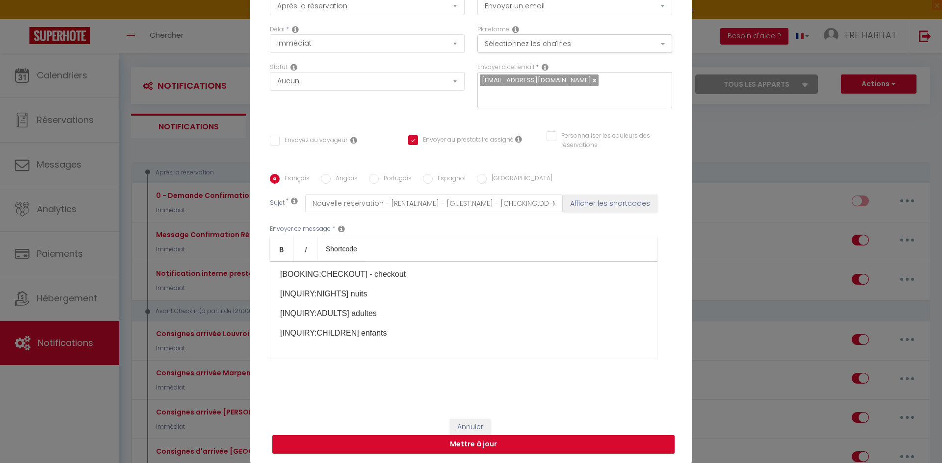
click at [513, 139] on span at bounding box center [517, 139] width 8 height 8
click at [515, 140] on icon at bounding box center [518, 139] width 7 height 8
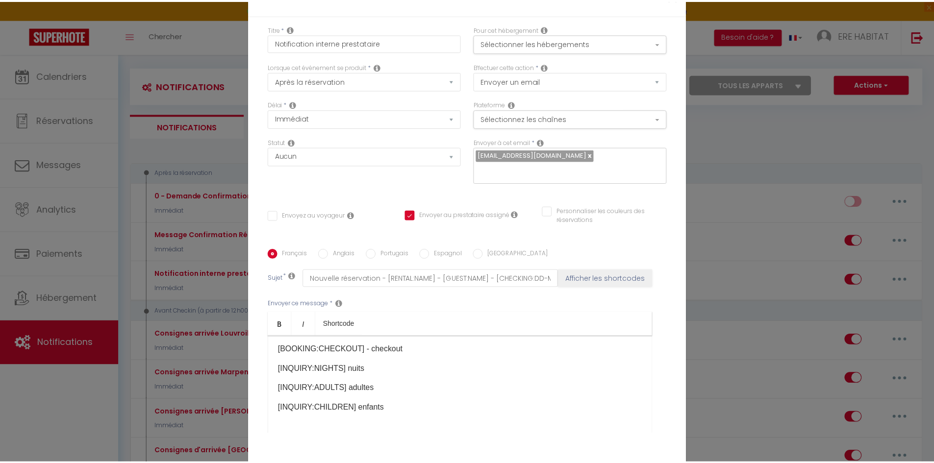
scroll to position [0, 0]
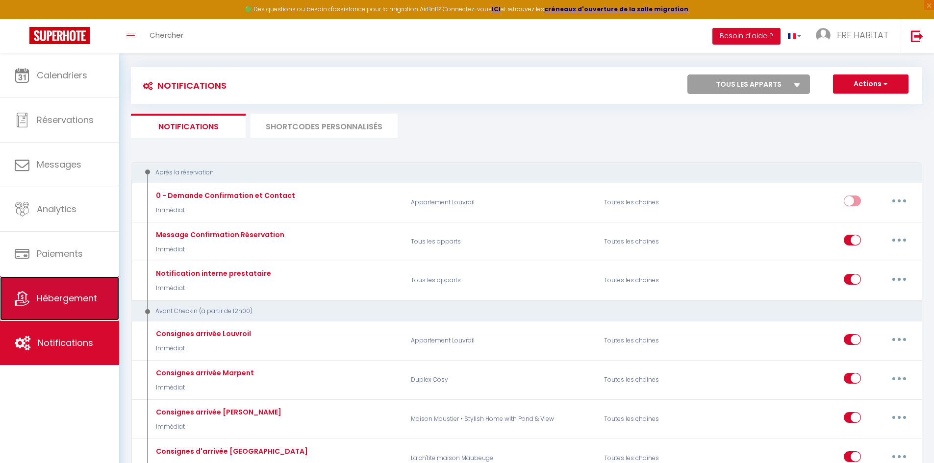
click at [69, 306] on link "Hébergement" at bounding box center [59, 299] width 119 height 44
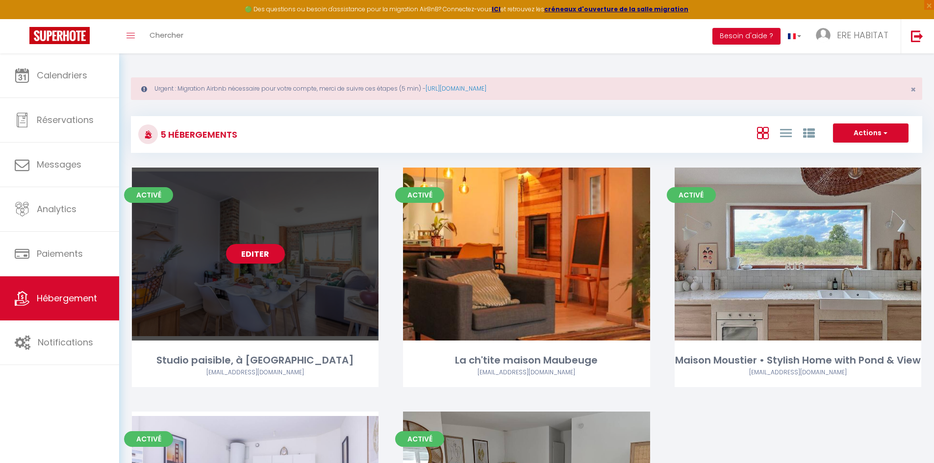
click at [312, 210] on div "Editer" at bounding box center [255, 254] width 247 height 173
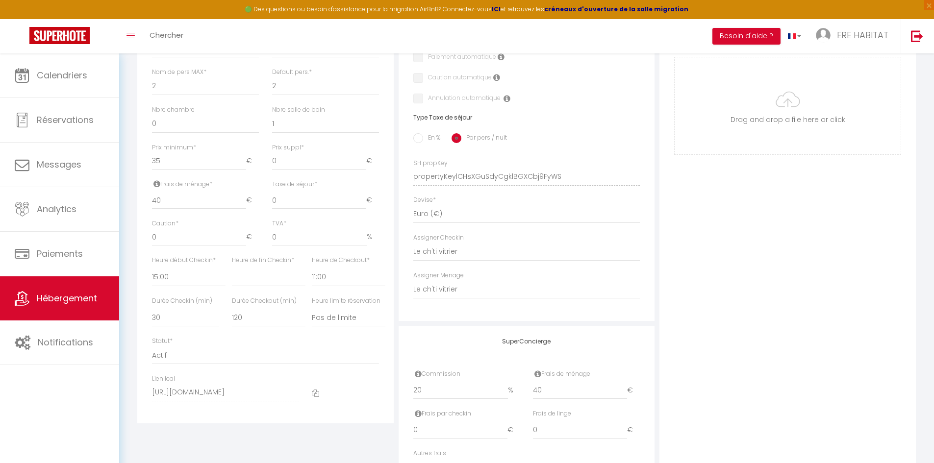
scroll to position [392, 0]
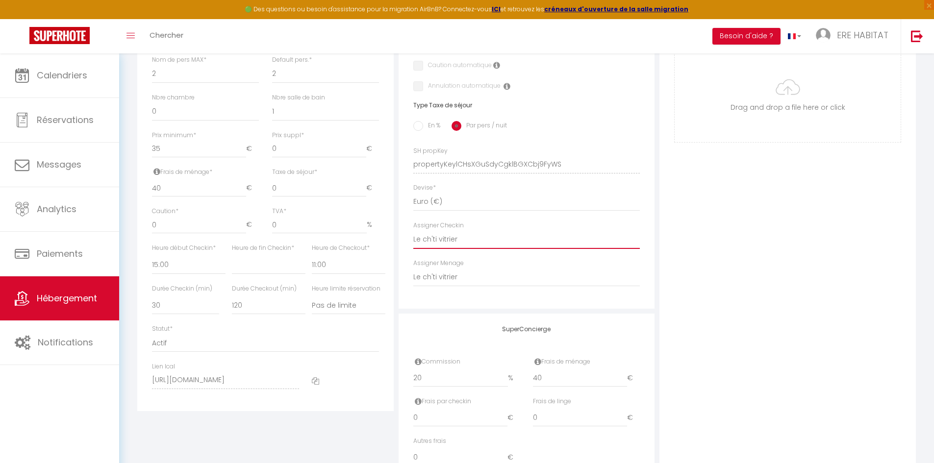
click at [454, 241] on select "- Jean-Marie VÉRA Le ch'ti vitrier Mickael LAVIGNE" at bounding box center [526, 239] width 227 height 19
click at [695, 244] on div "Photo Photo Supprimer Drag and drop a file here or click Ooops, something wrong…" at bounding box center [788, 158] width 256 height 662
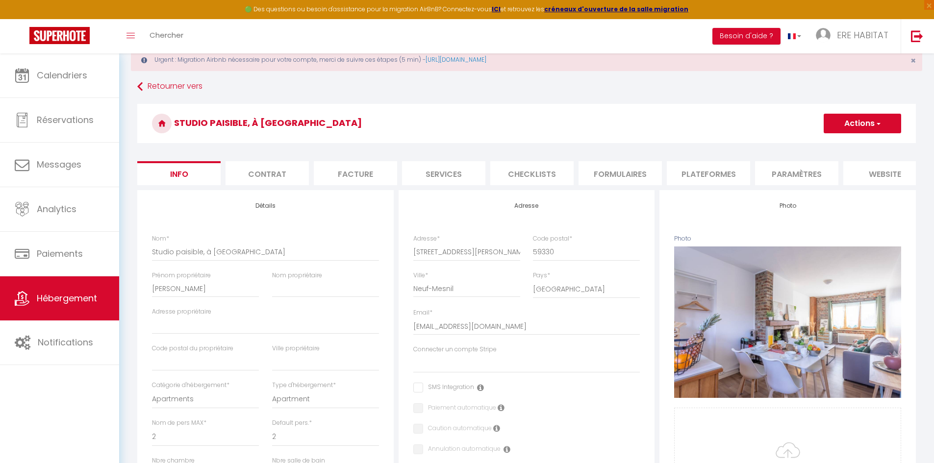
scroll to position [0, 0]
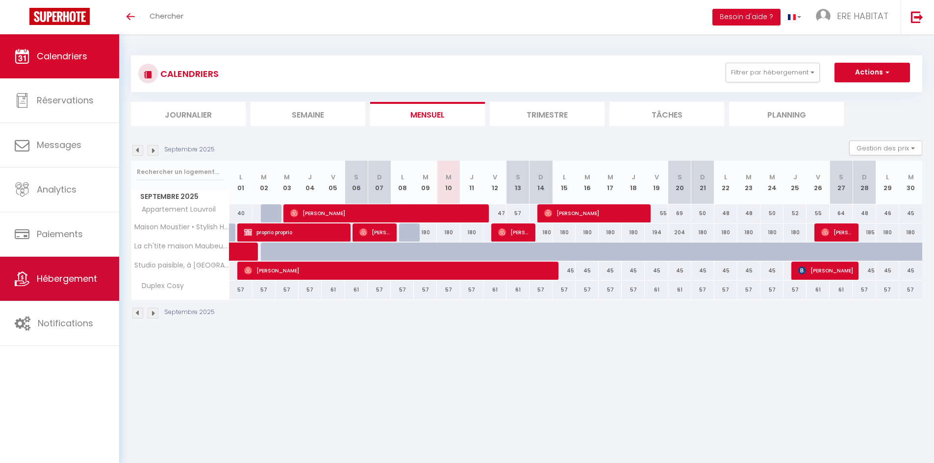
click at [102, 269] on link "Hébergement" at bounding box center [59, 279] width 119 height 44
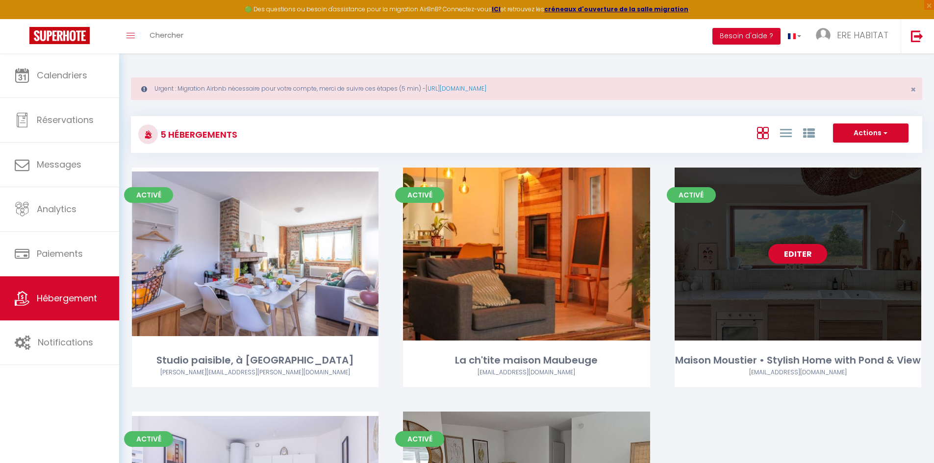
click at [770, 260] on link "Editer" at bounding box center [797, 254] width 59 height 20
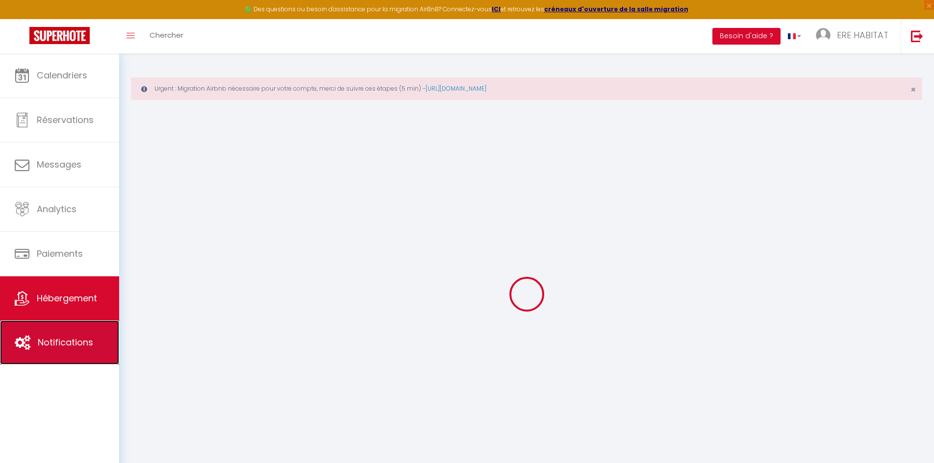
click at [64, 338] on span "Notifications" at bounding box center [65, 342] width 55 height 12
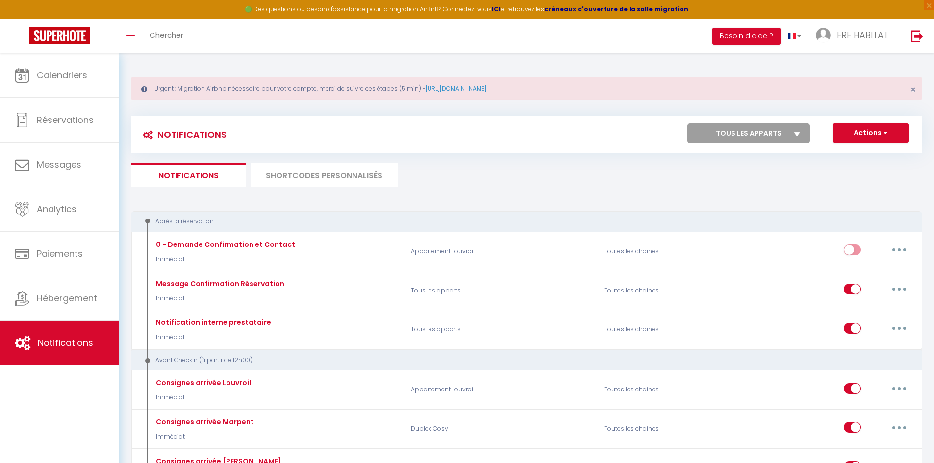
select select
checkbox input "false"
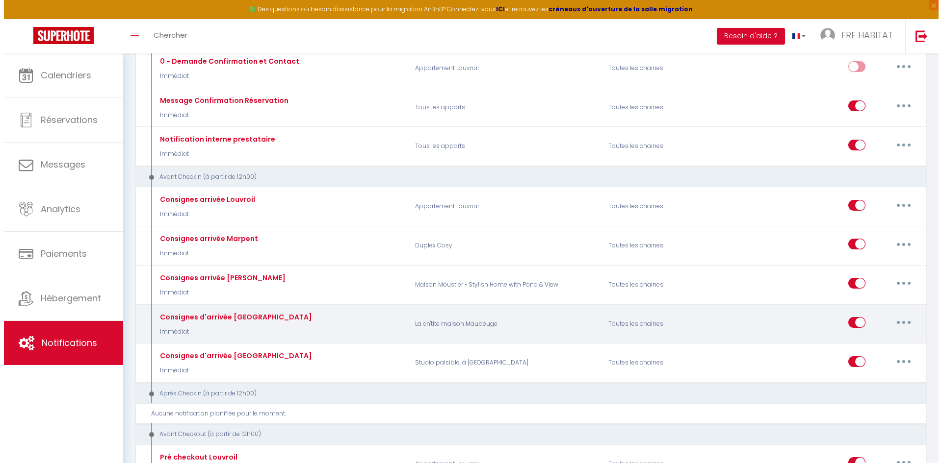
scroll to position [196, 0]
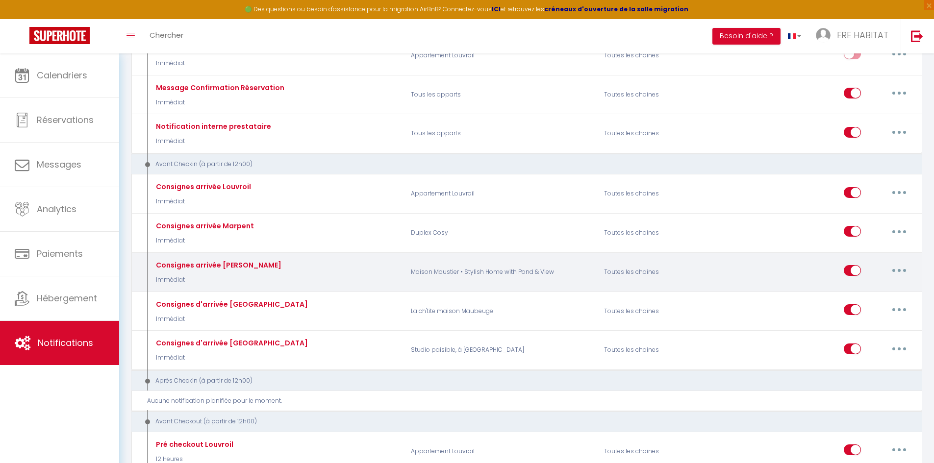
click at [903, 271] on button "button" at bounding box center [899, 271] width 27 height 16
click at [866, 296] on link "Editer" at bounding box center [874, 293] width 73 height 17
type input "Consignes arrivée Moustier"
select select "Immédiat"
select select
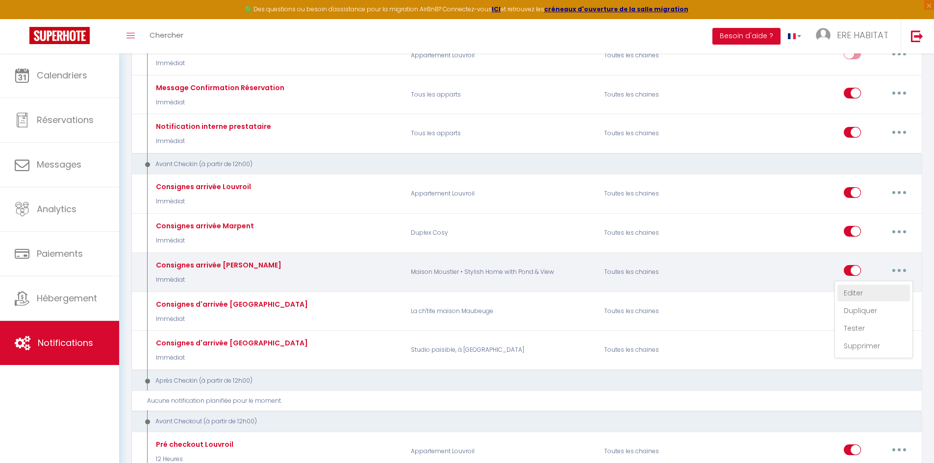
checkbox input "true"
checkbox input "false"
radio input "true"
type input "Consignes d'arrivée"
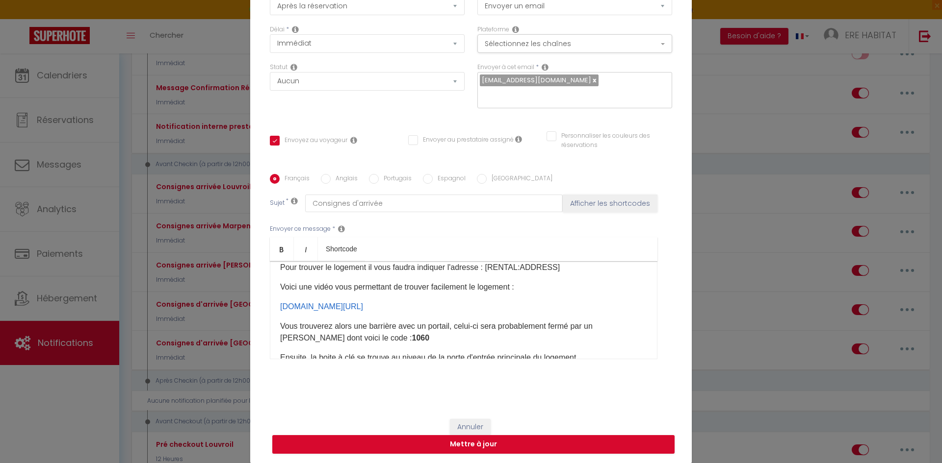
scroll to position [98, 0]
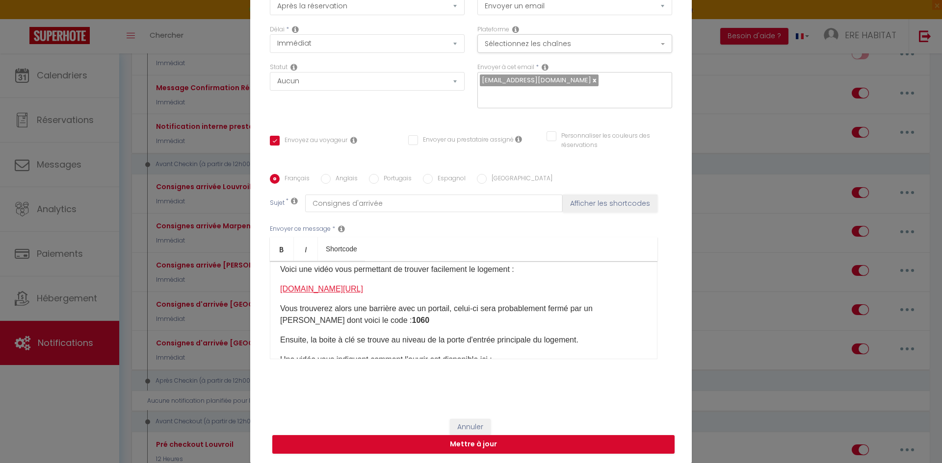
drag, startPoint x: 420, startPoint y: 291, endPoint x: 277, endPoint y: 291, distance: 142.7
click at [280, 291] on p "​ www.youtube.com/shorts/fsflYkY4V4I ​" at bounding box center [463, 289] width 367 height 12
copy link "www.youtube.com/shorts/fsflYkY4V4I"
click at [427, 298] on div "​Cher [GUEST:FIRST_NAME]​ Vous allez être autonome pour entrer dans la maison. …" at bounding box center [463, 310] width 387 height 98
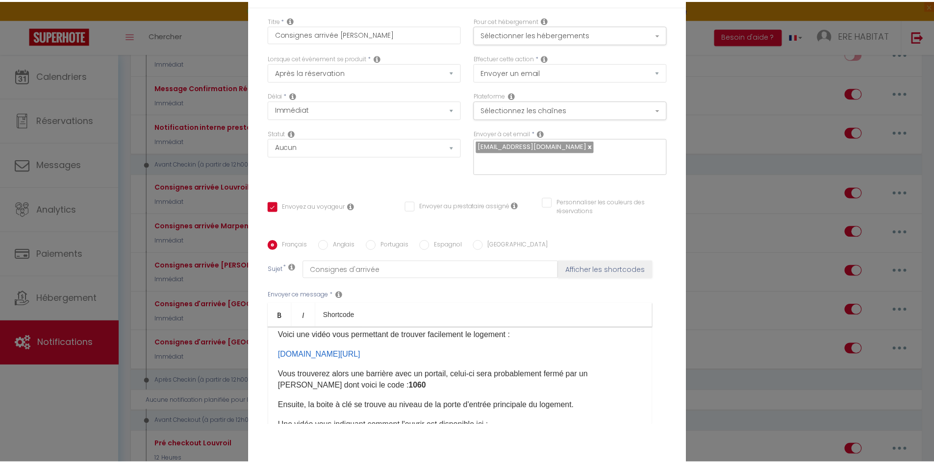
scroll to position [0, 0]
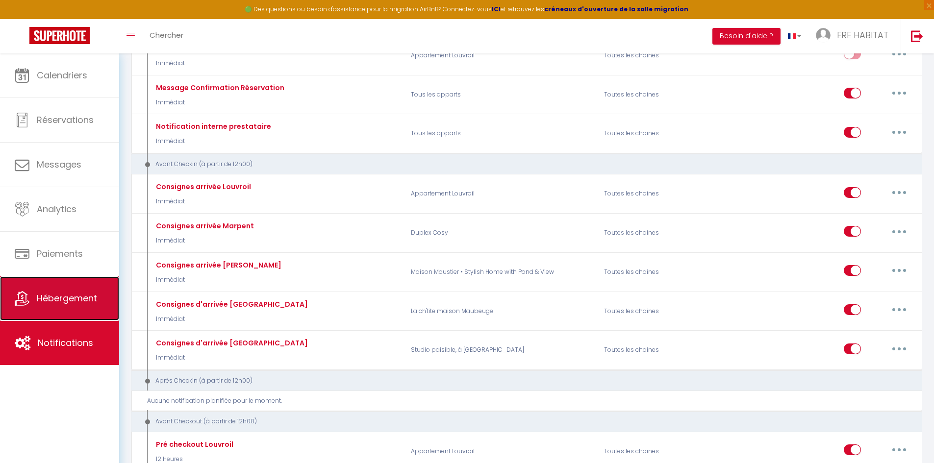
click at [51, 289] on link "Hébergement" at bounding box center [59, 299] width 119 height 44
